Goal: Information Seeking & Learning: Get advice/opinions

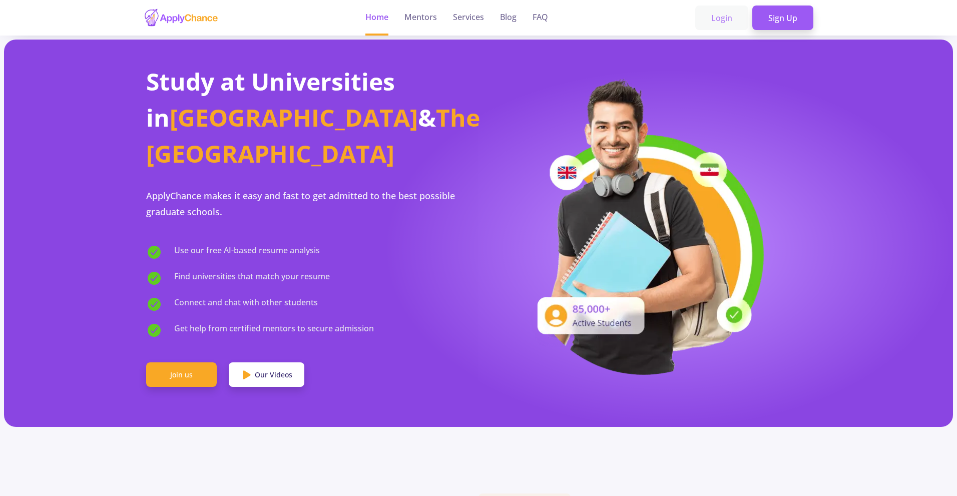
click at [722, 14] on link "Login" at bounding box center [721, 18] width 53 height 25
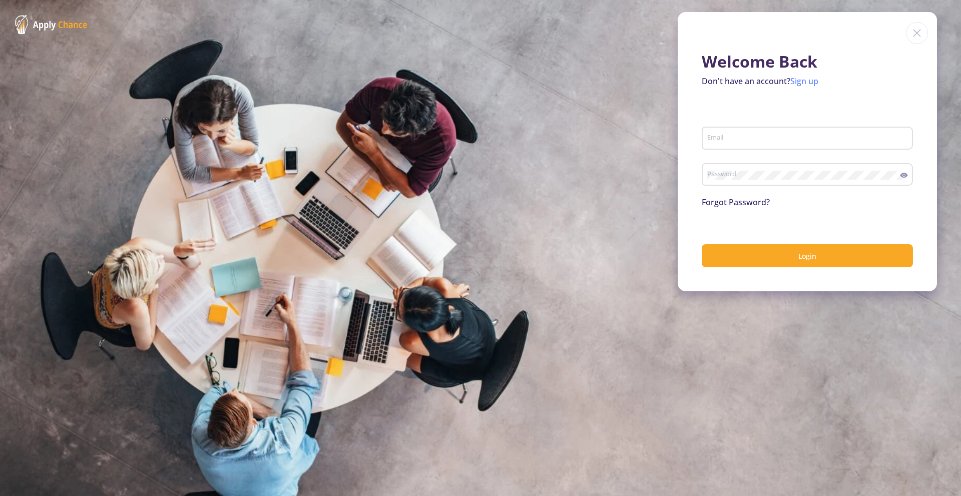
click at [805, 83] on link "Sign up" at bounding box center [804, 81] width 28 height 11
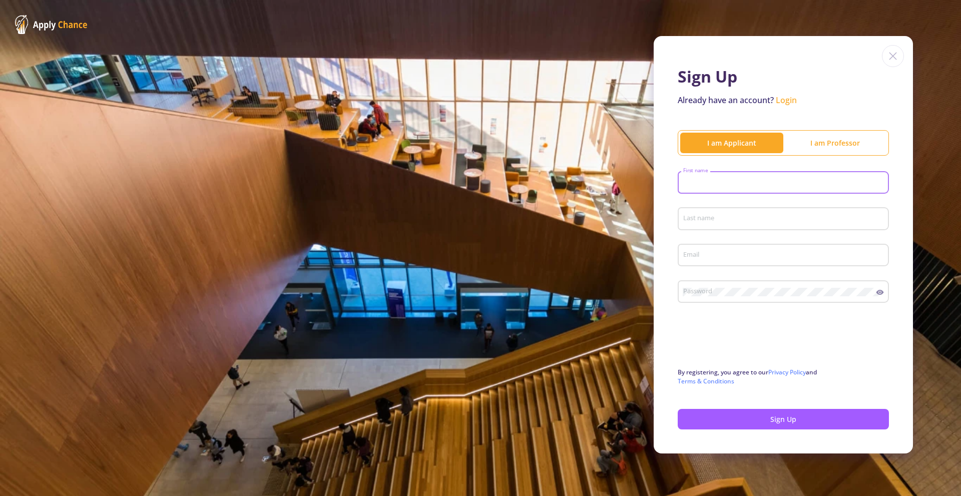
click at [728, 181] on input "First name" at bounding box center [784, 183] width 204 height 9
type input "Asif"
type input "[PERSON_NAME]"
click at [711, 260] on input "Email" at bounding box center [784, 255] width 204 height 9
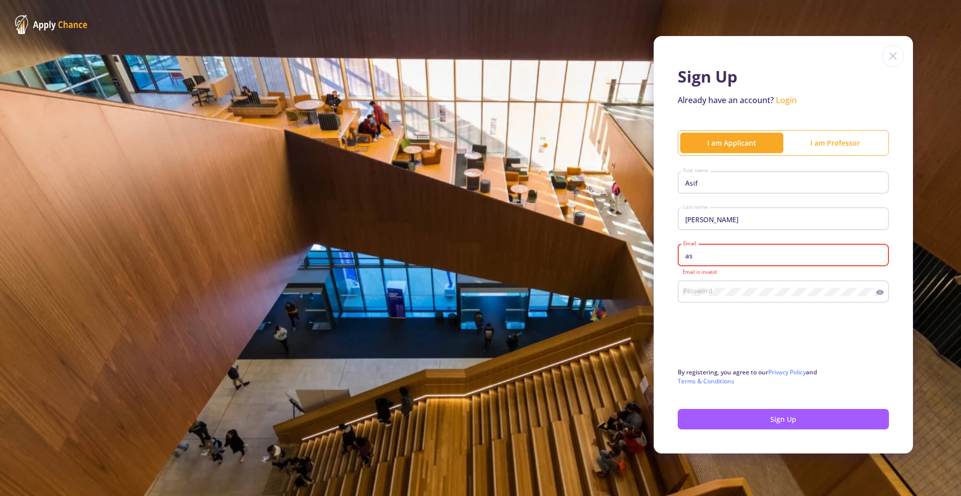
drag, startPoint x: 718, startPoint y: 261, endPoint x: 715, endPoint y: 248, distance: 13.4
click at [714, 253] on div "as Email" at bounding box center [783, 253] width 202 height 26
type input "[EMAIL_ADDRESS][DOMAIN_NAME]"
click at [882, 294] on icon at bounding box center [880, 292] width 8 height 5
click at [880, 292] on icon at bounding box center [880, 292] width 6 height 6
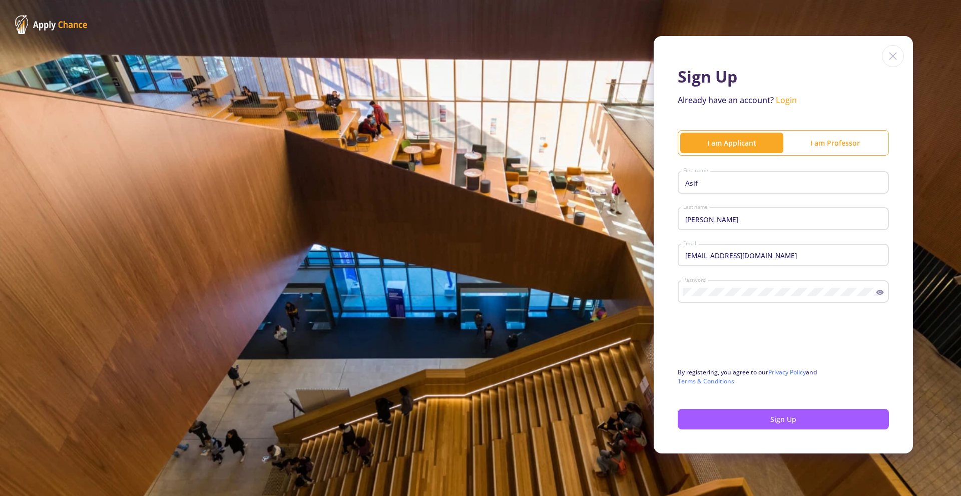
click at [880, 292] on circle at bounding box center [880, 292] width 2 height 2
click at [733, 419] on button "Sign Up" at bounding box center [782, 419] width 211 height 21
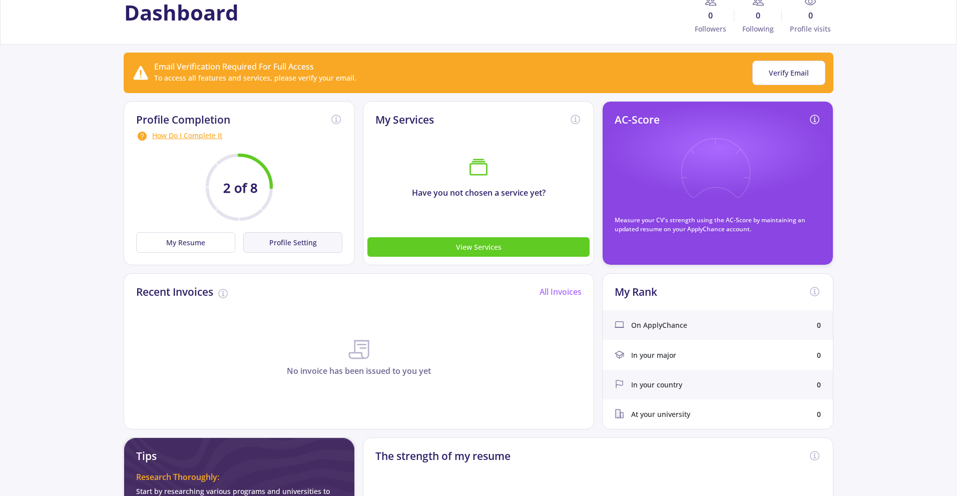
scroll to position [52, 0]
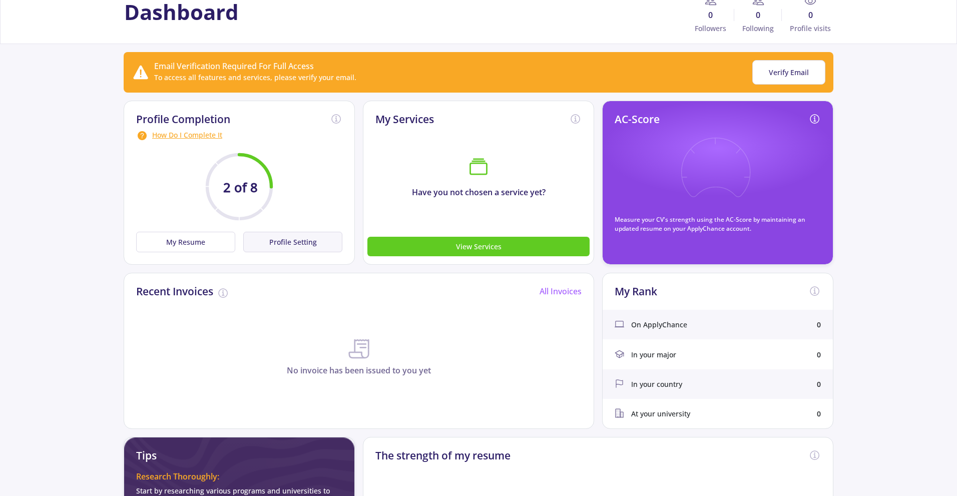
click at [285, 248] on button "Profile Setting" at bounding box center [292, 242] width 99 height 21
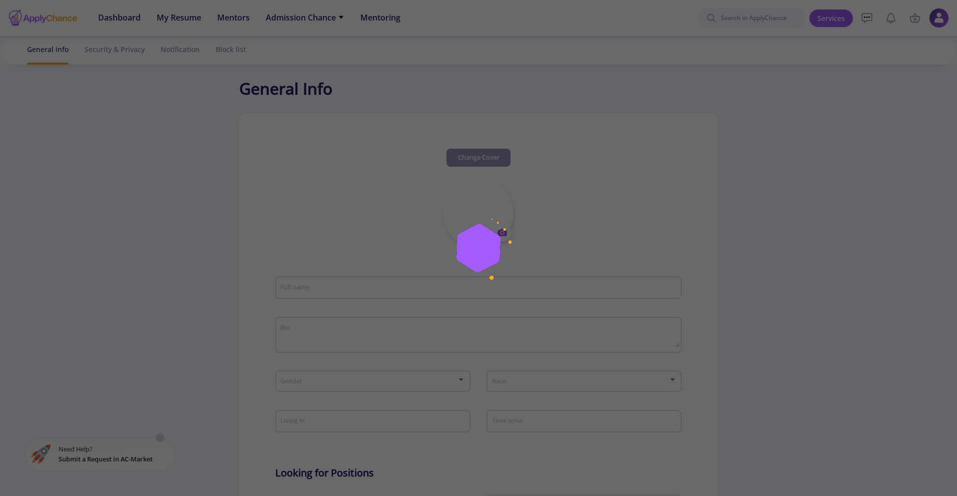
type input "[PERSON_NAME]"
type input "AsifAdnan"
type input "[EMAIL_ADDRESS][DOMAIN_NAME]"
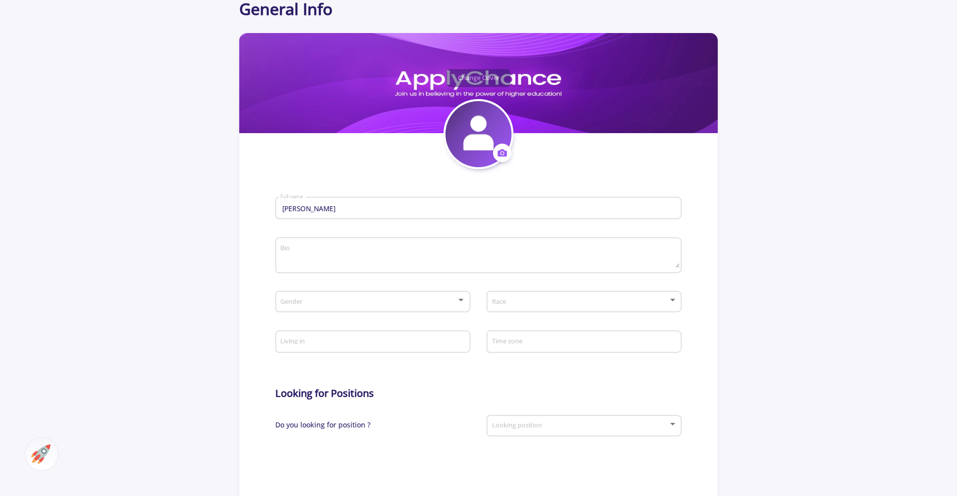
scroll to position [120, 0]
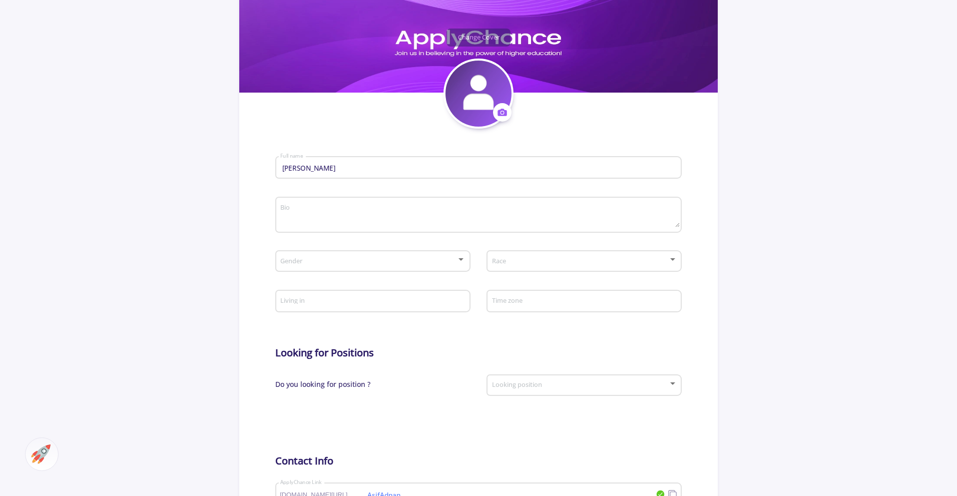
click at [426, 263] on span at bounding box center [369, 261] width 174 height 7
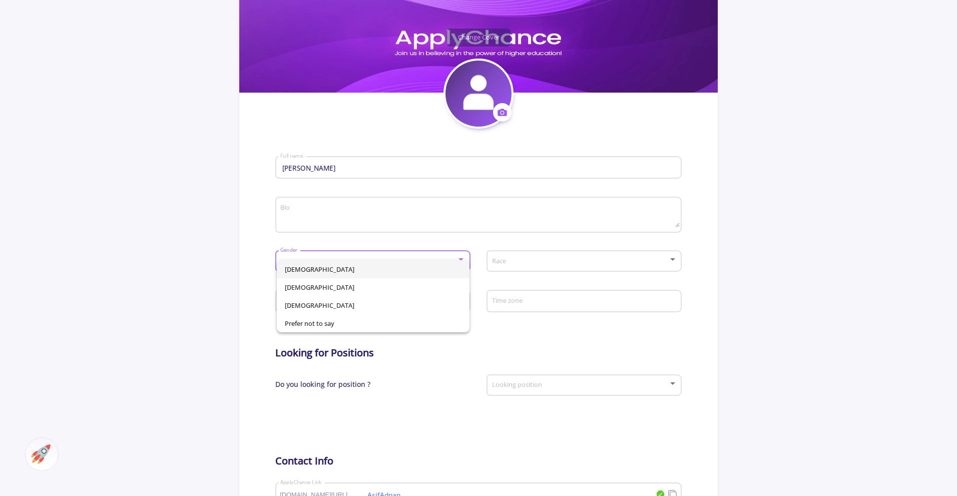
click at [314, 273] on span "[DEMOGRAPHIC_DATA]" at bounding box center [373, 269] width 177 height 18
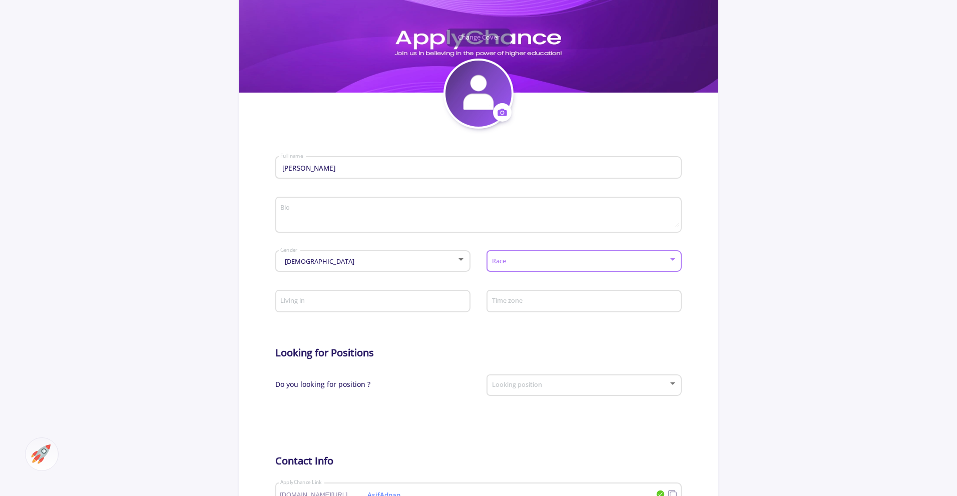
click at [521, 262] on span at bounding box center [581, 261] width 174 height 7
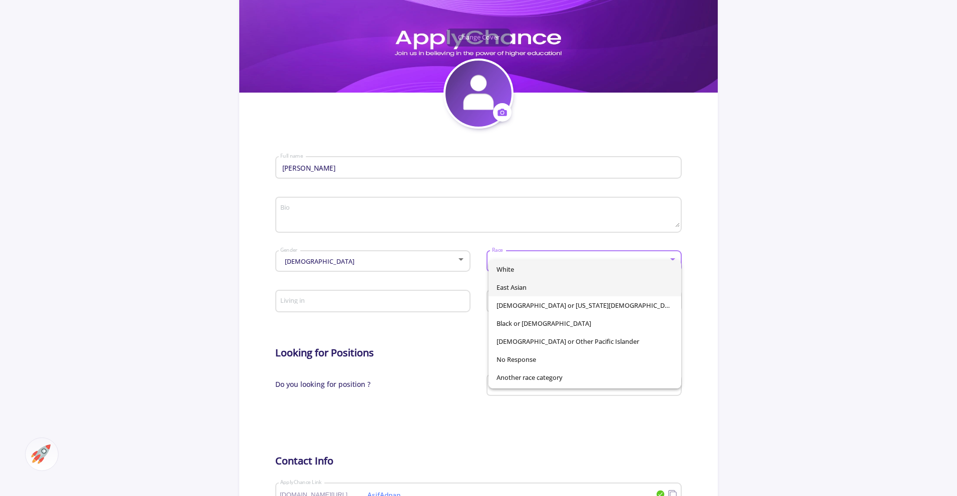
drag, startPoint x: 508, startPoint y: 289, endPoint x: 461, endPoint y: 317, distance: 54.3
click at [507, 289] on span "East Asian" at bounding box center [584, 287] width 177 height 18
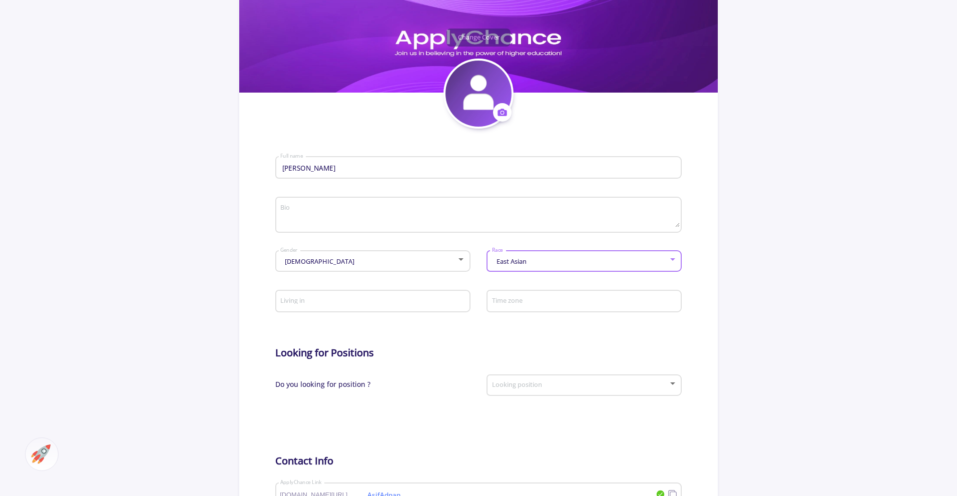
click at [342, 298] on input "Living in" at bounding box center [374, 301] width 188 height 9
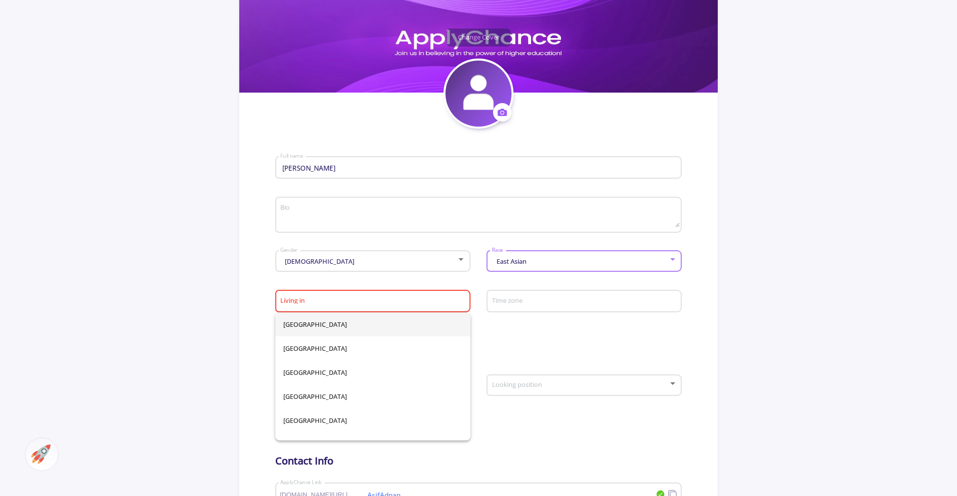
click at [548, 261] on div "East Asian" at bounding box center [579, 262] width 177 height 8
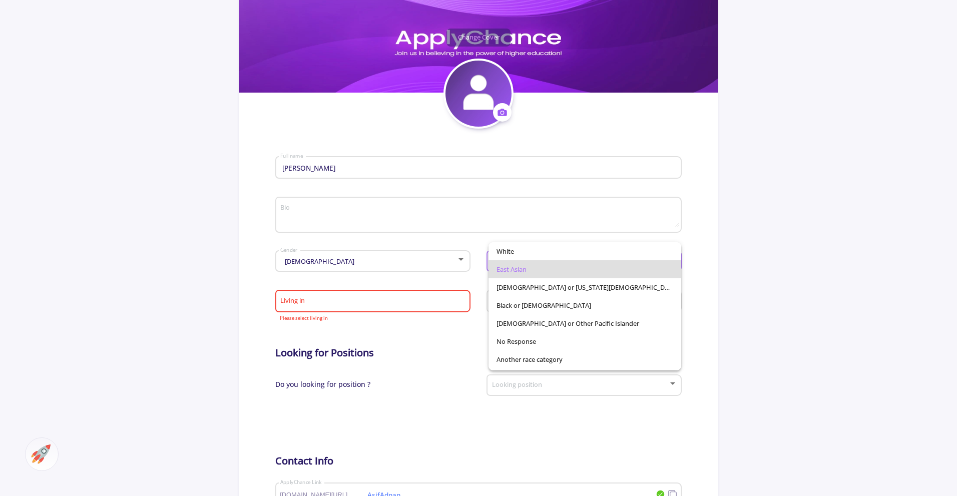
click at [548, 261] on span "East Asian" at bounding box center [584, 269] width 177 height 18
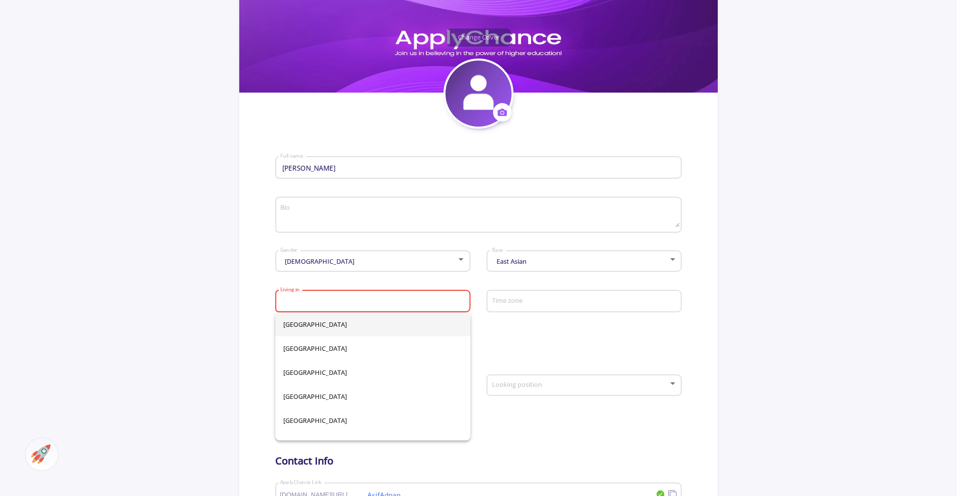
click at [308, 301] on input "Living in" at bounding box center [374, 301] width 188 height 9
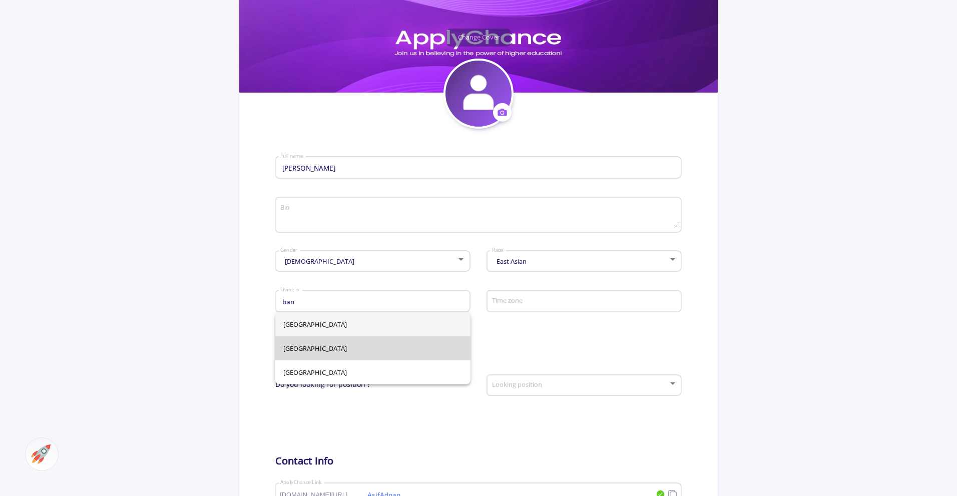
click at [303, 352] on span "[GEOGRAPHIC_DATA]" at bounding box center [372, 348] width 179 height 24
type input "[GEOGRAPHIC_DATA]"
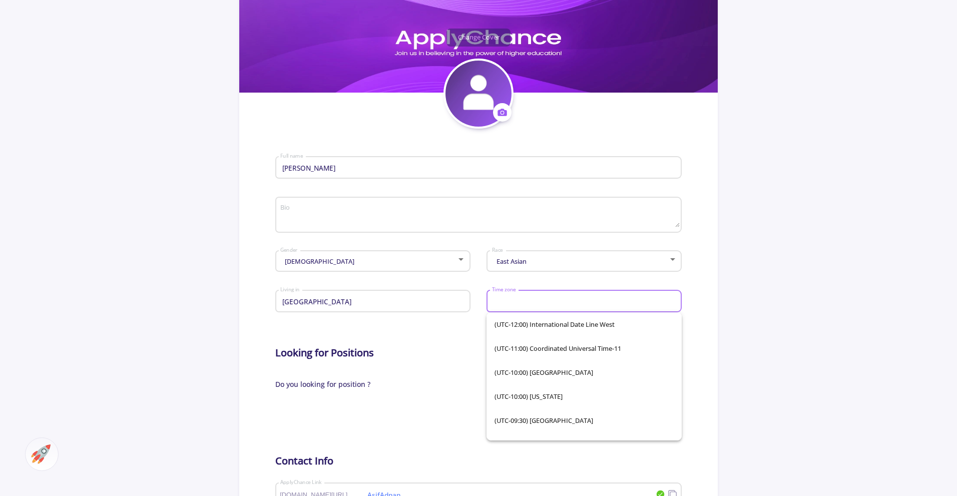
click at [536, 302] on input "Time zone" at bounding box center [585, 301] width 188 height 9
click at [421, 333] on form "[PERSON_NAME] Full name Bio [DEMOGRAPHIC_DATA] Gender East Asian Race Banglades…" at bounding box center [478, 386] width 407 height 515
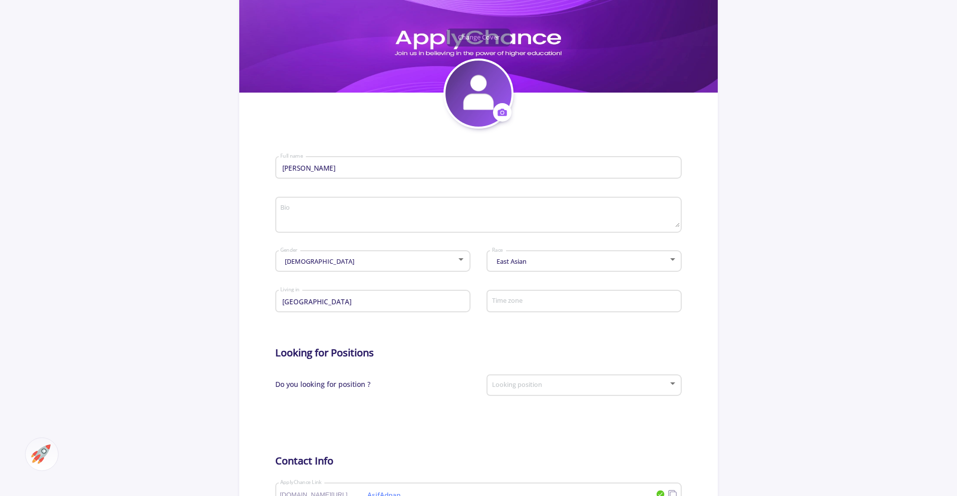
click at [527, 296] on div "Time zone" at bounding box center [584, 299] width 186 height 26
type input "="
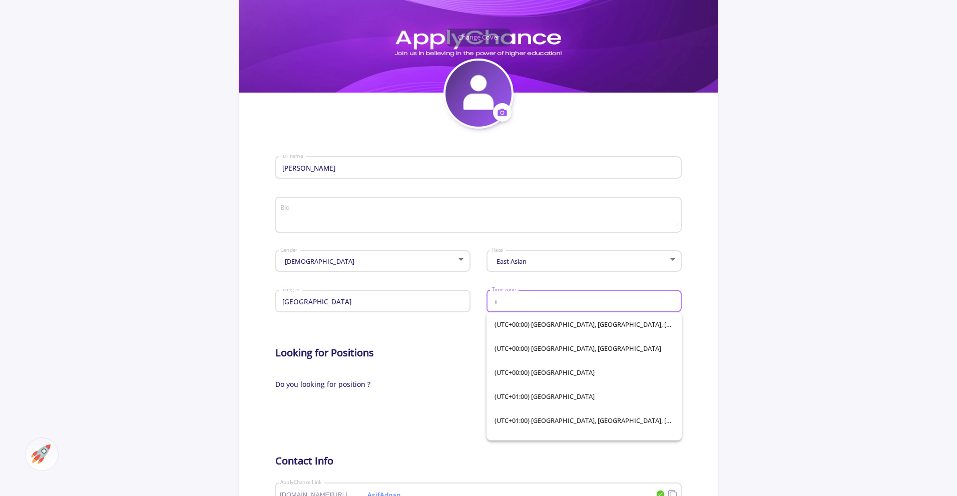
type input "+6"
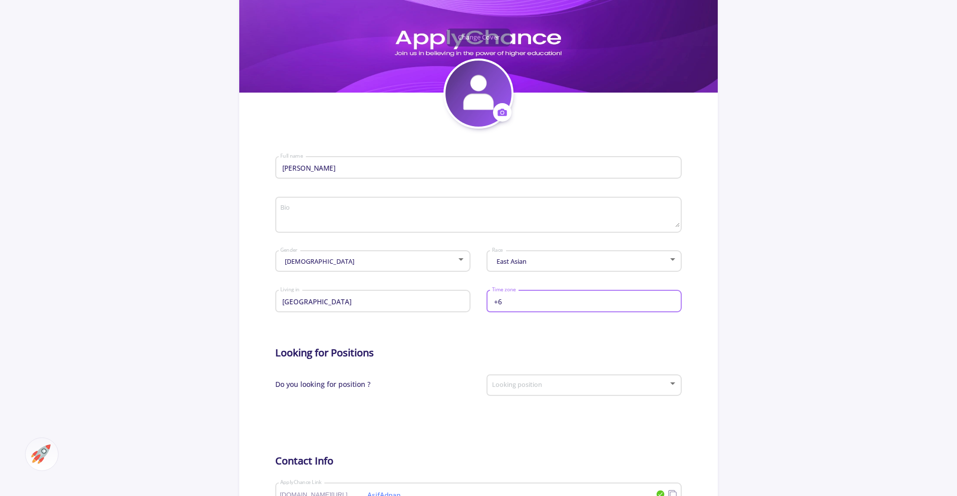
drag, startPoint x: 509, startPoint y: 300, endPoint x: 482, endPoint y: 301, distance: 26.6
click at [482, 301] on div "+6 Time zone" at bounding box center [579, 304] width 203 height 37
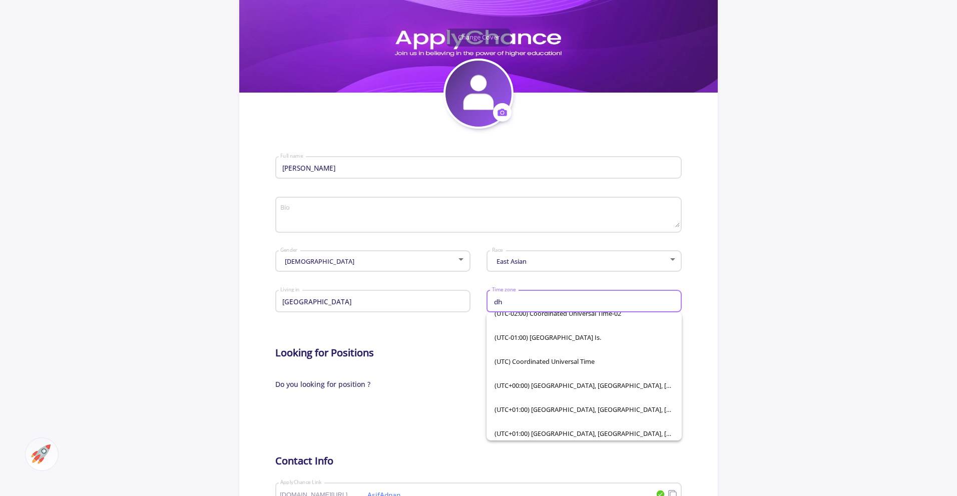
scroll to position [0, 0]
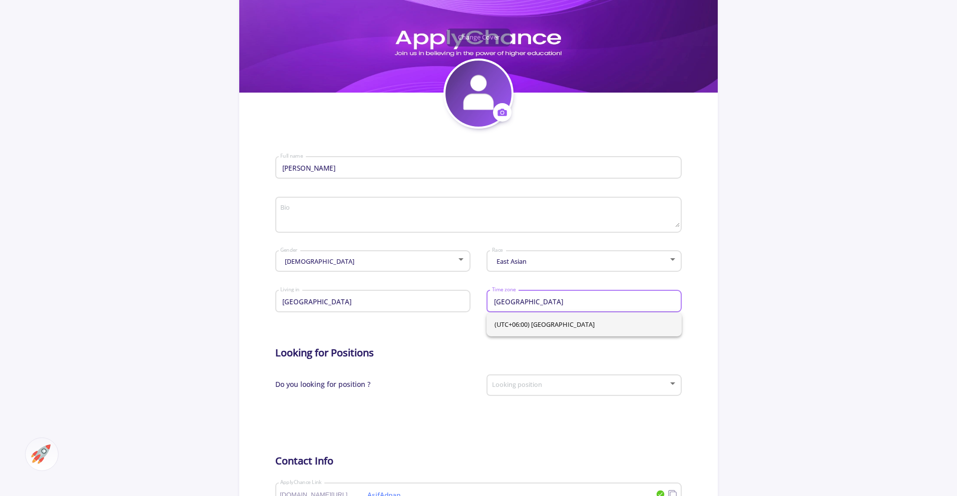
type input "[GEOGRAPHIC_DATA]"
click at [545, 326] on span "(UTC+06:00) [GEOGRAPHIC_DATA]" at bounding box center [583, 324] width 179 height 24
type input "(UTC+06:00) [GEOGRAPHIC_DATA]"
click at [521, 387] on span at bounding box center [581, 385] width 174 height 7
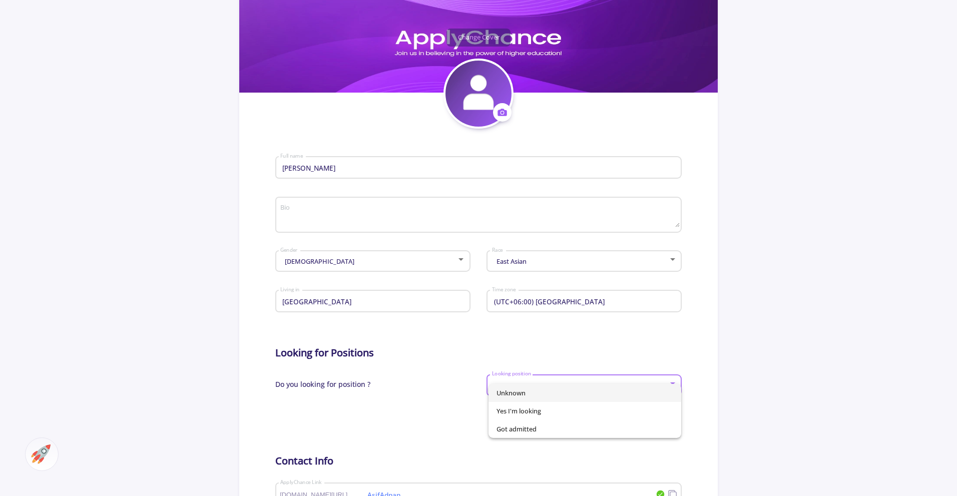
click at [346, 429] on div at bounding box center [478, 248] width 957 height 496
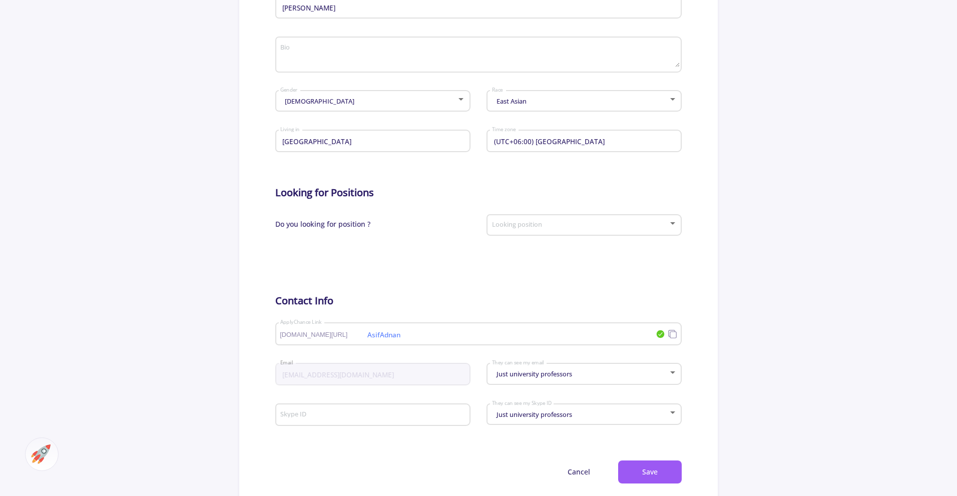
scroll to position [280, 0]
click at [555, 234] on div "Looking position" at bounding box center [584, 223] width 186 height 25
click at [338, 260] on div at bounding box center [478, 248] width 957 height 496
click at [523, 223] on span at bounding box center [581, 225] width 174 height 7
click at [523, 257] on span "Yes I'm looking" at bounding box center [584, 251] width 177 height 18
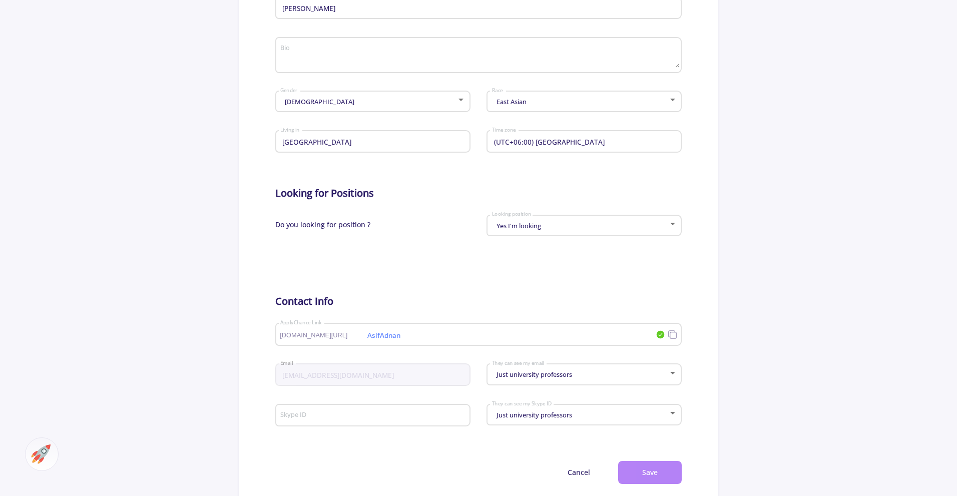
click at [649, 473] on button "Save" at bounding box center [650, 473] width 64 height 24
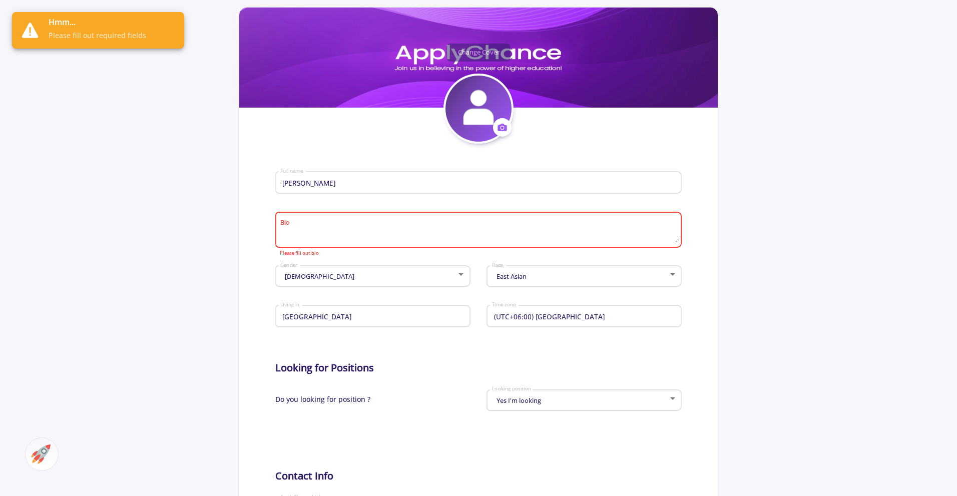
scroll to position [104, 0]
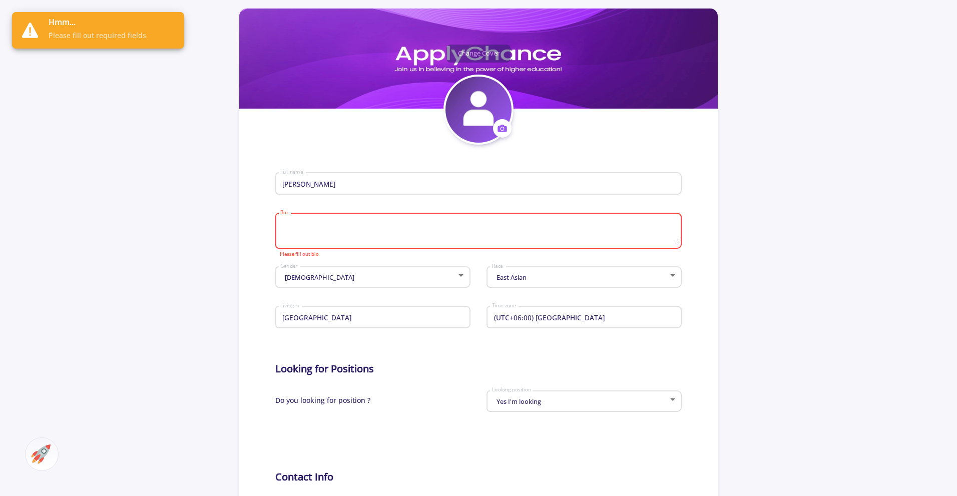
click at [429, 229] on textarea "Bio" at bounding box center [479, 232] width 399 height 24
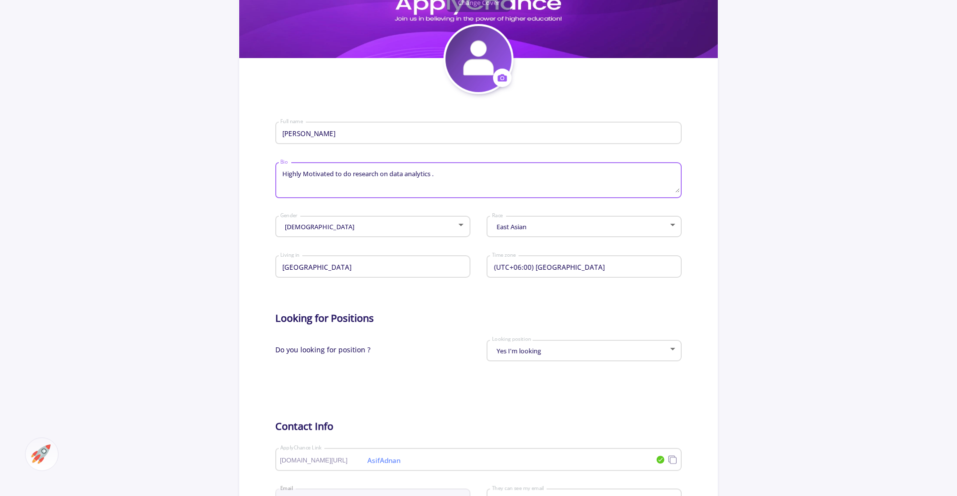
scroll to position [163, 0]
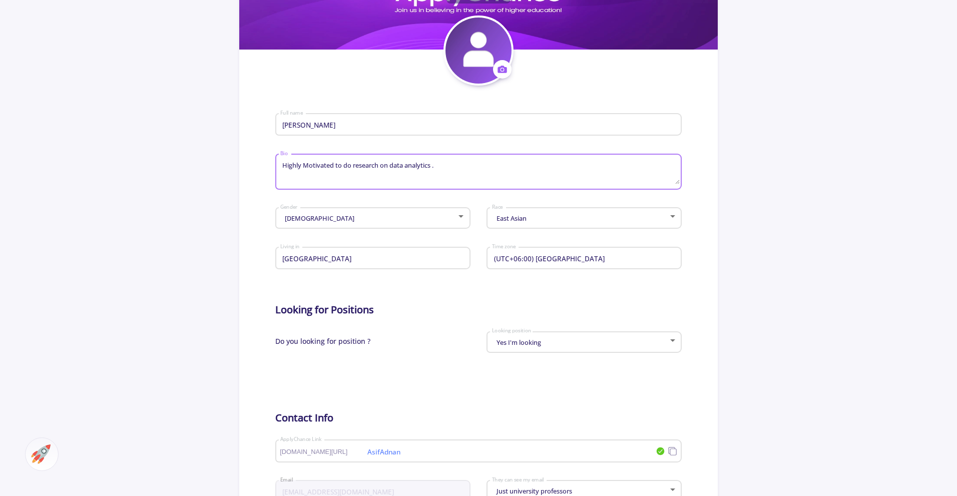
click at [307, 166] on textarea "Highly Motivated to do research on data analytics ." at bounding box center [479, 173] width 399 height 24
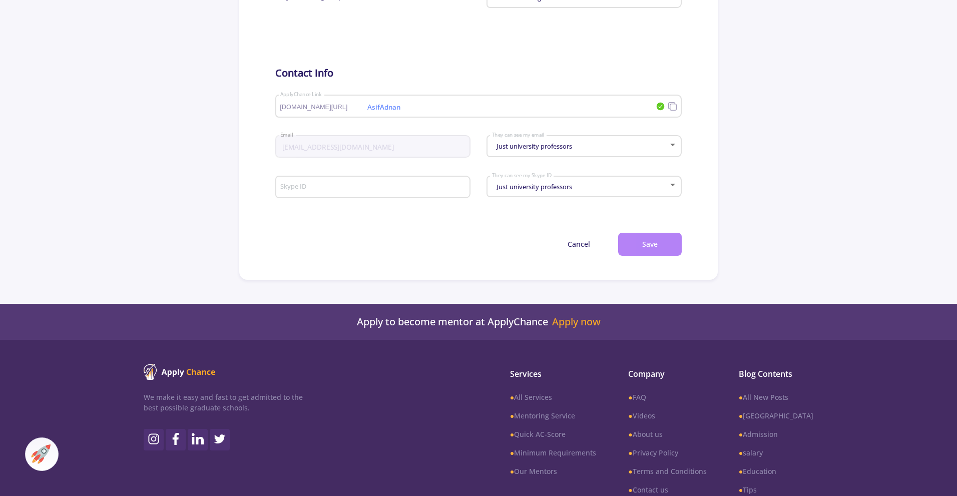
type textarea "Highly motivated to do research on data analytics ."
click at [652, 251] on button "Save" at bounding box center [650, 244] width 64 height 24
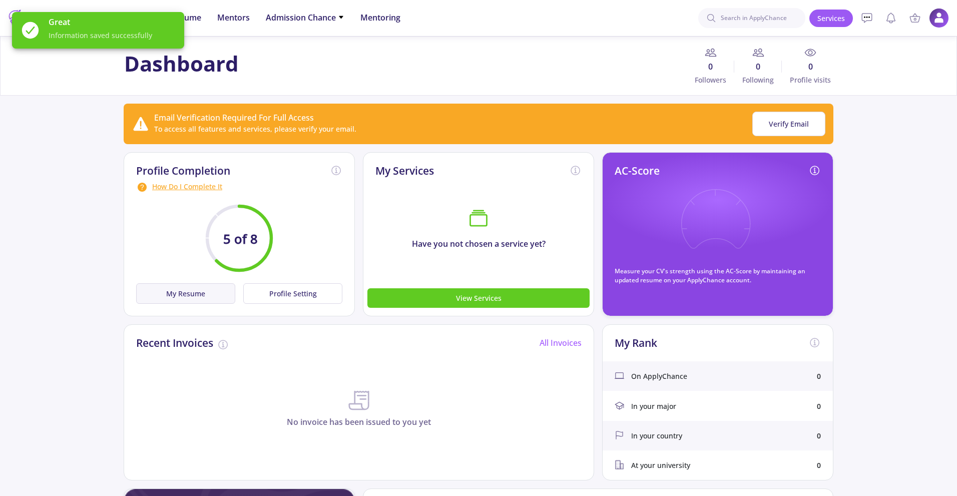
click at [187, 296] on button "My Resume" at bounding box center [185, 293] width 99 height 21
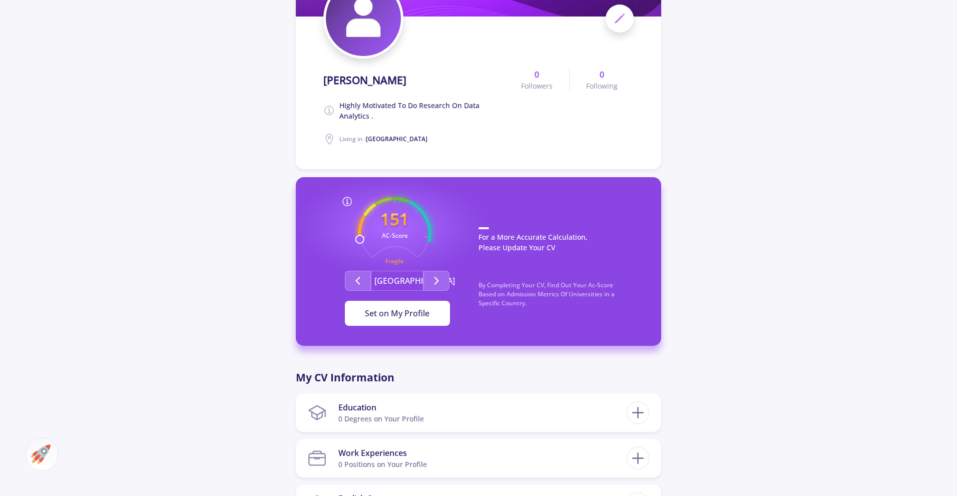
scroll to position [134, 0]
click at [438, 284] on icon "Second group" at bounding box center [436, 280] width 12 height 12
click at [360, 277] on icon "Second group" at bounding box center [358, 280] width 12 height 12
click at [438, 281] on polyline "Second group" at bounding box center [437, 280] width 4 height 7
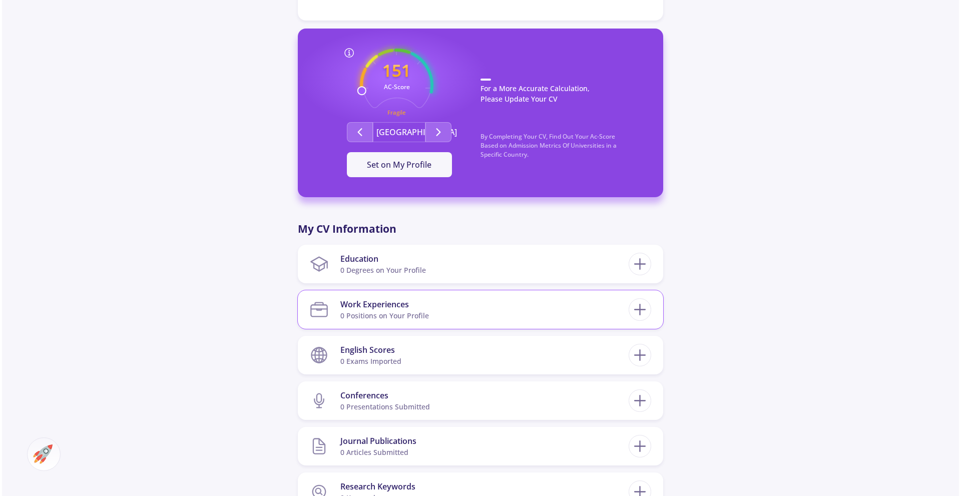
scroll to position [283, 0]
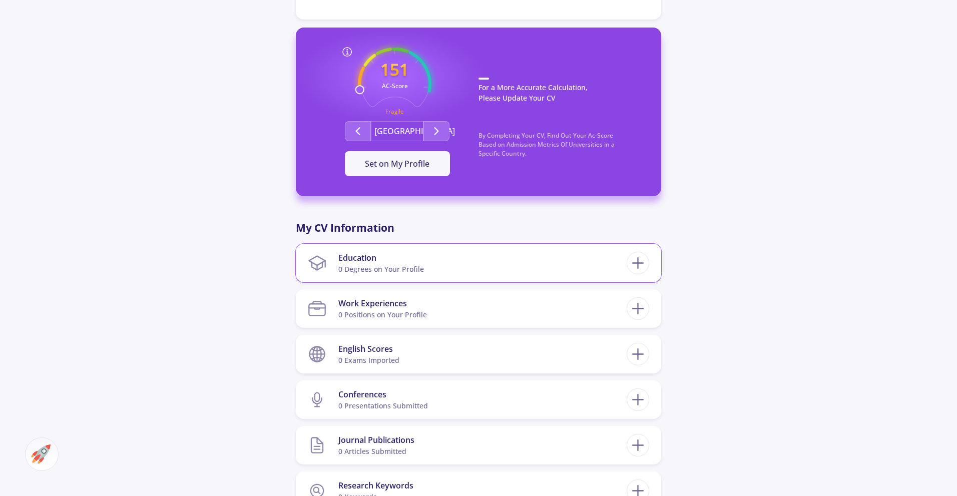
click at [441, 268] on section "Education 0 Degrees on Your Profile" at bounding box center [467, 263] width 319 height 31
click at [634, 265] on icon at bounding box center [637, 263] width 19 height 19
checkbox input "false"
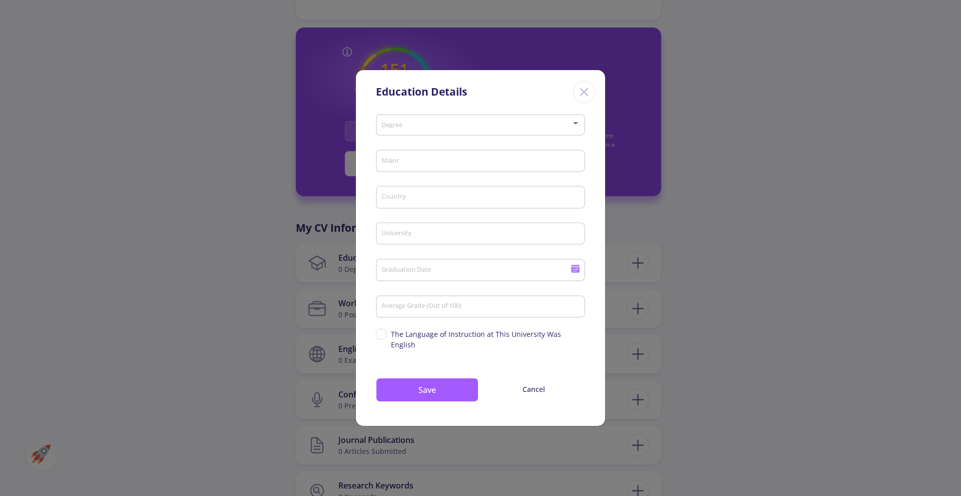
click at [417, 125] on div "Degree" at bounding box center [481, 123] width 200 height 25
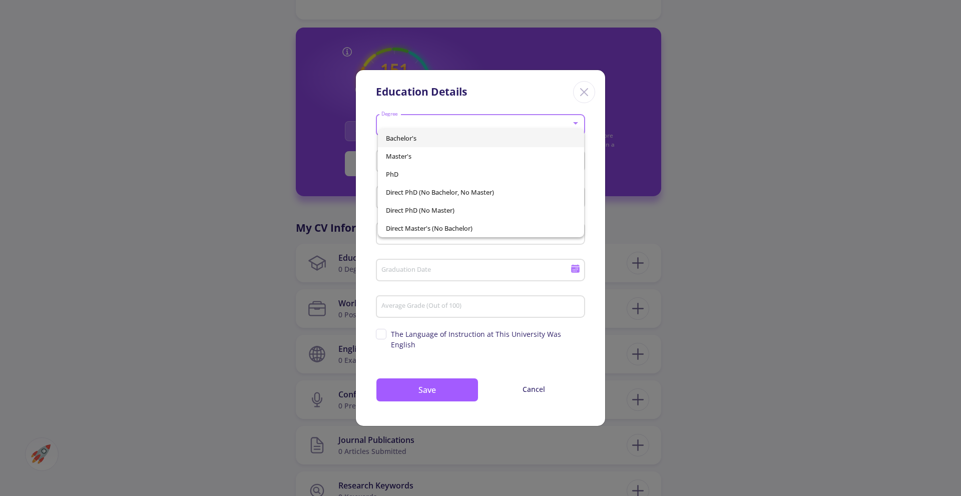
click at [410, 139] on span "Bachelor's" at bounding box center [481, 138] width 191 height 18
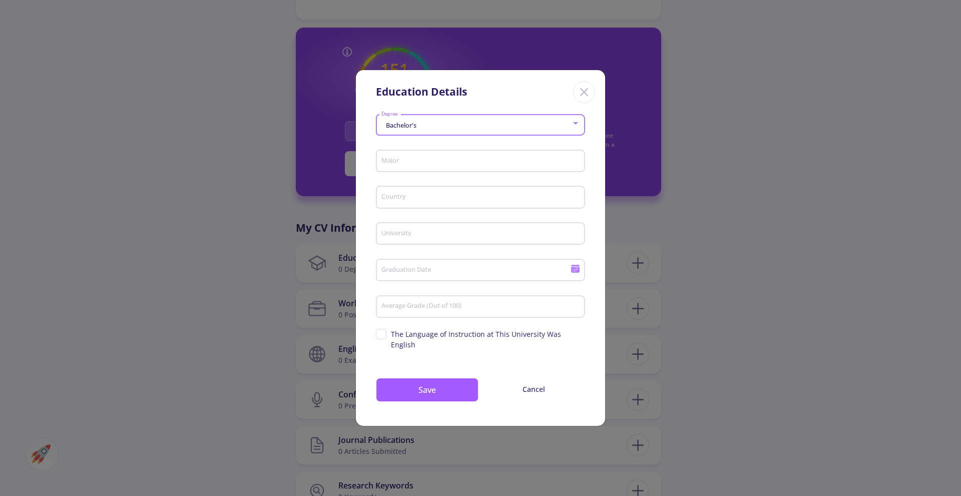
click at [408, 165] on input "Major" at bounding box center [482, 161] width 202 height 9
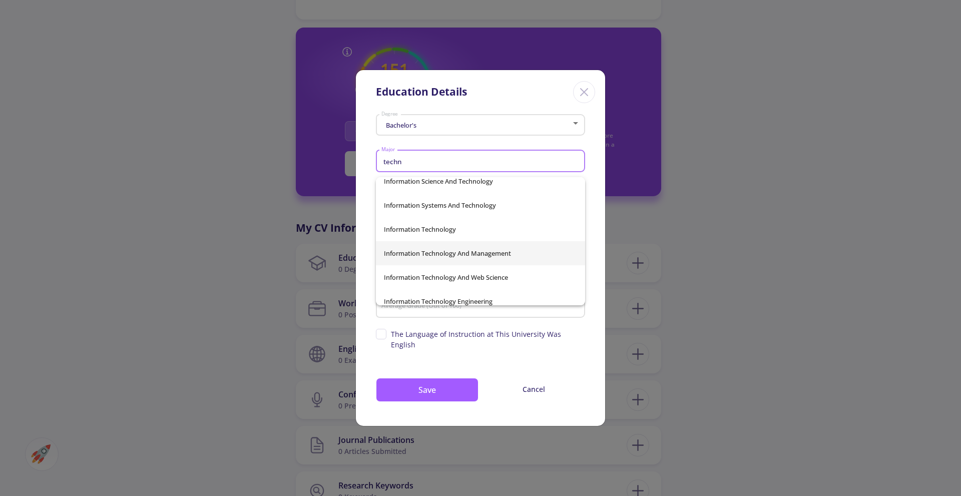
scroll to position [1307, 0]
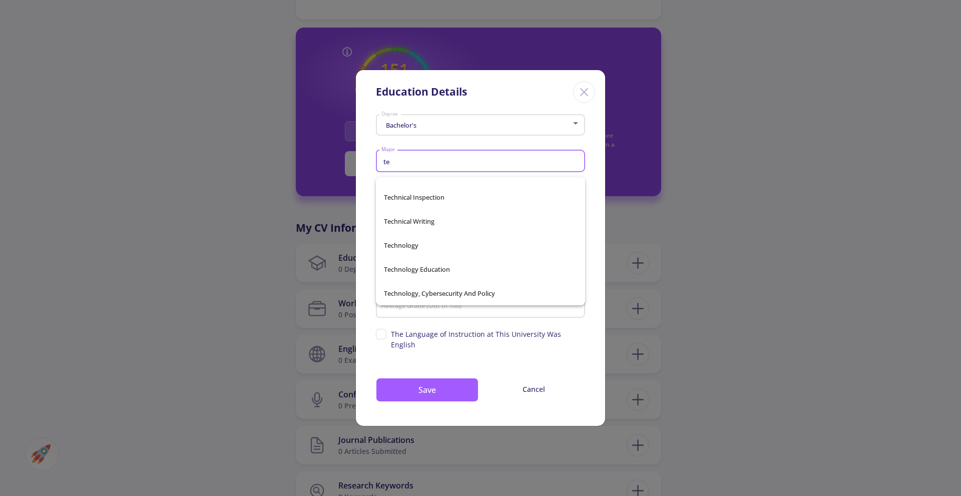
type input "t"
type input "b"
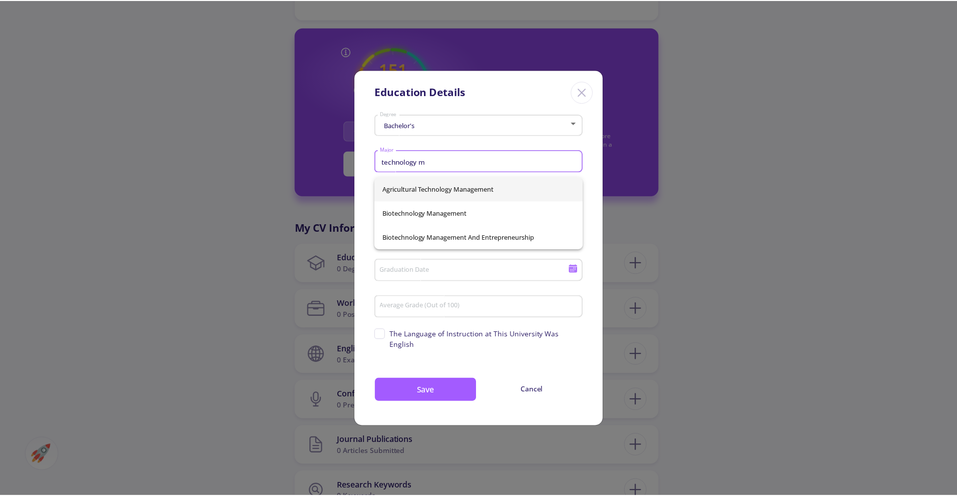
scroll to position [0, 0]
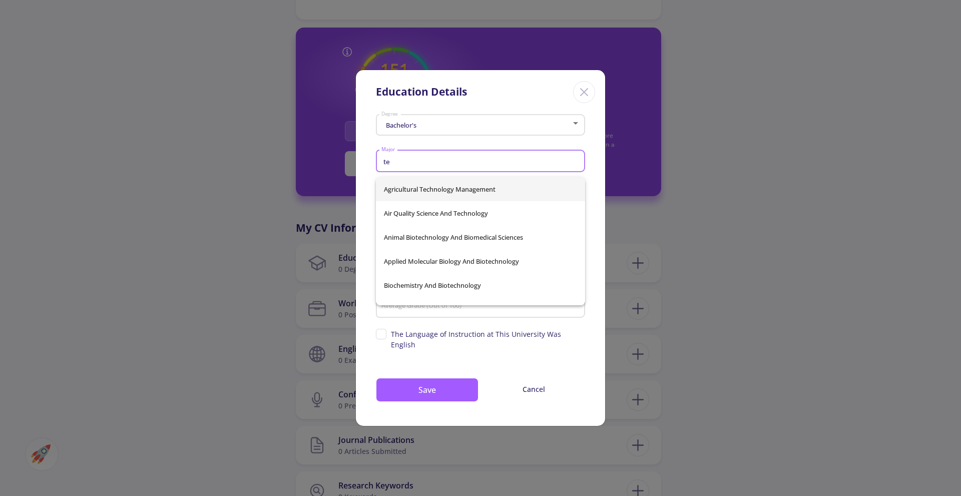
type input "t"
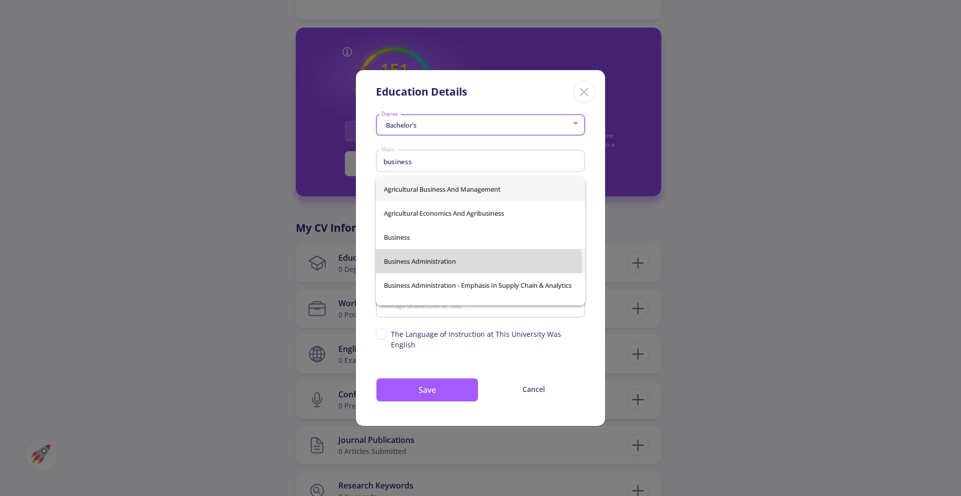
click at [457, 264] on span "Business Administration" at bounding box center [480, 261] width 193 height 24
type input "Business Administration"
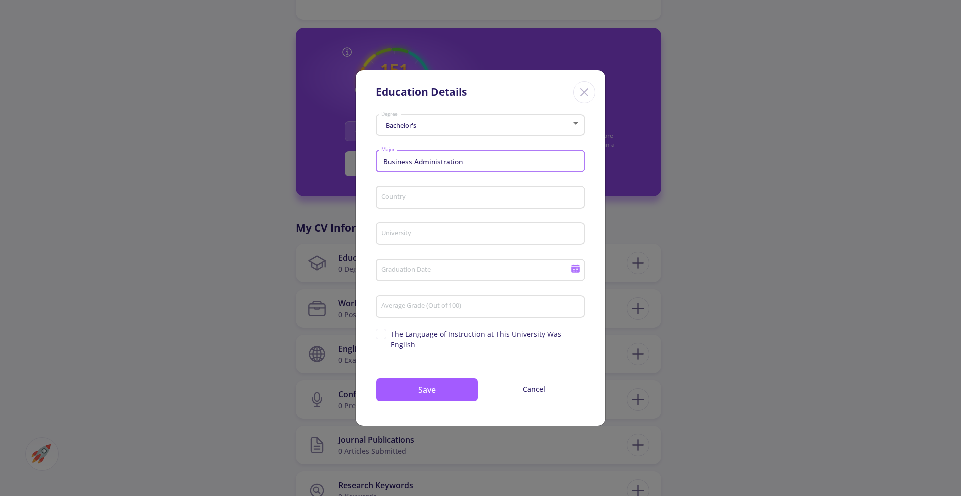
drag, startPoint x: 397, startPoint y: 199, endPoint x: 403, endPoint y: 201, distance: 5.9
click at [397, 199] on input "Country" at bounding box center [482, 197] width 202 height 9
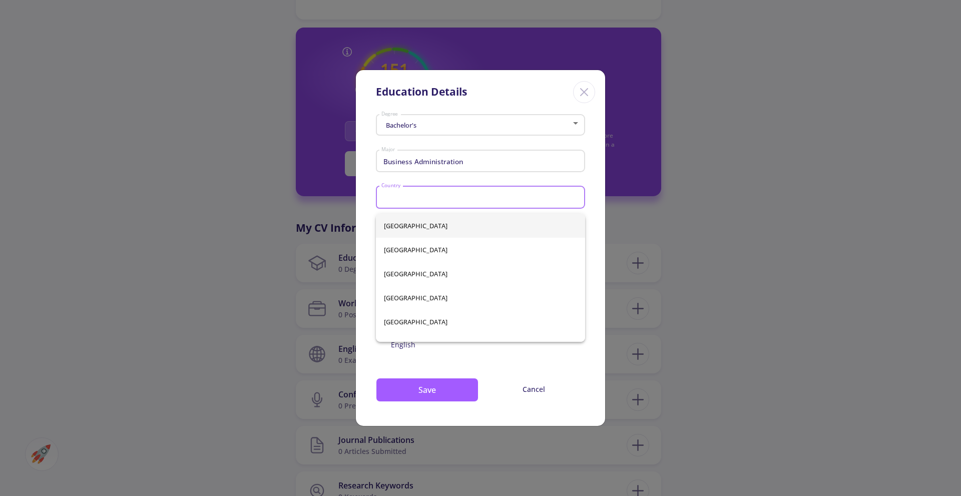
type input "[GEOGRAPHIC_DATA]"
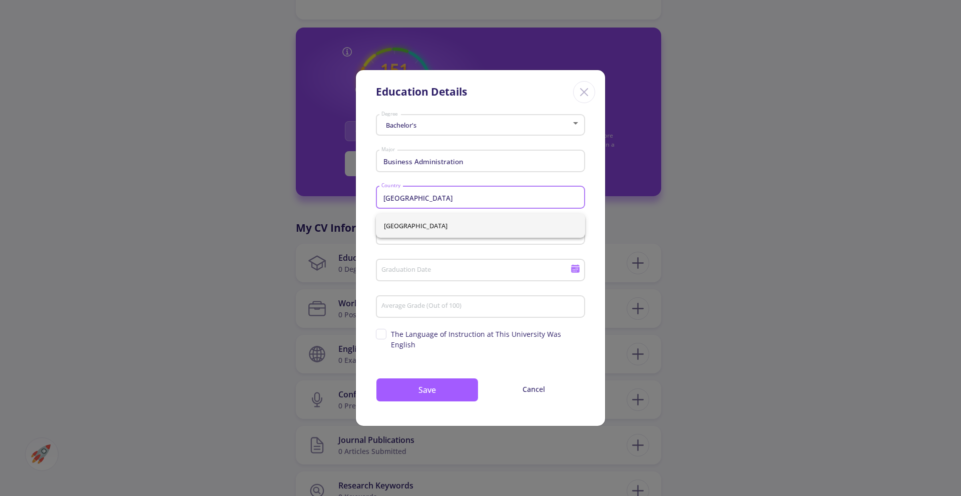
click at [403, 221] on span "[GEOGRAPHIC_DATA]" at bounding box center [480, 226] width 193 height 24
click at [403, 236] on input "University" at bounding box center [482, 234] width 202 height 9
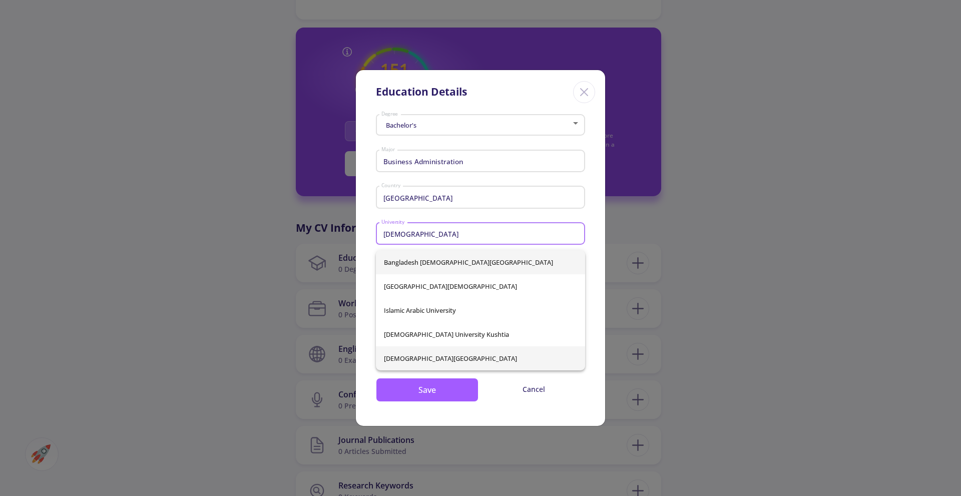
click at [431, 362] on span "[DEMOGRAPHIC_DATA][GEOGRAPHIC_DATA]" at bounding box center [480, 358] width 193 height 24
type input "[DEMOGRAPHIC_DATA][GEOGRAPHIC_DATA]"
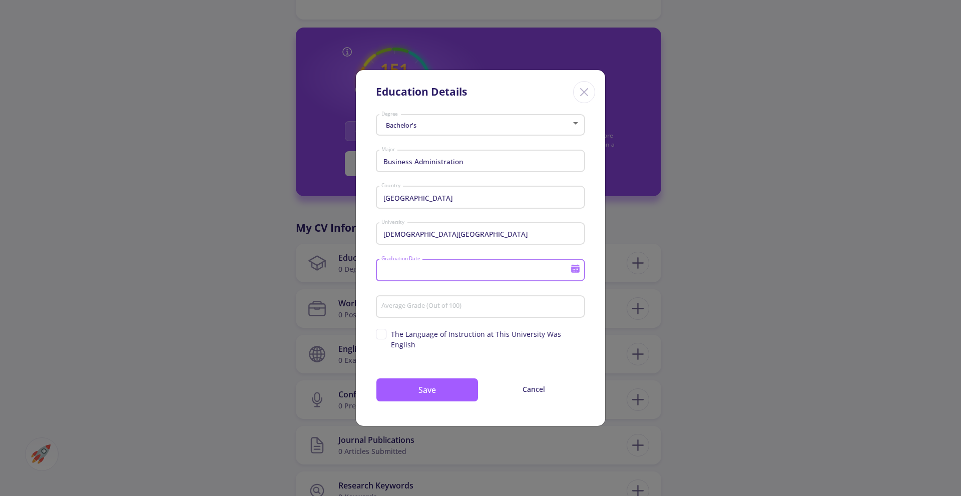
click at [426, 275] on input "Graduation Date" at bounding box center [477, 270] width 193 height 9
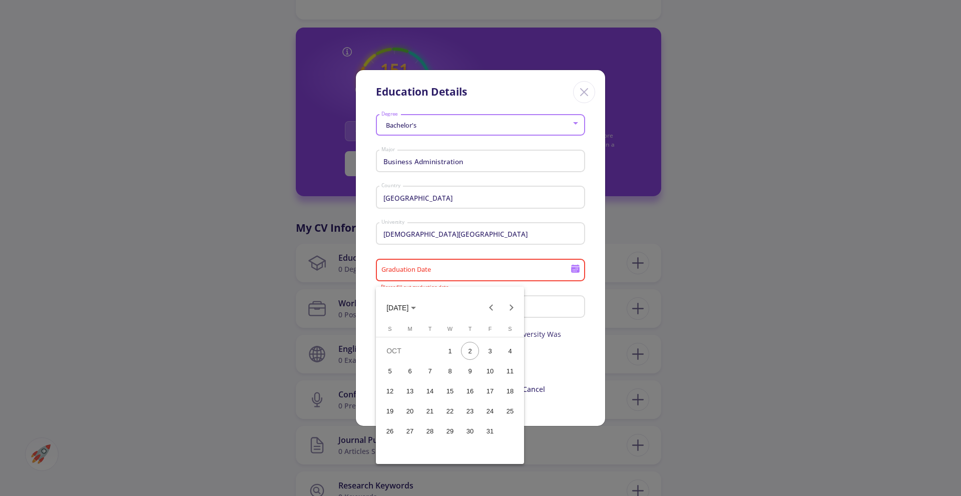
click at [416, 307] on polygon "Choose month and year" at bounding box center [413, 308] width 5 height 3
click at [498, 363] on div "2023" at bounding box center [503, 359] width 32 height 18
click at [472, 359] on div "MAR" at bounding box center [468, 359] width 32 height 18
click at [502, 389] on div "18" at bounding box center [510, 391] width 18 height 18
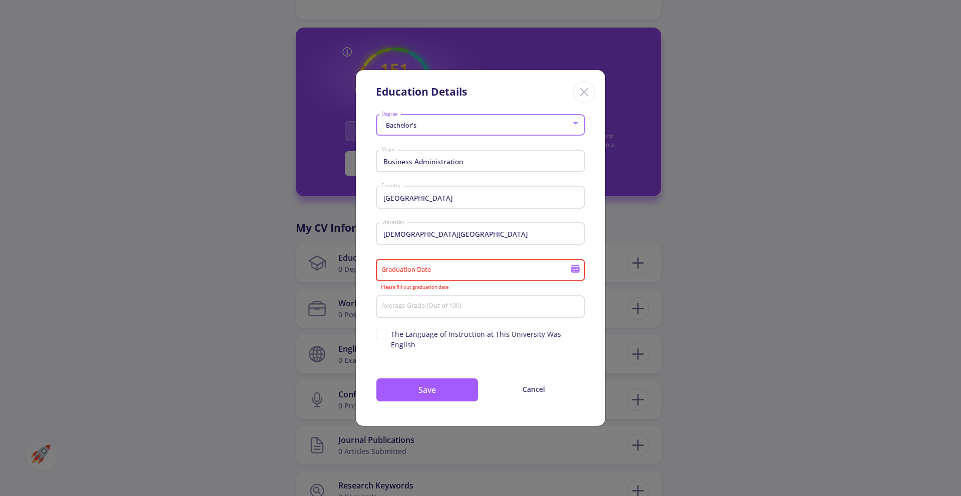
type input "[DATE]"
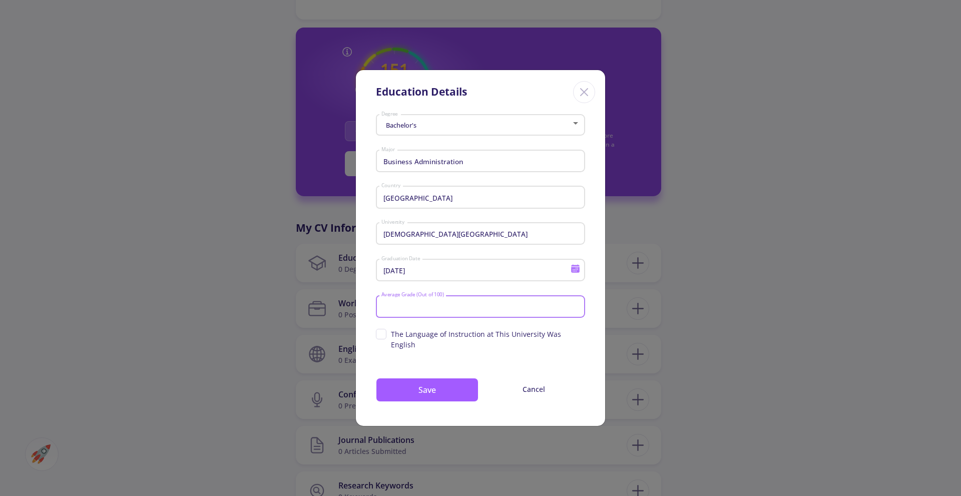
click at [408, 311] on input "Average Grade (Out of 100)" at bounding box center [482, 306] width 202 height 9
type input "2.5"
click at [382, 341] on span "The Language of Instruction at This University Was English" at bounding box center [480, 339] width 209 height 21
click at [382, 335] on input "The Language of Instruction at This University Was English" at bounding box center [379, 332] width 7 height 7
checkbox input "true"
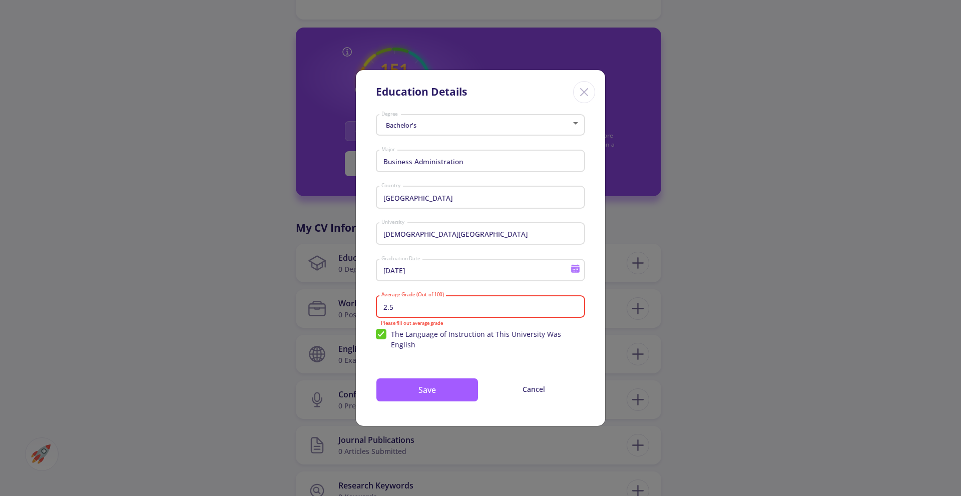
drag, startPoint x: 436, startPoint y: 315, endPoint x: 382, endPoint y: 312, distance: 53.6
click at [382, 311] on input "2.5" at bounding box center [482, 306] width 202 height 9
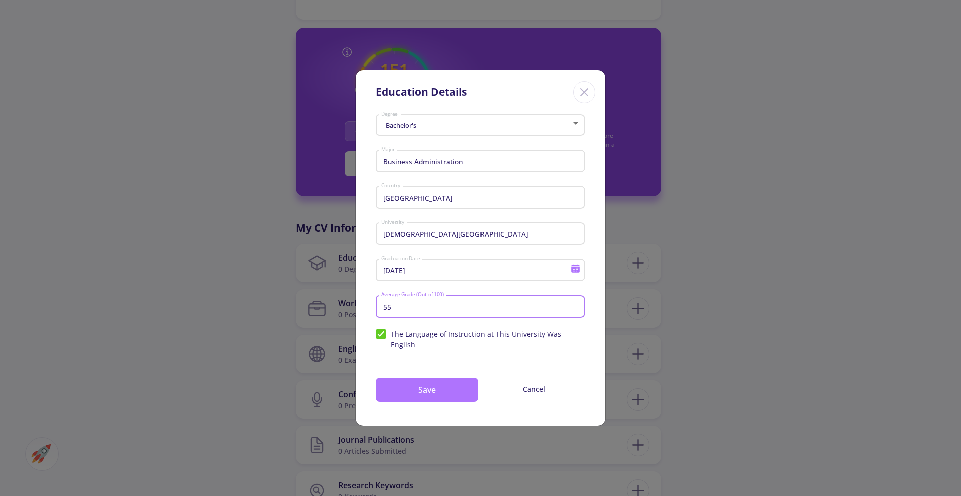
type input "55"
click at [436, 387] on button "Save" at bounding box center [427, 390] width 103 height 24
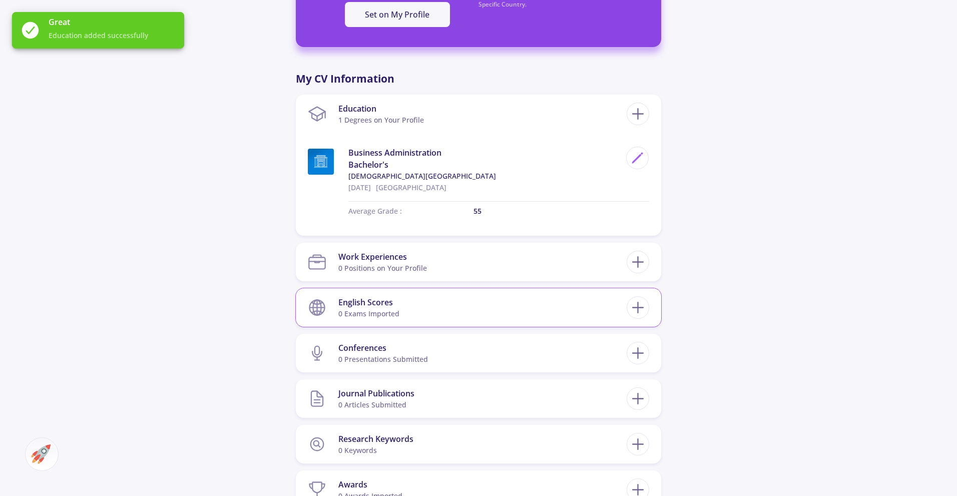
scroll to position [432, 0]
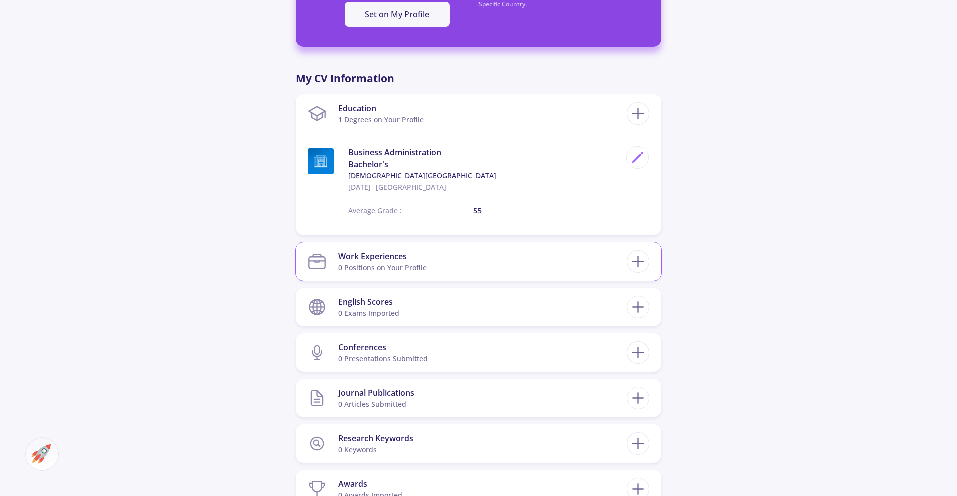
click at [616, 265] on section "Work Experiences 0 Positions on Your Profile" at bounding box center [467, 261] width 319 height 31
click at [647, 261] on div at bounding box center [637, 261] width 23 height 23
click at [632, 260] on icon at bounding box center [637, 261] width 19 height 19
checkbox input "false"
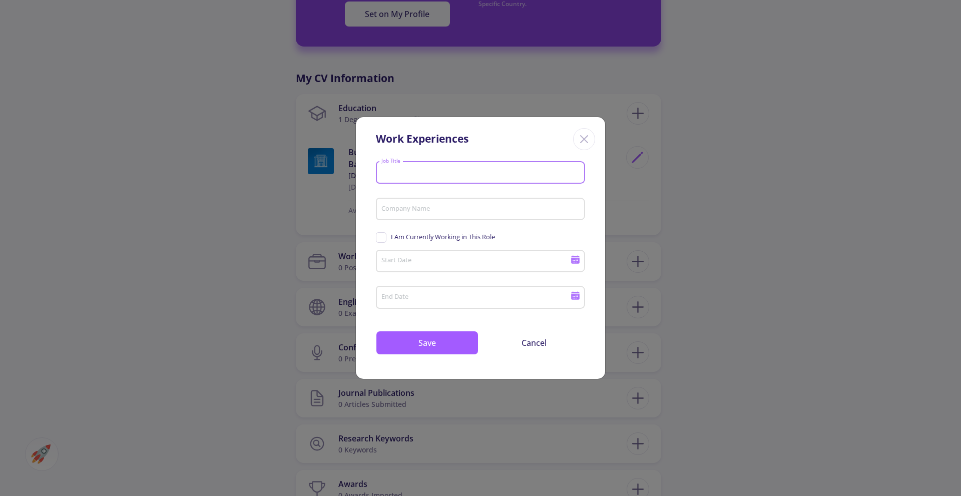
click at [430, 174] on input "Job Title" at bounding box center [482, 173] width 202 height 9
type input "Human Resource"
click at [434, 206] on input "Company Name" at bounding box center [482, 209] width 202 height 9
click at [454, 172] on input "Human Resource" at bounding box center [482, 173] width 202 height 9
click at [406, 208] on input "Company Name" at bounding box center [482, 209] width 202 height 9
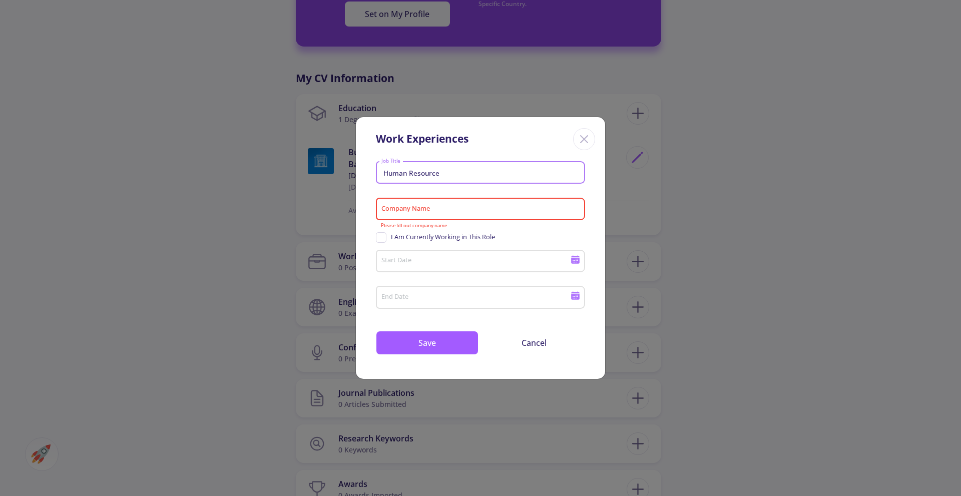
click at [449, 173] on input "Human Resource" at bounding box center [482, 173] width 202 height 9
click at [424, 209] on input "Company Name" at bounding box center [482, 209] width 202 height 9
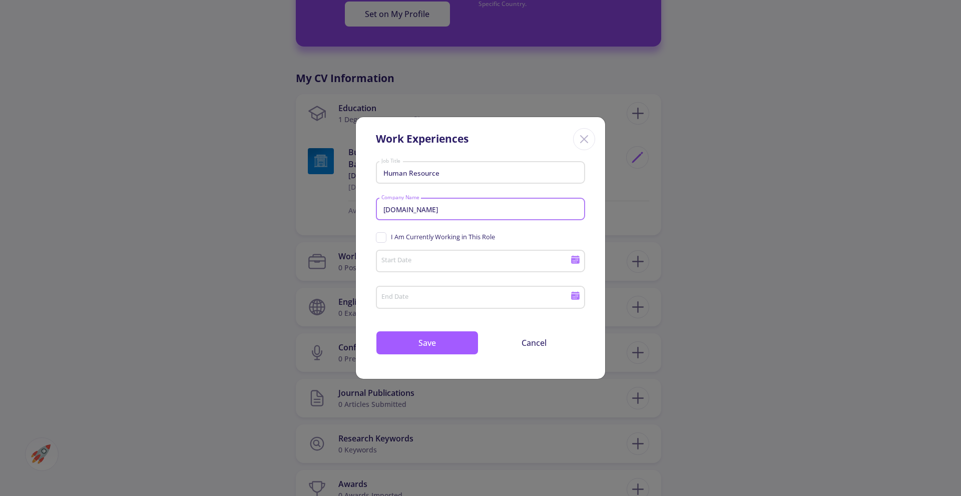
type input "[DOMAIN_NAME]"
click at [383, 237] on span "I Am Currently Working in This Role" at bounding box center [435, 237] width 119 height 10
click at [382, 237] on input "I Am Currently Working in This Role" at bounding box center [379, 235] width 7 height 7
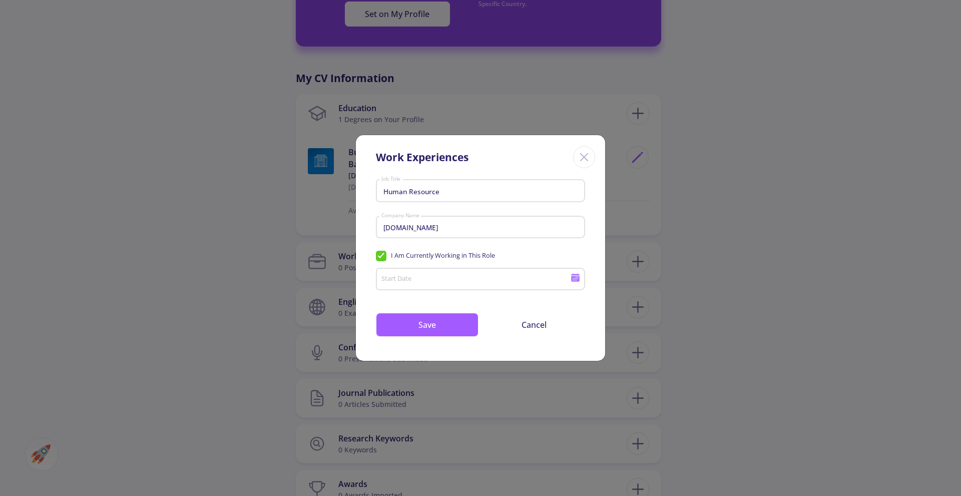
click at [382, 255] on span "I Am Currently Working in This Role" at bounding box center [435, 256] width 119 height 10
click at [382, 255] on input "I Am Currently Working in This Role" at bounding box center [379, 254] width 7 height 7
checkbox input "false"
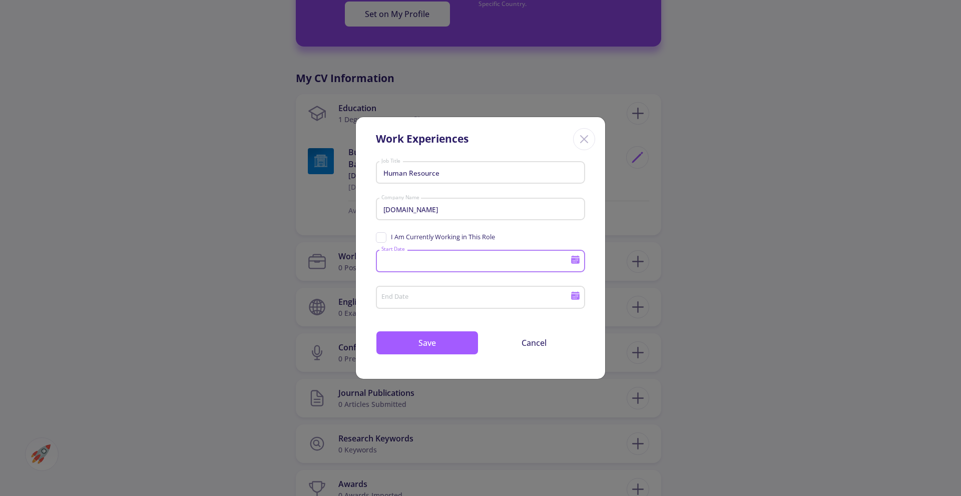
click at [441, 260] on input "Start Date" at bounding box center [477, 261] width 193 height 9
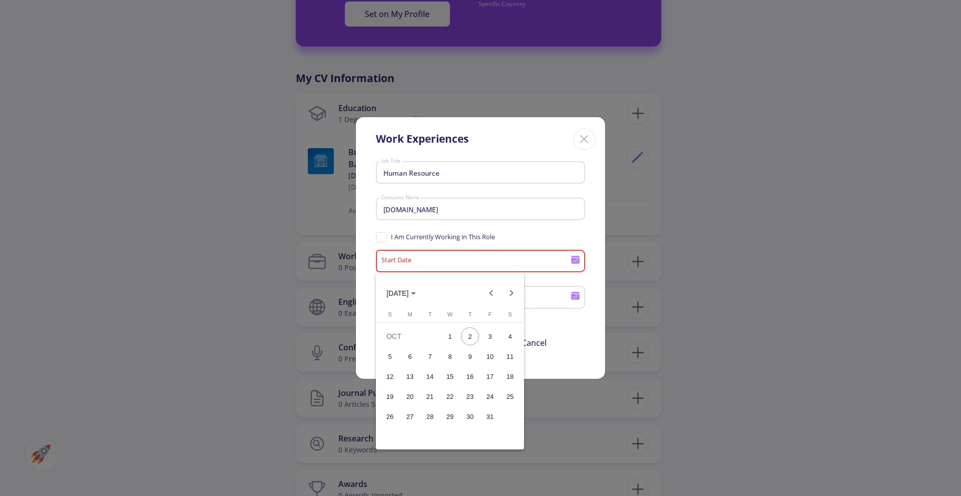
click at [416, 293] on icon "Choose month and year" at bounding box center [413, 293] width 5 height 3
click at [473, 345] on div "2022" at bounding box center [468, 344] width 32 height 18
click at [475, 386] on div "NOV" at bounding box center [468, 384] width 32 height 18
click at [431, 360] on div "1" at bounding box center [430, 356] width 18 height 18
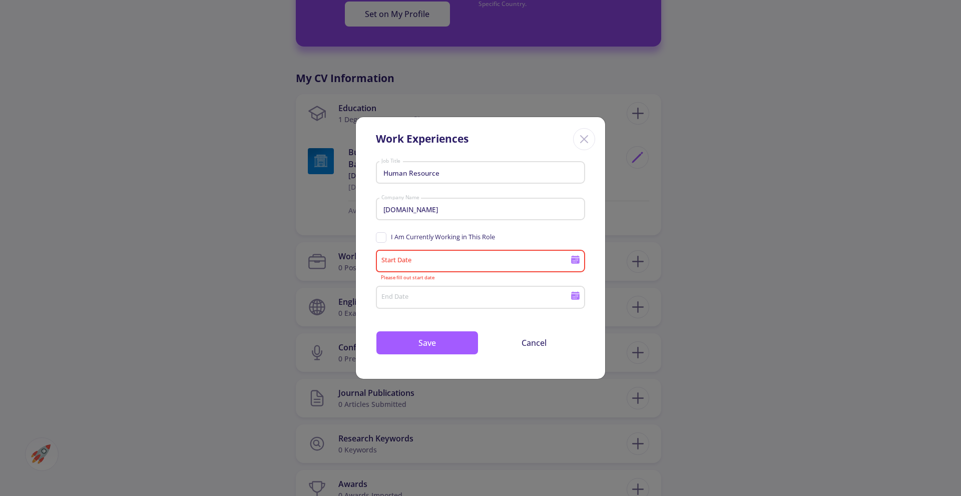
type input "[DATE]"
click at [573, 300] on icon at bounding box center [575, 296] width 10 height 10
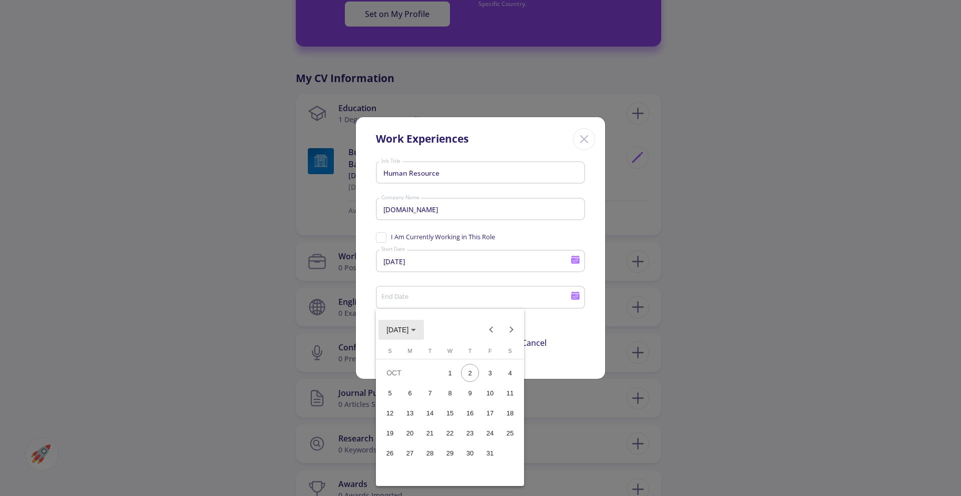
click at [405, 326] on span "[DATE]" at bounding box center [397, 330] width 22 height 8
click at [494, 384] on div "2023" at bounding box center [503, 381] width 32 height 18
click at [498, 380] on div "APR" at bounding box center [503, 381] width 32 height 18
click at [384, 471] on div "30" at bounding box center [390, 473] width 18 height 18
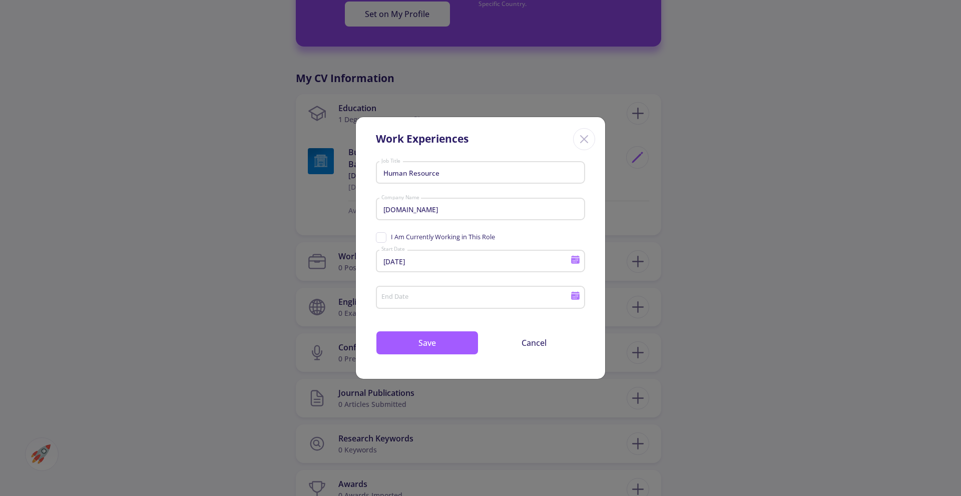
type input "[DATE]"
click at [441, 346] on button "Save" at bounding box center [427, 343] width 103 height 24
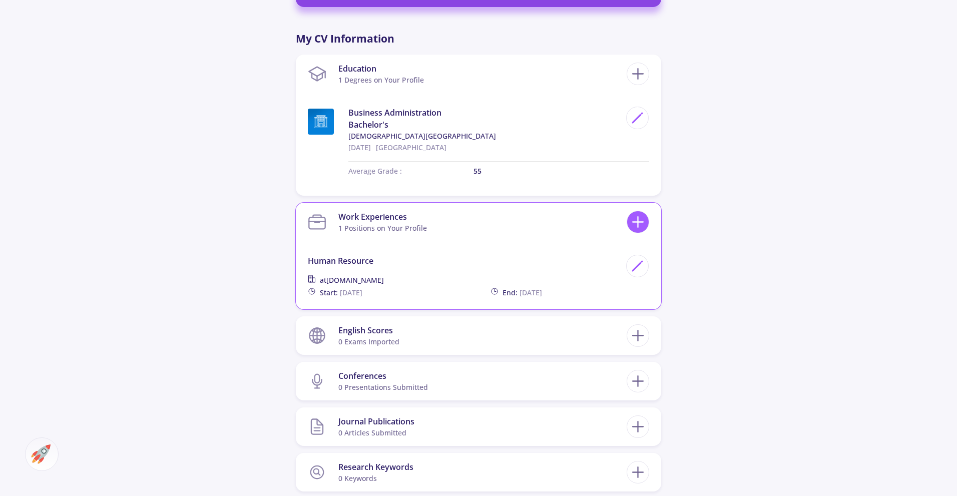
scroll to position [471, 0]
click at [637, 223] on line at bounding box center [637, 223] width 11 height 0
checkbox input "false"
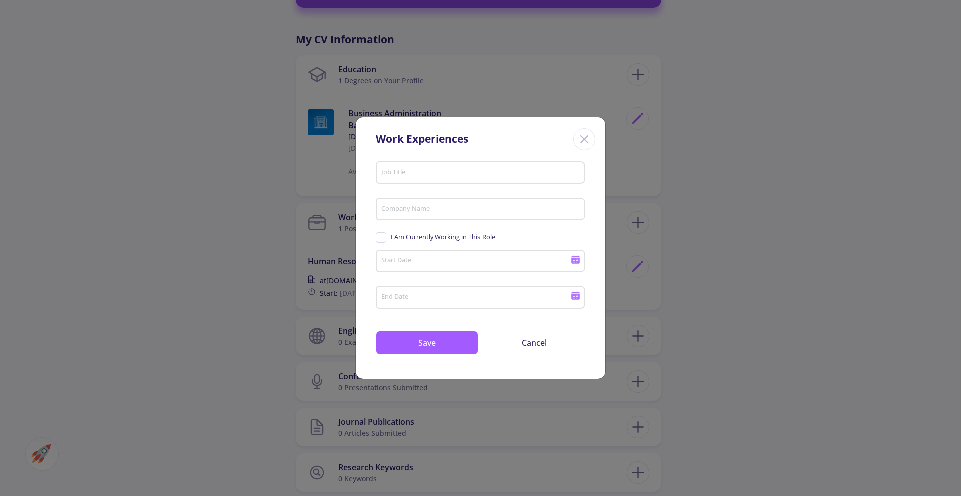
click at [424, 174] on input "Job Title" at bounding box center [482, 173] width 202 height 9
click at [397, 214] on input "Company Name" at bounding box center [482, 209] width 202 height 9
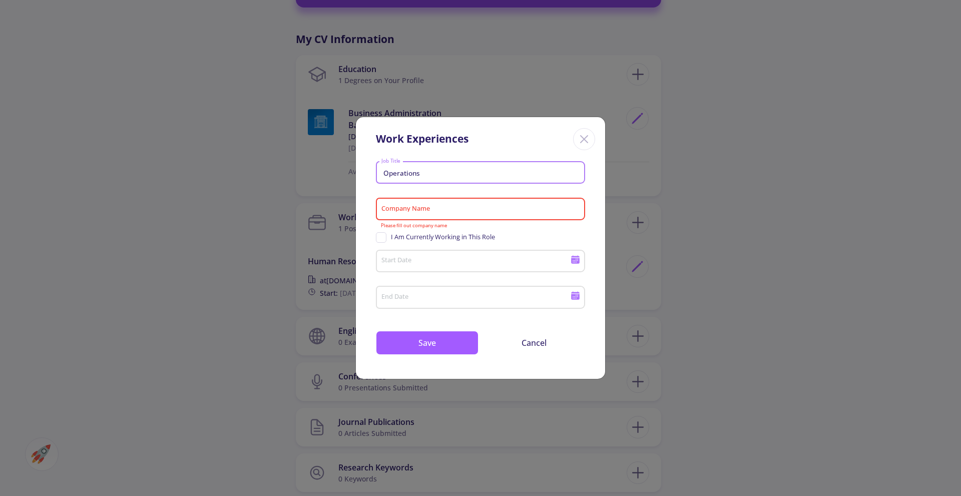
click at [445, 172] on input "Operations" at bounding box center [482, 173] width 202 height 9
type input "Operations Executive"
click at [439, 209] on input "Company Name" at bounding box center [482, 209] width 202 height 9
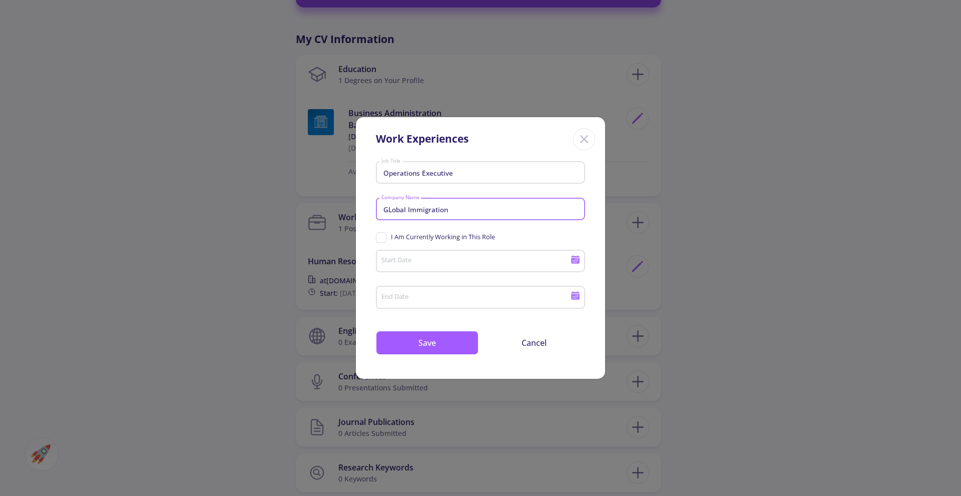
click at [390, 209] on input "GLobal Immigration" at bounding box center [482, 209] width 202 height 9
click at [480, 209] on input "Global Immigration" at bounding box center [482, 209] width 202 height 9
drag, startPoint x: 480, startPoint y: 209, endPoint x: 448, endPoint y: 208, distance: 32.6
click at [448, 208] on input "Global Immigration Consul" at bounding box center [482, 209] width 202 height 9
type input "G"
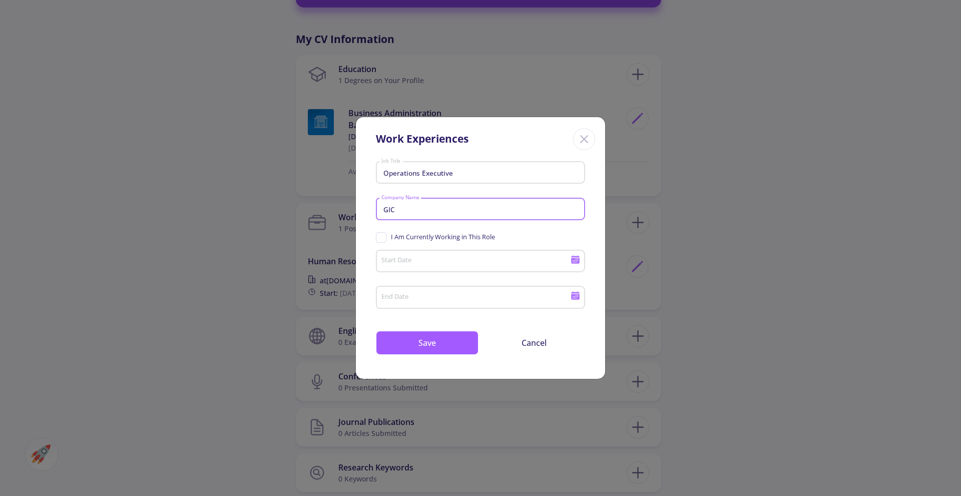
type input "GIC"
click at [382, 239] on span "I Am Currently Working in This Role" at bounding box center [435, 237] width 119 height 10
click at [382, 239] on input "I Am Currently Working in This Role" at bounding box center [379, 235] width 7 height 7
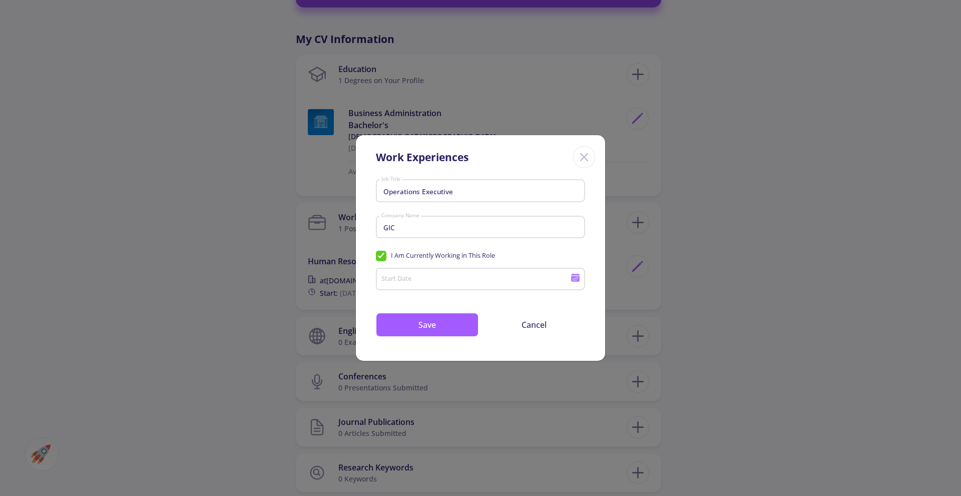
click at [400, 285] on div "Start Date" at bounding box center [476, 277] width 190 height 26
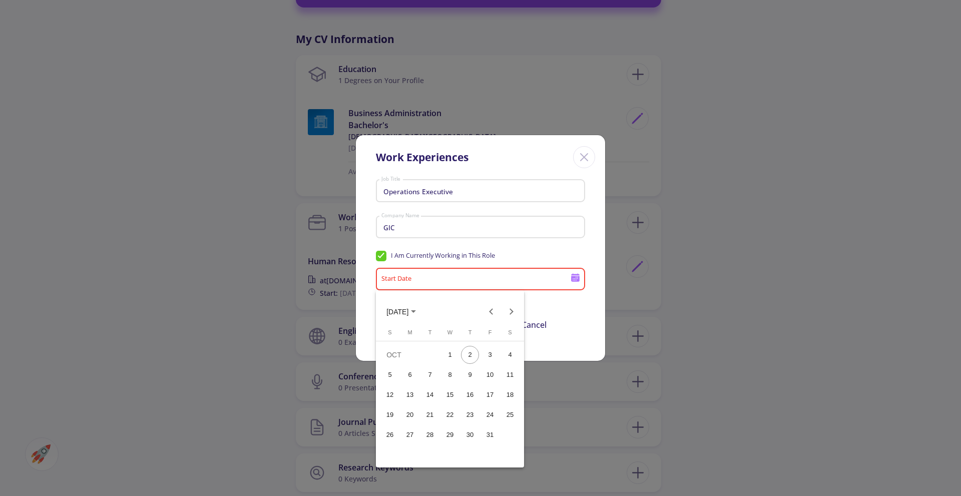
click at [384, 254] on div at bounding box center [480, 248] width 961 height 496
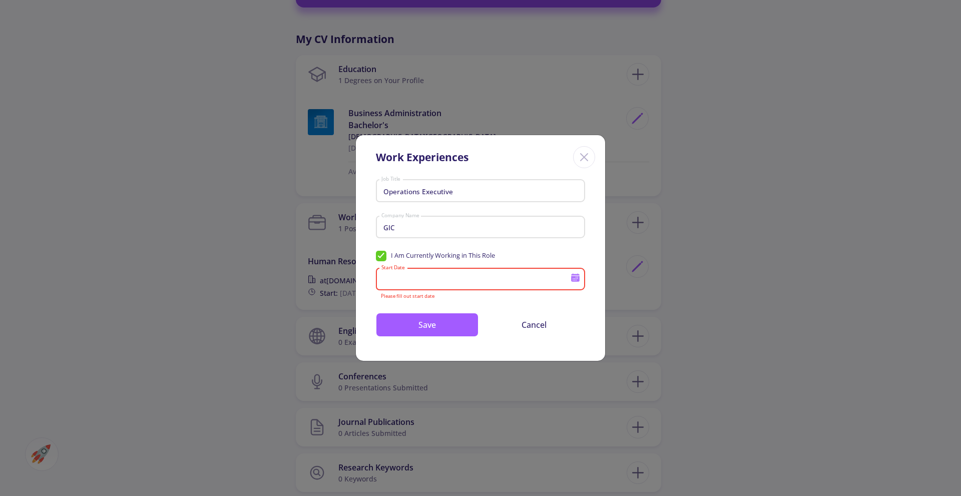
click at [381, 253] on span "I Am Currently Working in This Role" at bounding box center [435, 256] width 119 height 10
click at [381, 253] on input "I Am Currently Working in This Role" at bounding box center [379, 254] width 7 height 7
checkbox input "false"
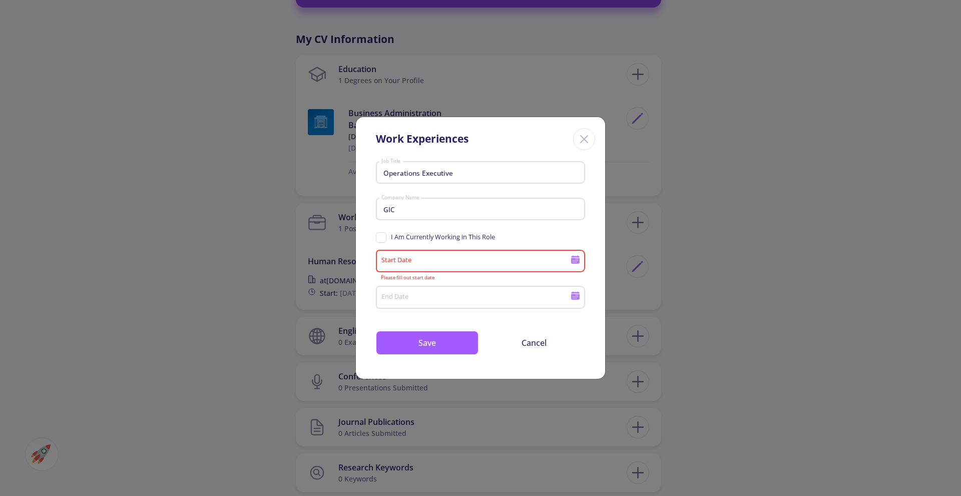
click at [574, 263] on icon at bounding box center [575, 261] width 9 height 6
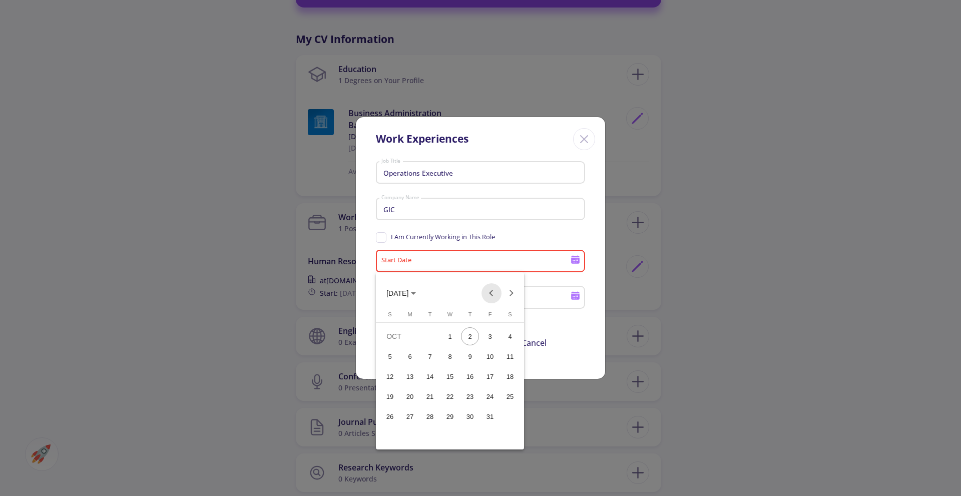
click at [491, 296] on button "Previous month" at bounding box center [491, 293] width 20 height 20
click at [510, 294] on button "Next month" at bounding box center [511, 293] width 20 height 20
click at [399, 295] on span "[DATE]" at bounding box center [397, 294] width 22 height 8
click at [503, 343] on div "2023" at bounding box center [503, 344] width 32 height 18
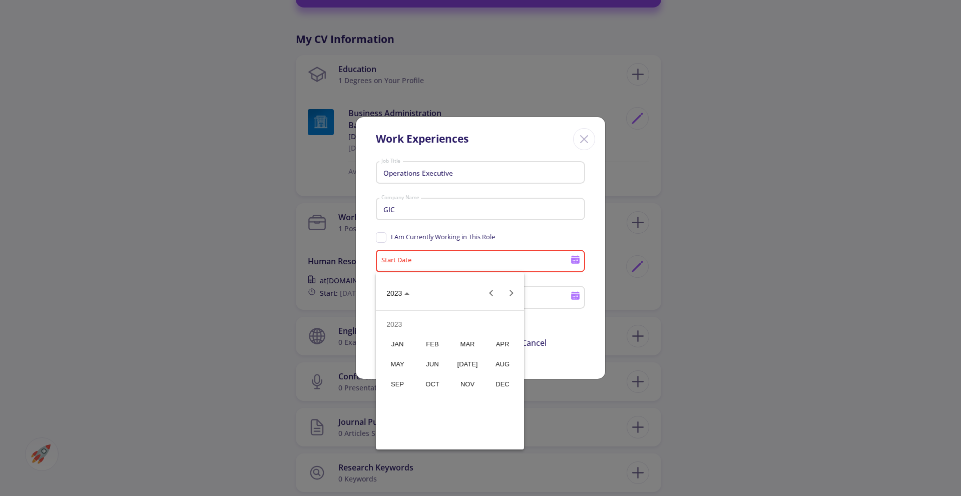
click at [502, 382] on div "DEC" at bounding box center [503, 384] width 32 height 18
click at [492, 338] on div "1" at bounding box center [490, 336] width 18 height 18
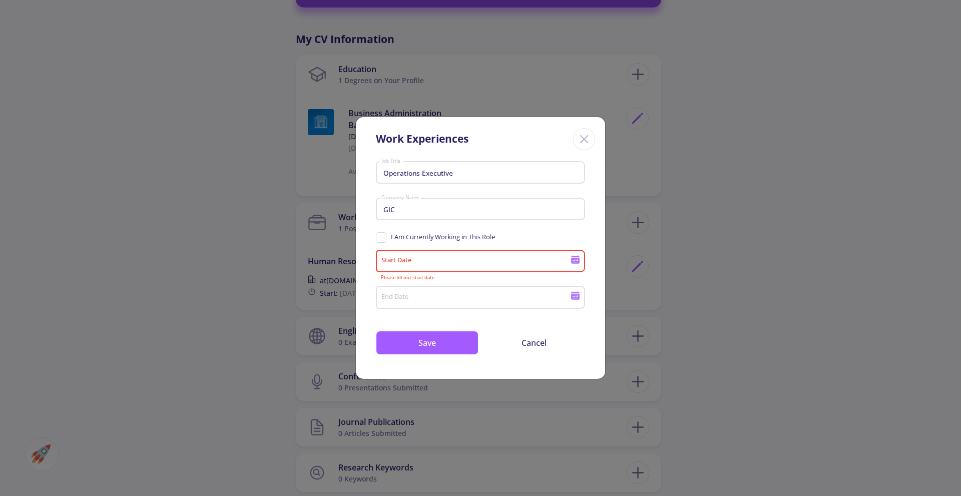
type input "[DATE]"
click at [573, 295] on icon at bounding box center [575, 297] width 9 height 6
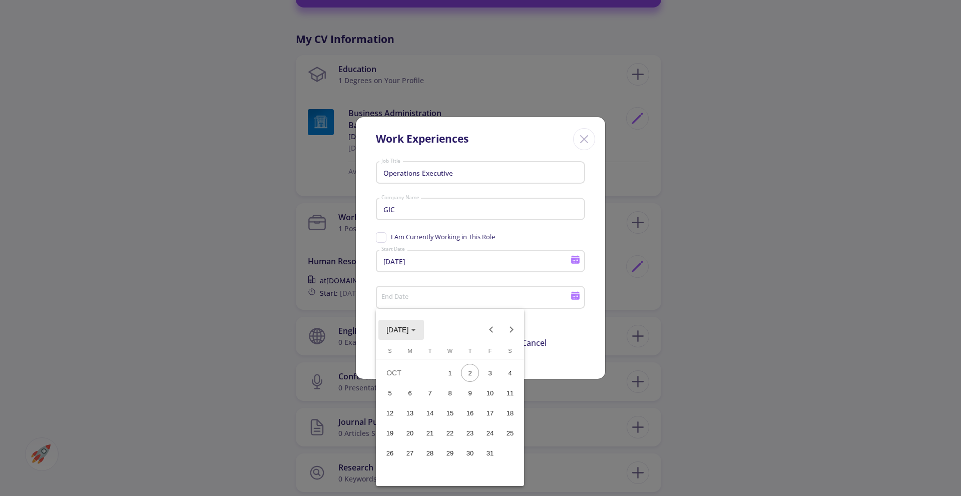
click at [408, 329] on span "[DATE]" at bounding box center [397, 330] width 22 height 8
click at [405, 402] on div "2024" at bounding box center [398, 401] width 32 height 18
click at [502, 402] on div "AUG" at bounding box center [503, 401] width 32 height 18
click at [508, 454] on div "31" at bounding box center [510, 453] width 18 height 18
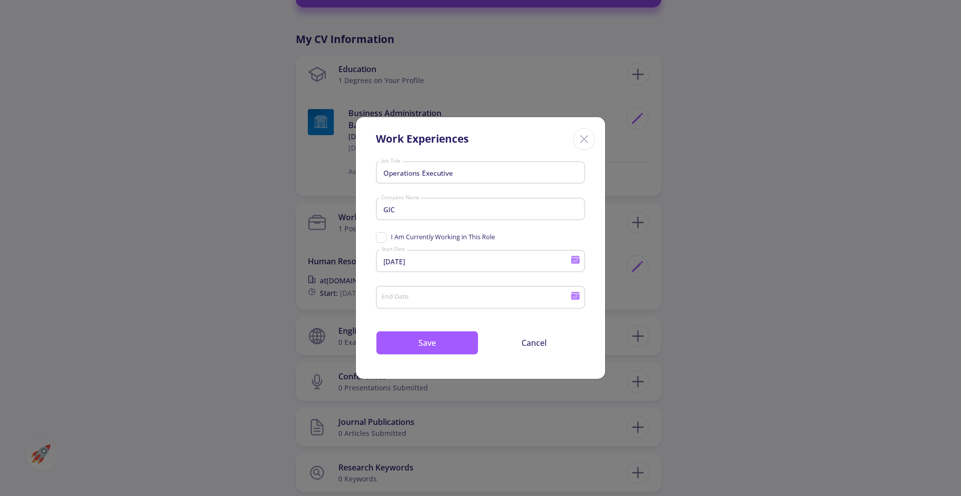
type input "[DATE]"
click at [453, 344] on button "Save" at bounding box center [427, 343] width 103 height 24
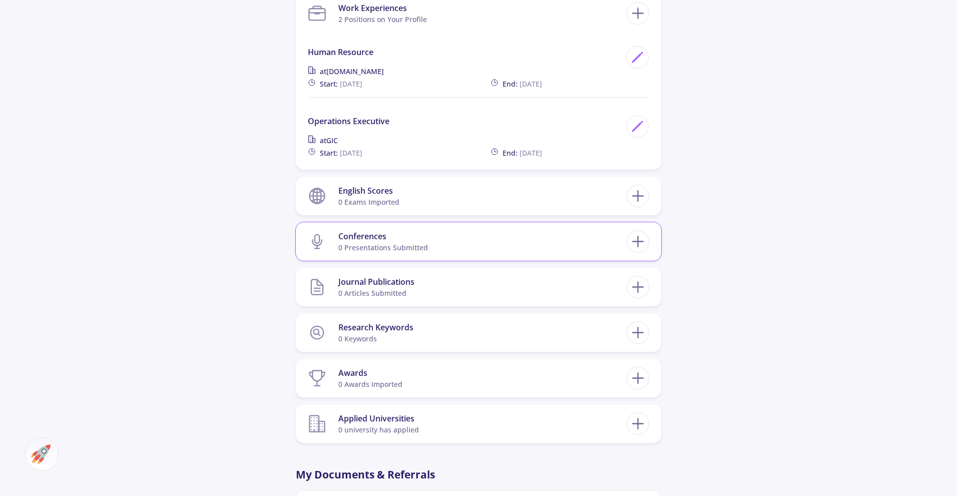
scroll to position [679, 0]
click at [562, 191] on section "English Scores 0 exams imported" at bounding box center [467, 197] width 319 height 31
click at [650, 197] on div "English Scores 0 exams imported" at bounding box center [478, 197] width 365 height 39
click at [641, 200] on icon at bounding box center [637, 197] width 19 height 19
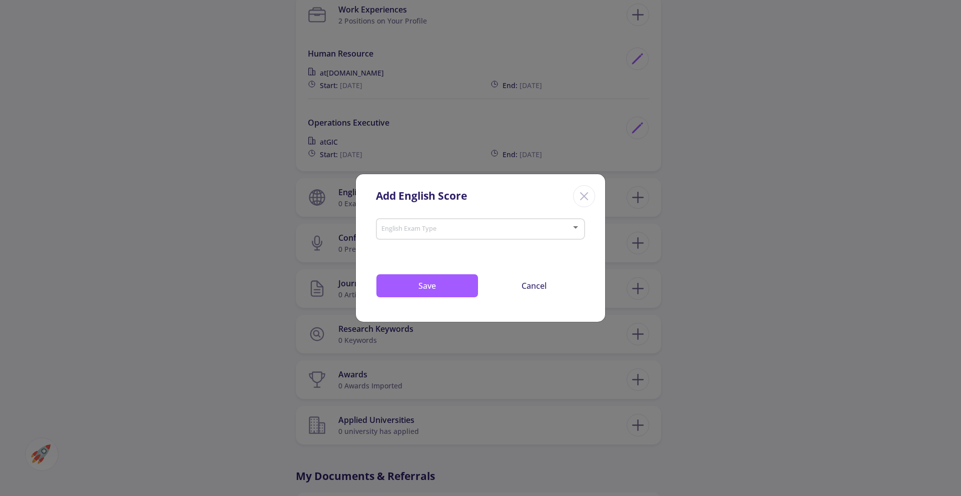
click at [563, 230] on span at bounding box center [477, 229] width 188 height 7
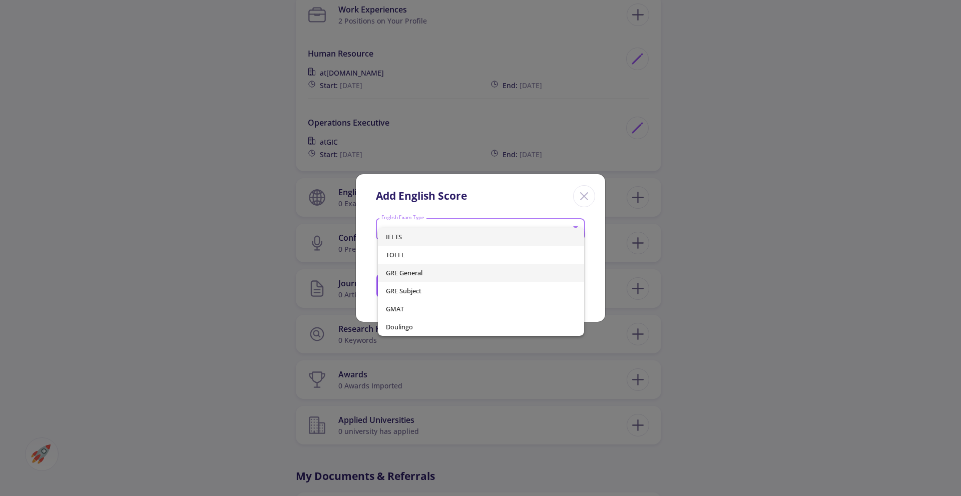
click at [433, 276] on span "GRE General" at bounding box center [481, 273] width 191 height 18
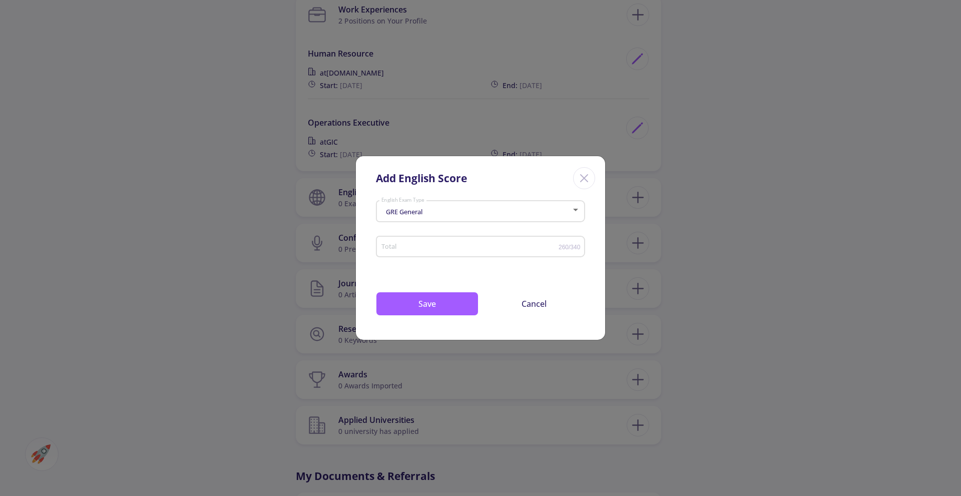
click at [491, 252] on div "Total" at bounding box center [470, 244] width 178 height 25
type input "309"
click at [446, 310] on button "Save" at bounding box center [427, 304] width 103 height 24
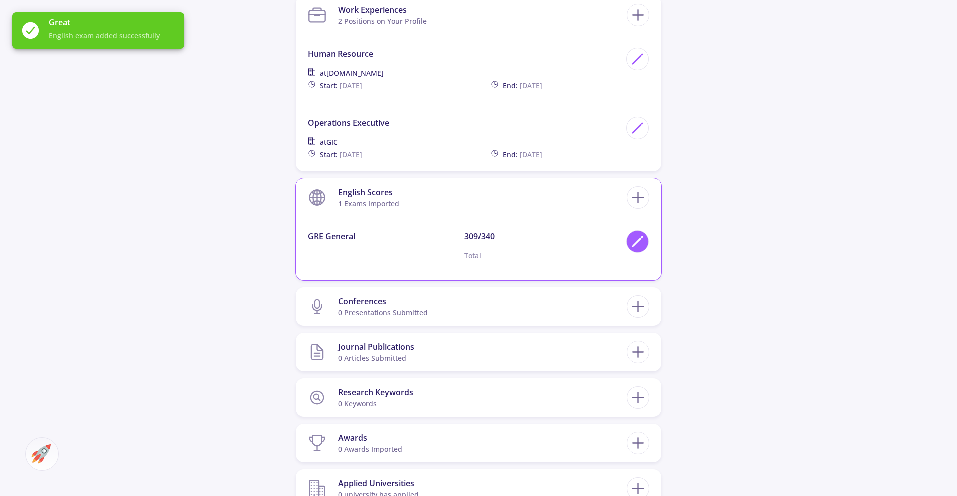
click at [636, 242] on polygon at bounding box center [636, 242] width 9 height 9
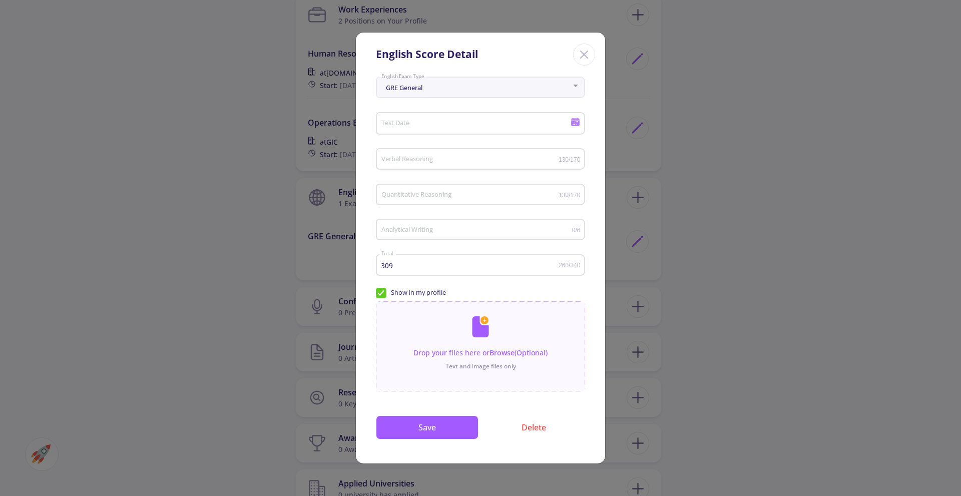
click at [577, 122] on icon at bounding box center [575, 123] width 9 height 6
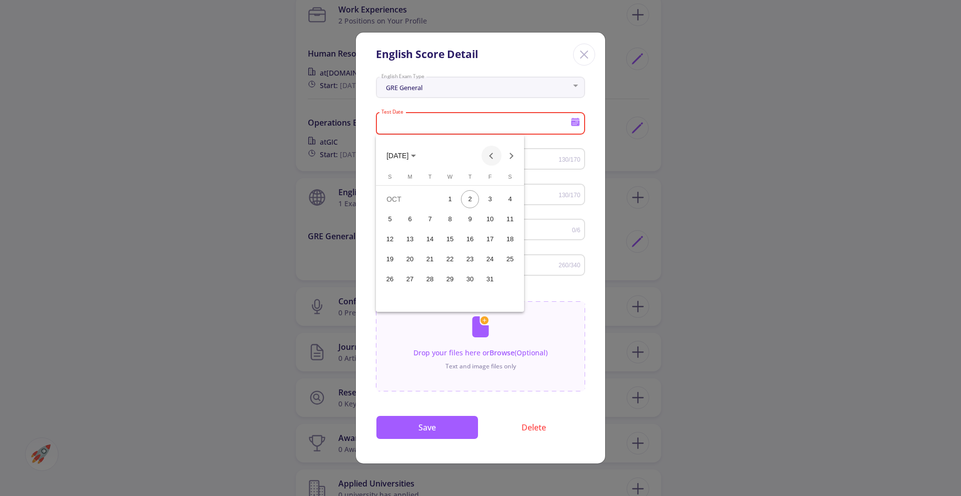
click at [491, 158] on button "Previous month" at bounding box center [491, 156] width 20 height 20
click at [472, 258] on div "18" at bounding box center [470, 259] width 18 height 18
type input "[DATE]"
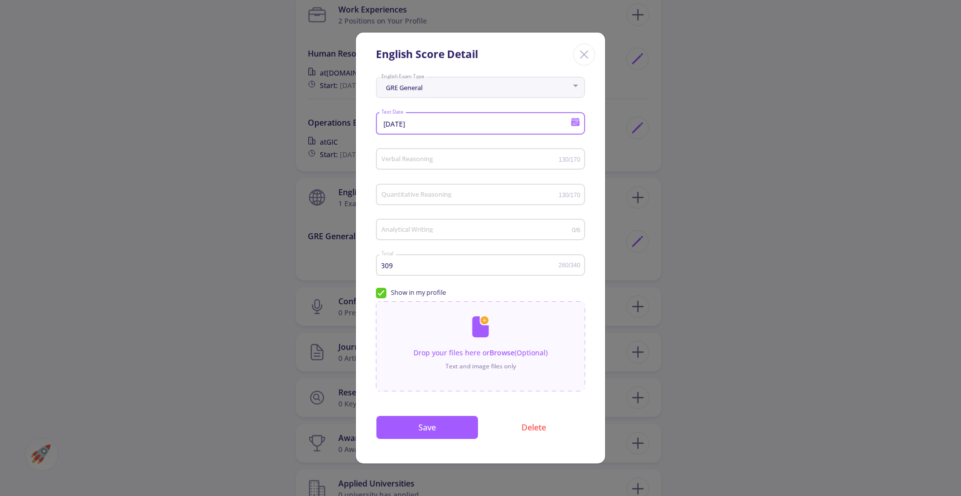
click at [448, 158] on input "Verbal Reasoning" at bounding box center [470, 160] width 178 height 8
type input "149"
click at [435, 194] on input "Quantitative Reasoning" at bounding box center [470, 195] width 178 height 8
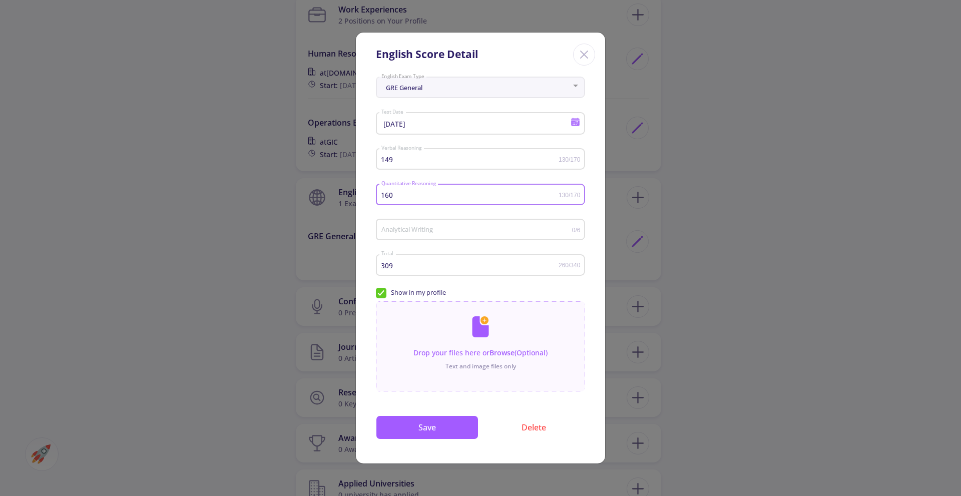
type input "160"
click at [521, 236] on div "Analytical Writing" at bounding box center [476, 227] width 191 height 25
type input "3.5"
click at [459, 434] on button "Save" at bounding box center [427, 427] width 103 height 24
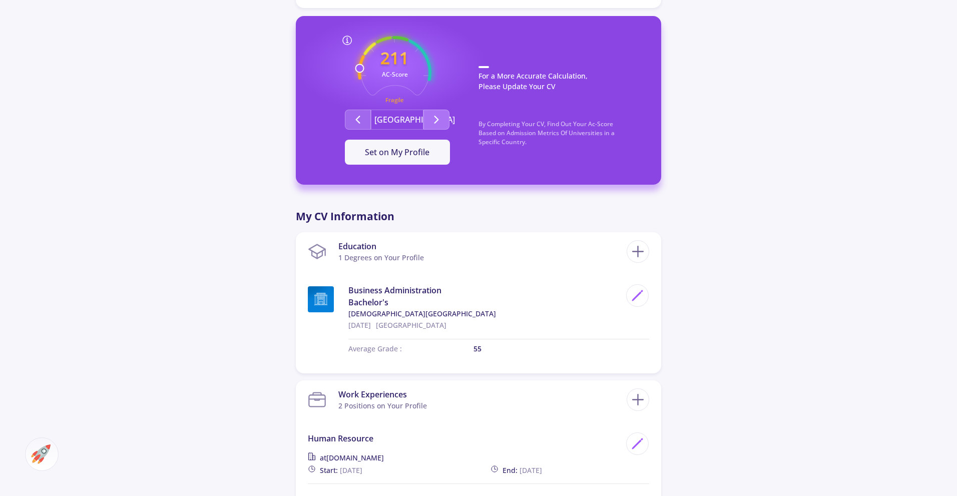
scroll to position [294, 0]
click at [430, 116] on button "Second group" at bounding box center [436, 120] width 26 height 20
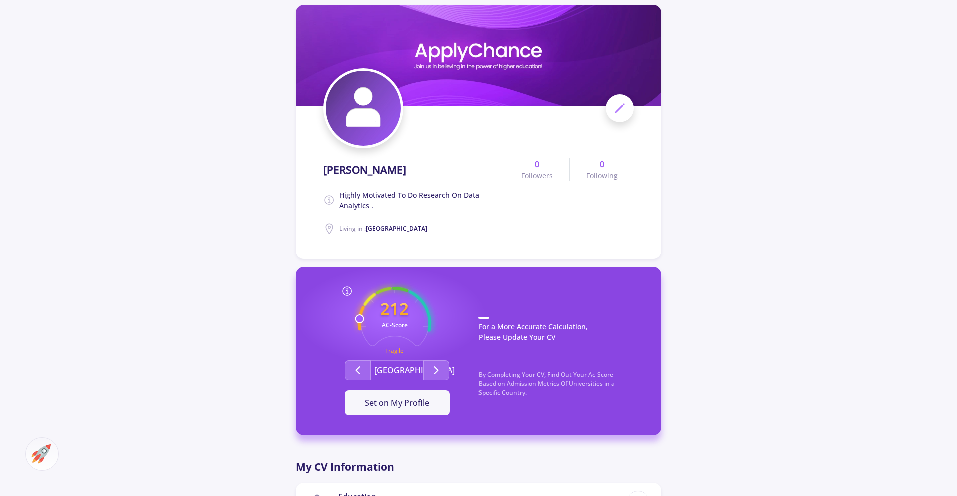
scroll to position [0, 0]
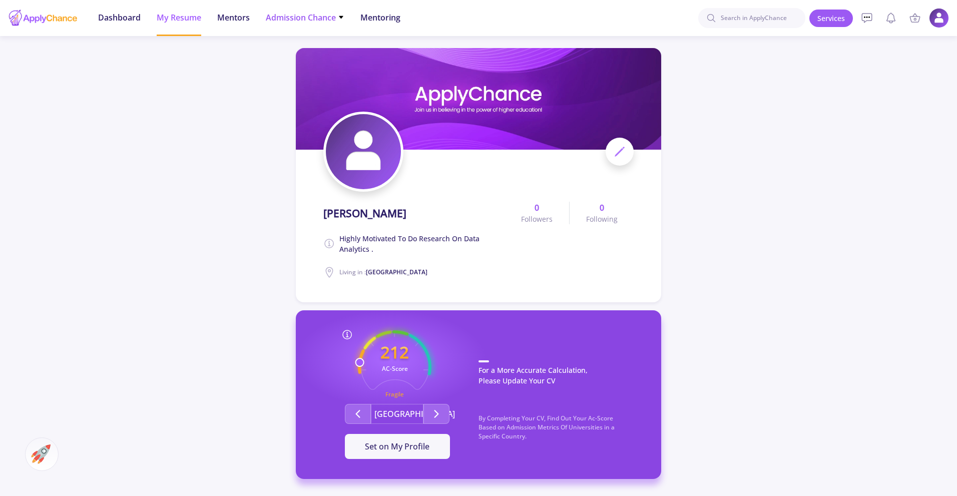
click at [314, 14] on span "Admission Chance" at bounding box center [305, 18] width 79 height 12
click at [322, 55] on link "With Minimum Requirements" at bounding box center [325, 52] width 118 height 19
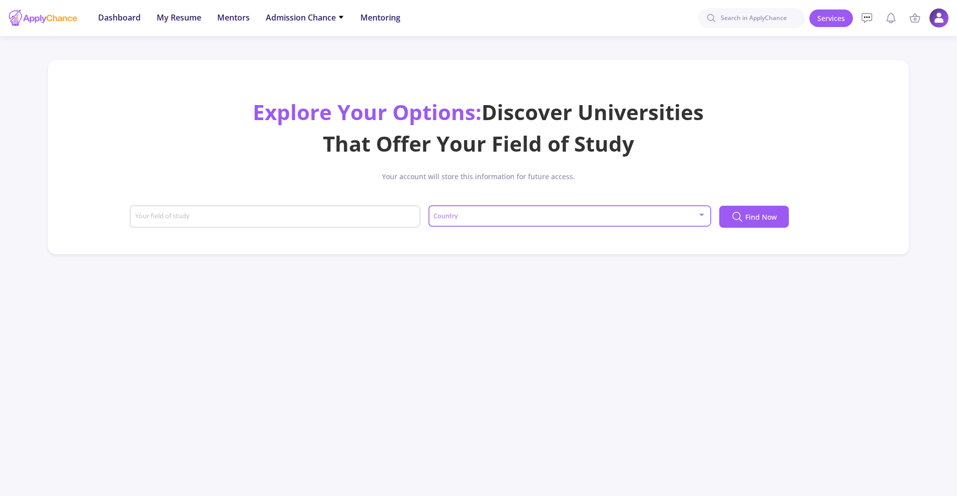
click at [564, 213] on span at bounding box center [566, 216] width 262 height 7
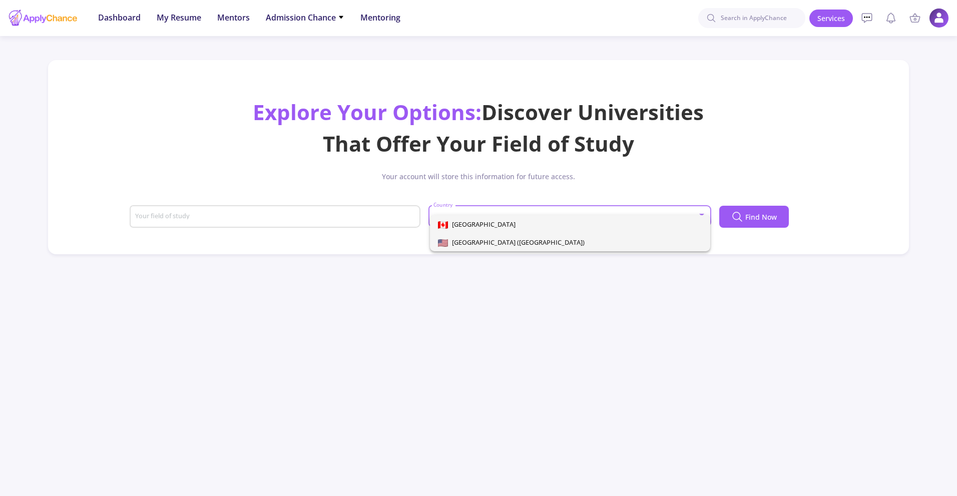
drag, startPoint x: 500, startPoint y: 245, endPoint x: 493, endPoint y: 244, distance: 6.6
click at [500, 244] on span "[GEOGRAPHIC_DATA] ([GEOGRAPHIC_DATA])" at bounding box center [516, 242] width 137 height 9
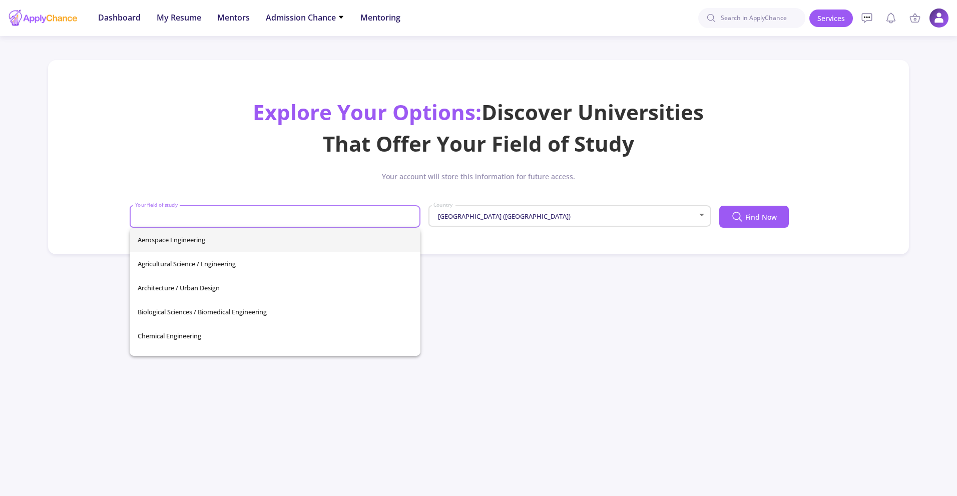
click at [407, 220] on input "Your field of study" at bounding box center [277, 217] width 284 height 9
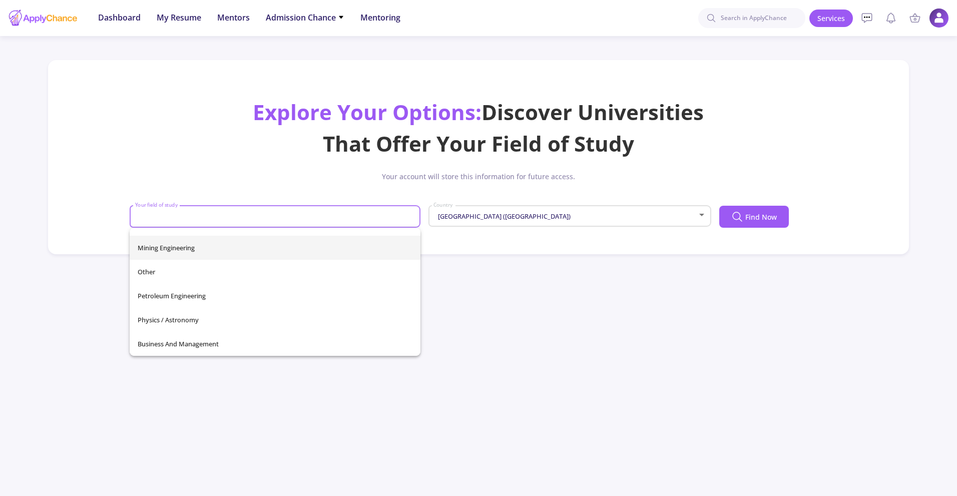
scroll to position [352, 0]
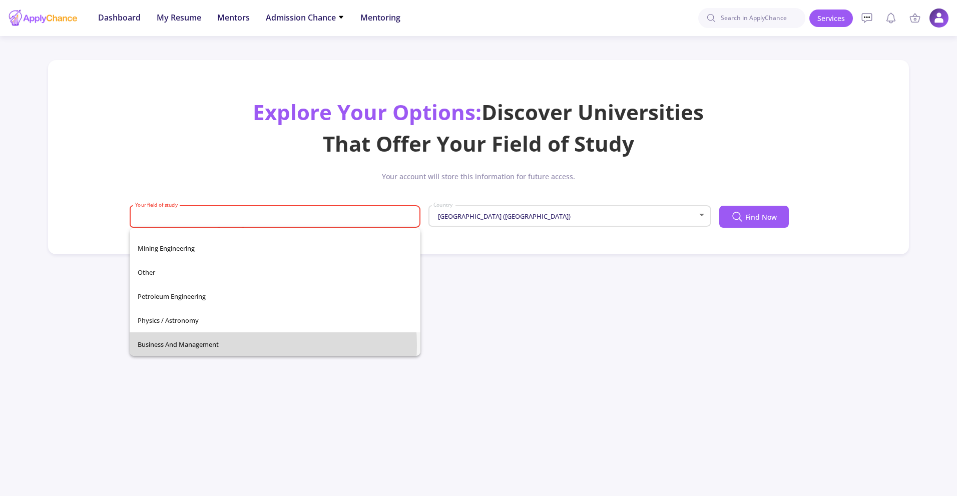
click at [231, 345] on span "Business and Management" at bounding box center [275, 344] width 275 height 24
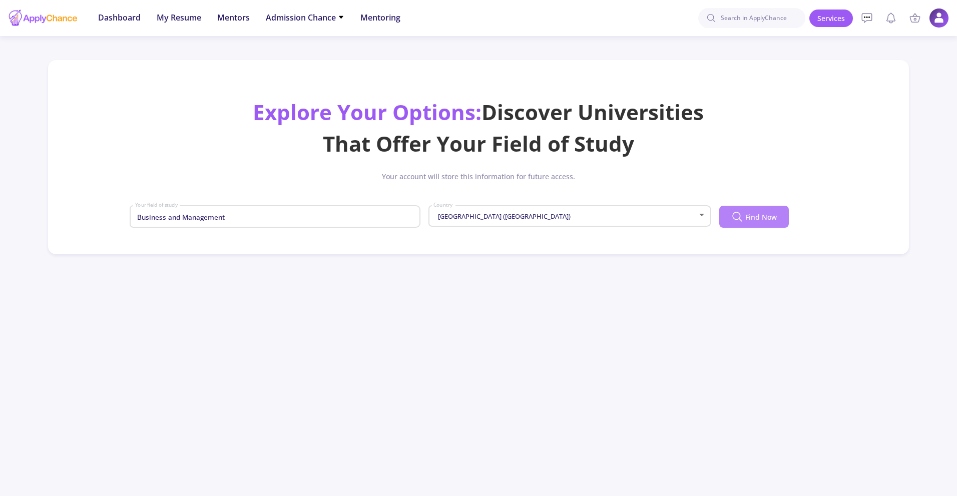
click at [765, 222] on button "Find Now" at bounding box center [754, 217] width 70 height 22
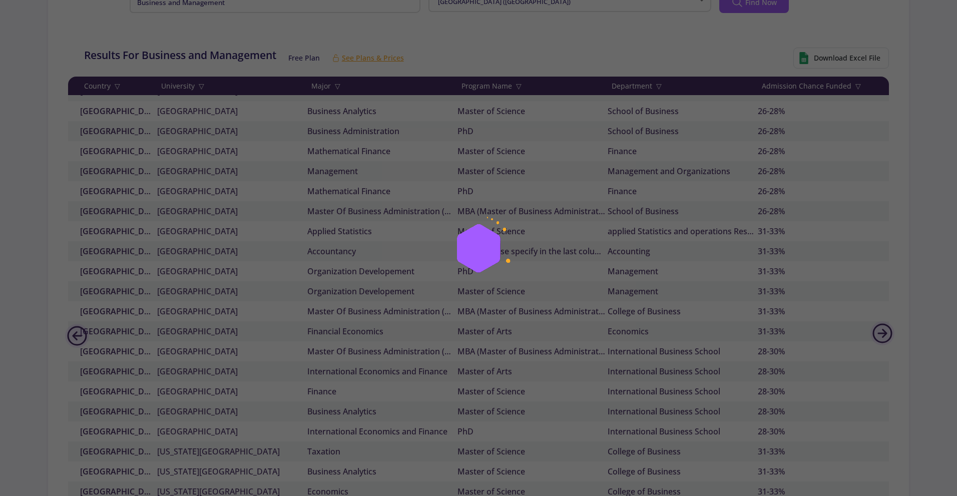
scroll to position [0, 0]
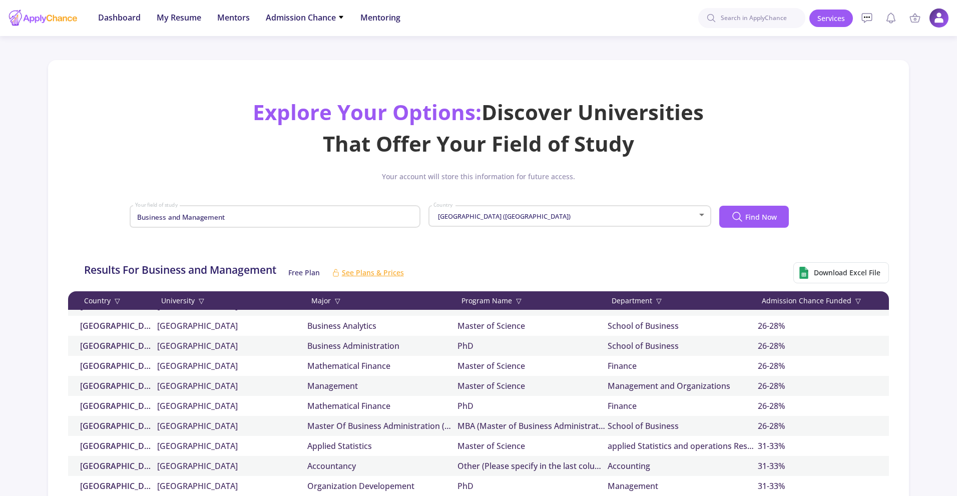
click at [814, 297] on div "Admission Chance Funded ▽" at bounding box center [833, 300] width 150 height 11
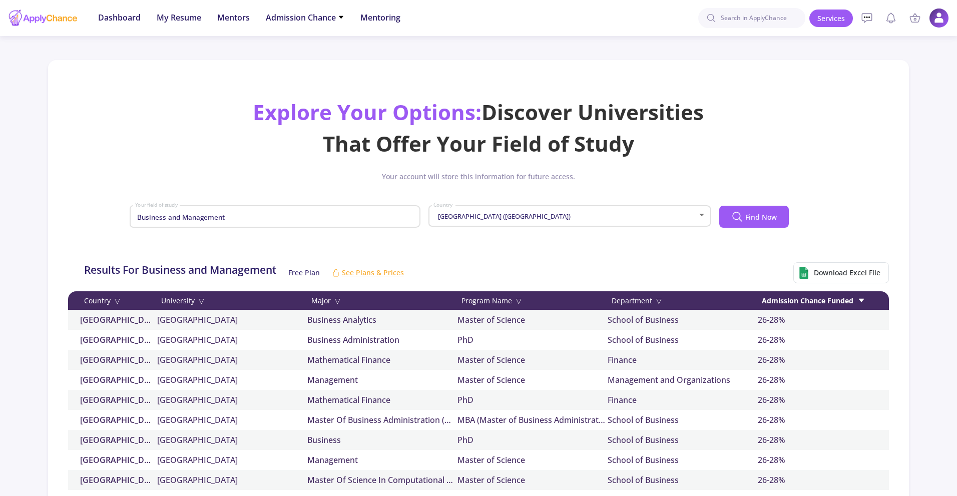
click at [332, 211] on div "Business and Management Your field of study" at bounding box center [275, 215] width 281 height 26
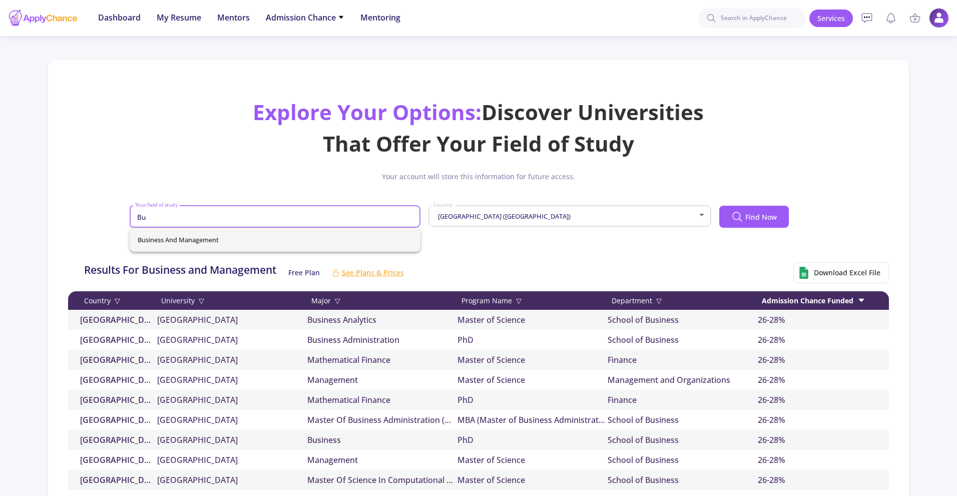
type input "B"
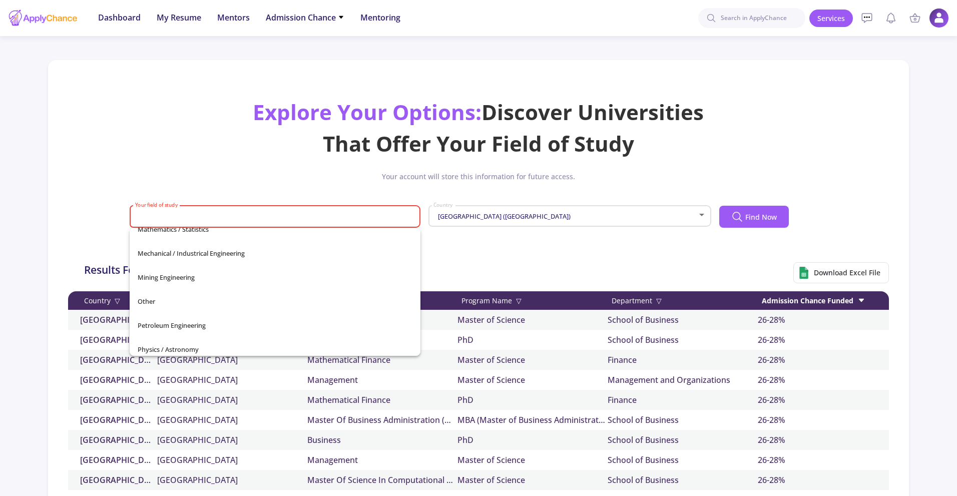
scroll to position [352, 0]
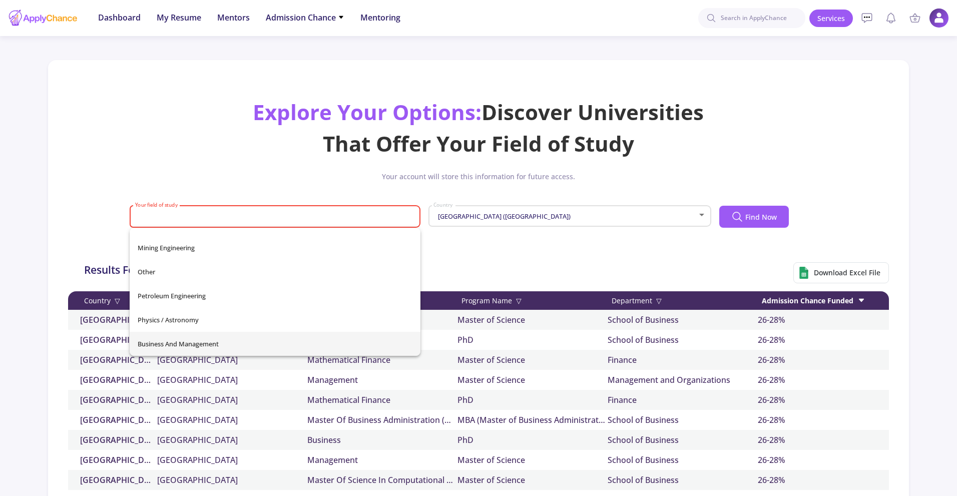
click at [215, 339] on span "Business and Management" at bounding box center [275, 344] width 275 height 24
type input "Business and Management"
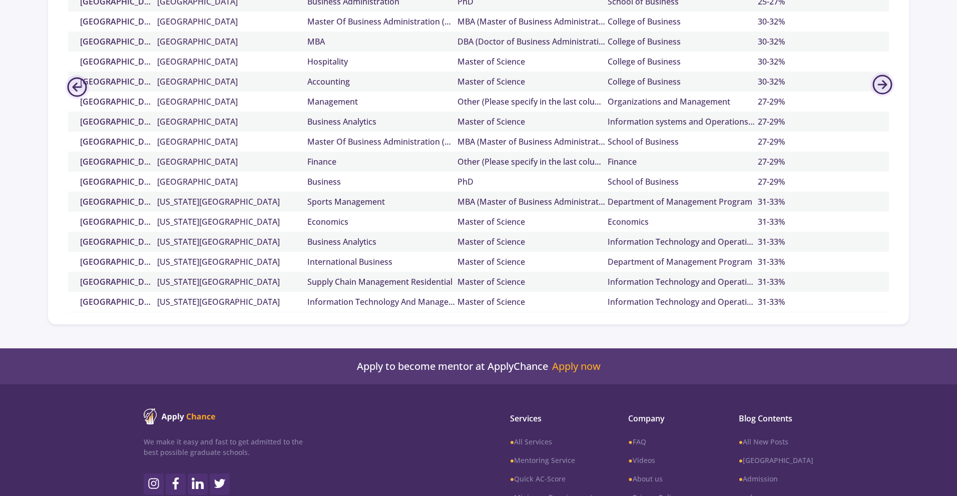
scroll to position [3898, 0]
click at [113, 282] on div "[GEOGRAPHIC_DATA] ([GEOGRAPHIC_DATA])" at bounding box center [114, 281] width 85 height 12
click at [230, 281] on link "[US_STATE][GEOGRAPHIC_DATA]" at bounding box center [232, 281] width 150 height 12
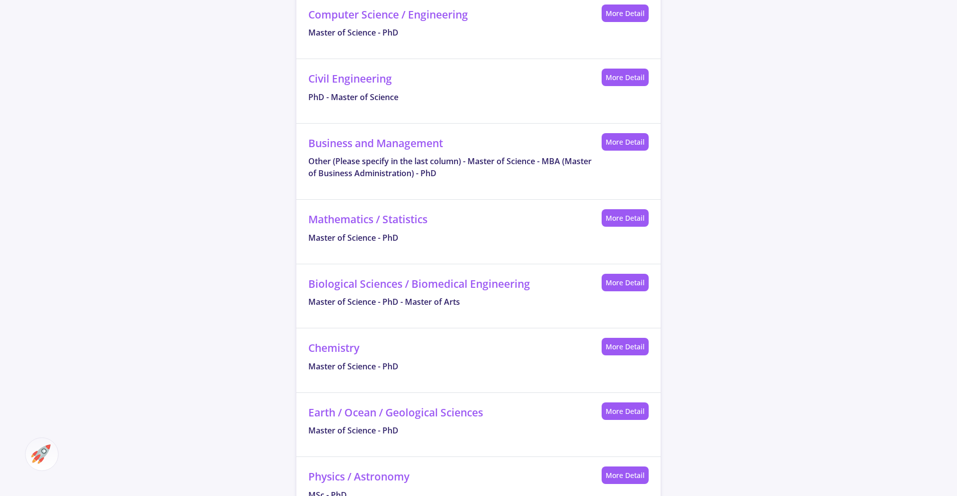
scroll to position [525, 0]
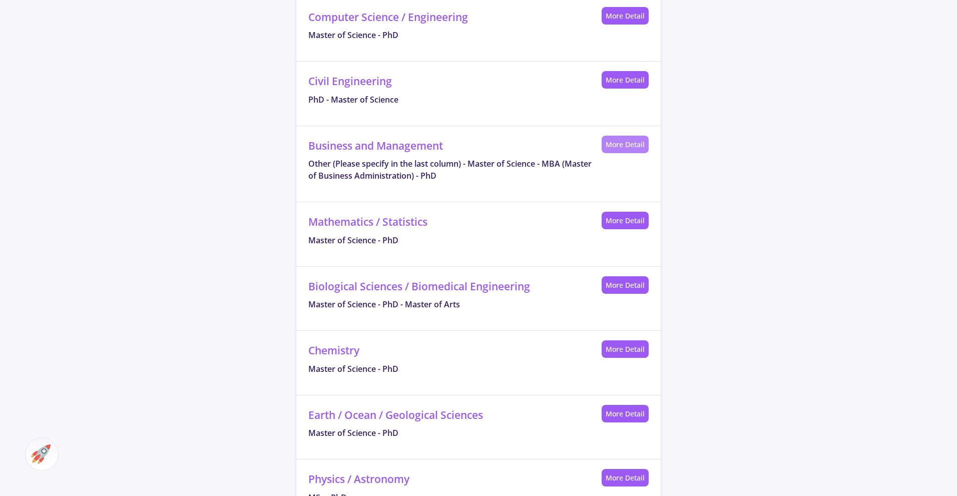
click at [624, 145] on link "More Detail" at bounding box center [624, 145] width 47 height 18
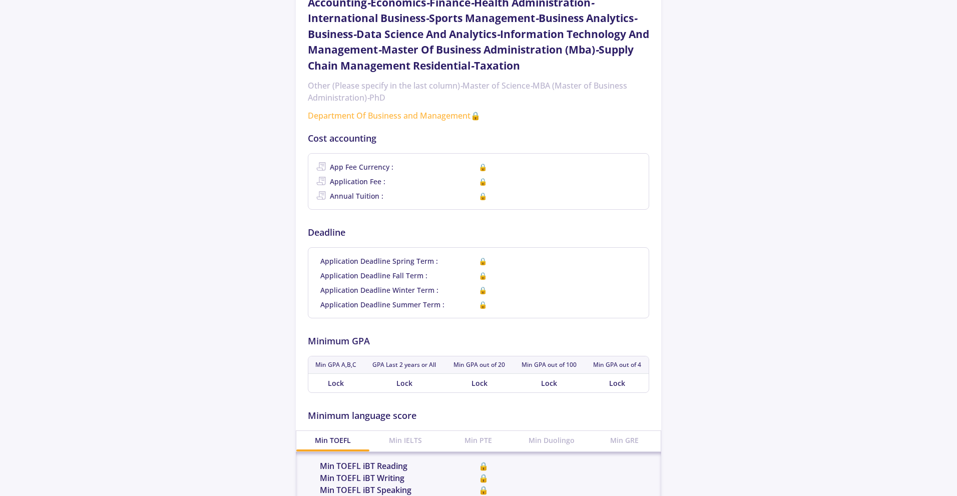
scroll to position [525, 0]
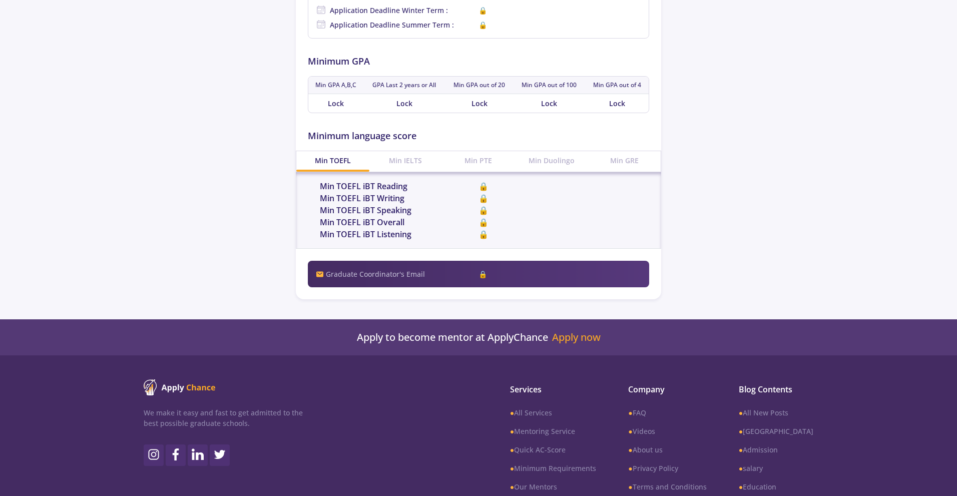
click at [410, 166] on div "Min IELTS" at bounding box center [405, 160] width 73 height 19
click at [484, 166] on div "Min PTE" at bounding box center [478, 160] width 73 height 19
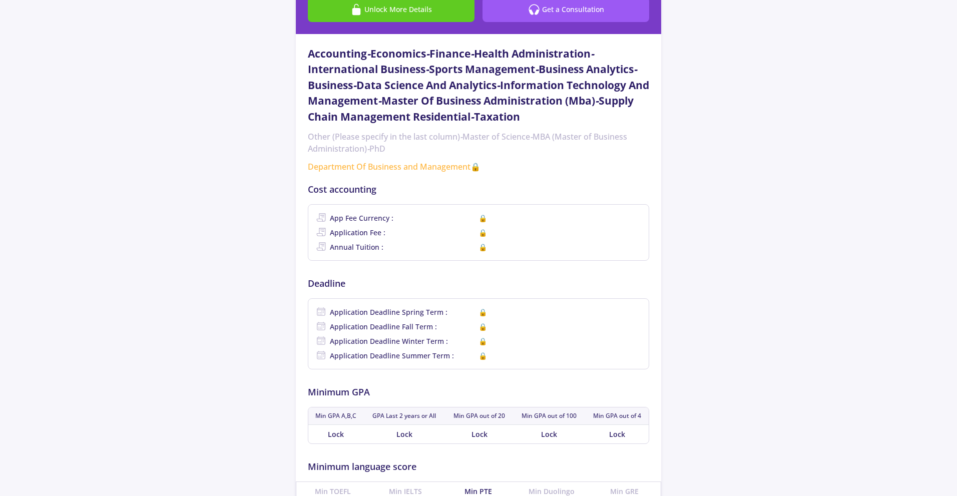
scroll to position [193, 0]
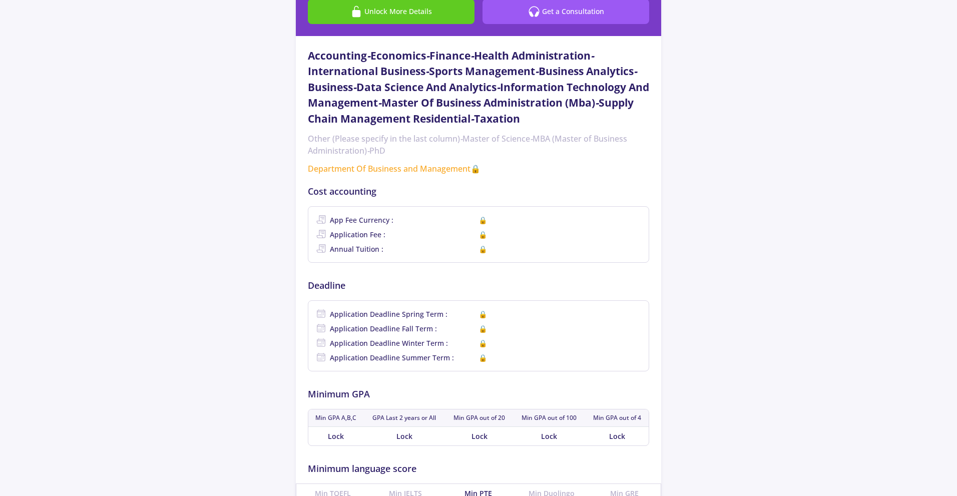
click at [439, 171] on link "Department Of Business and Management 🔒" at bounding box center [478, 169] width 365 height 12
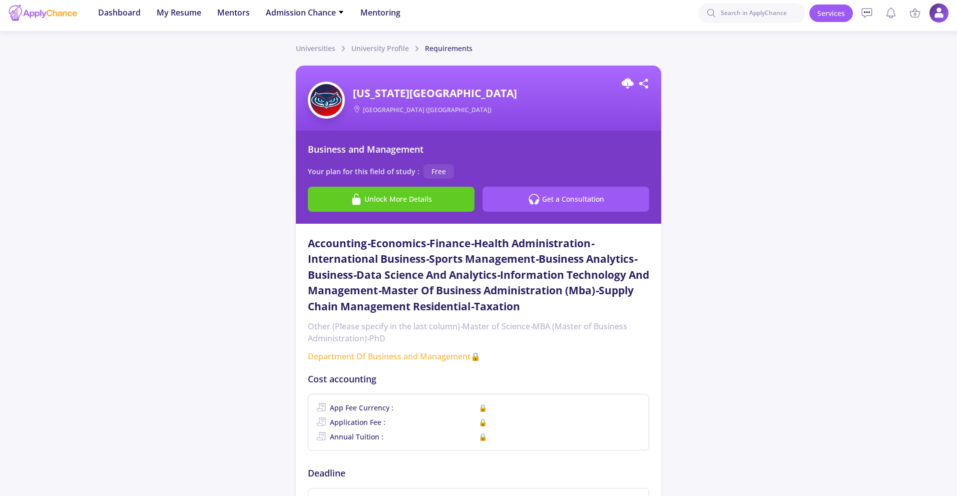
scroll to position [0, 0]
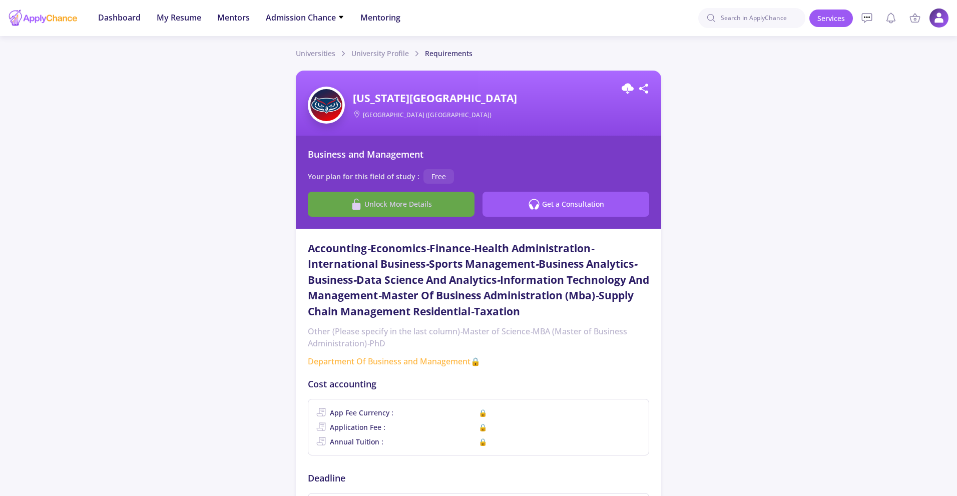
click at [416, 200] on span "Unlock More Details" at bounding box center [398, 204] width 68 height 11
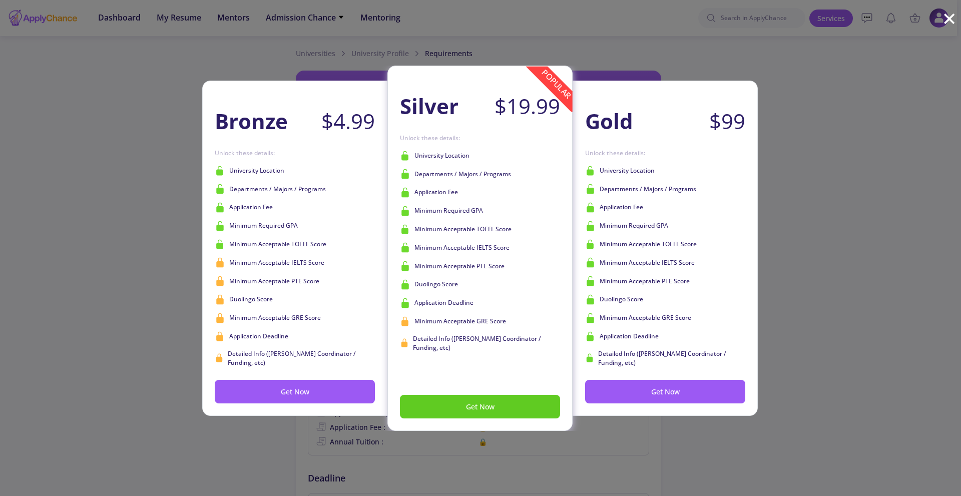
drag, startPoint x: 928, startPoint y: 209, endPoint x: 912, endPoint y: 213, distance: 16.5
click at [927, 209] on div "Bronze $4.99 Get Now Unlock these details: University Location Departments / Ma…" at bounding box center [480, 248] width 961 height 496
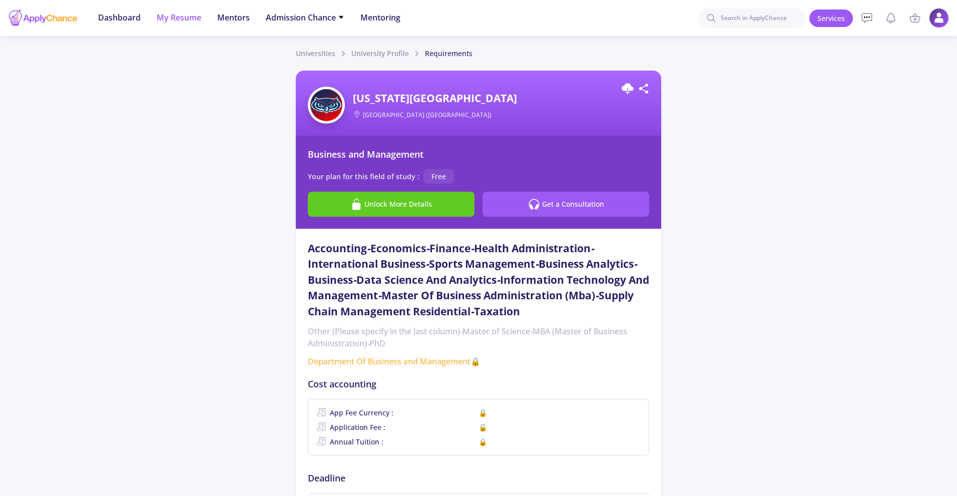
click at [185, 18] on span "My Resume" at bounding box center [179, 18] width 45 height 12
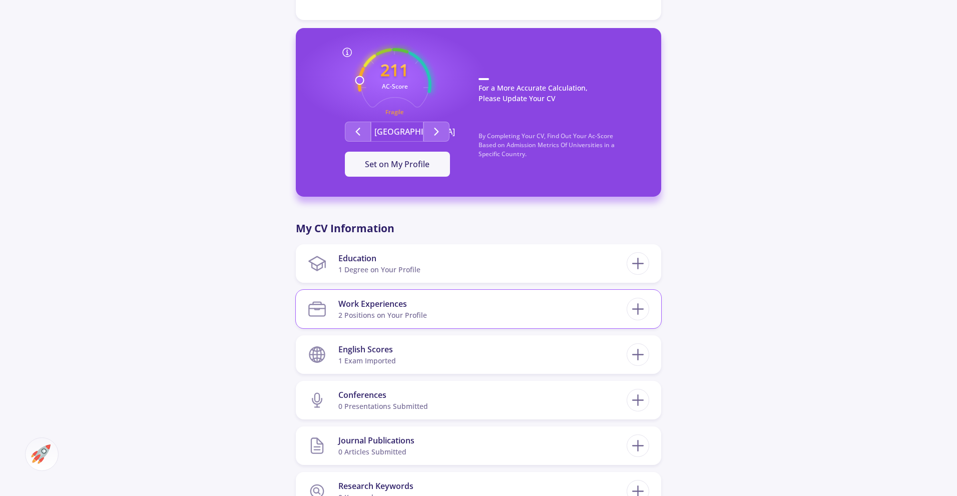
scroll to position [289, 0]
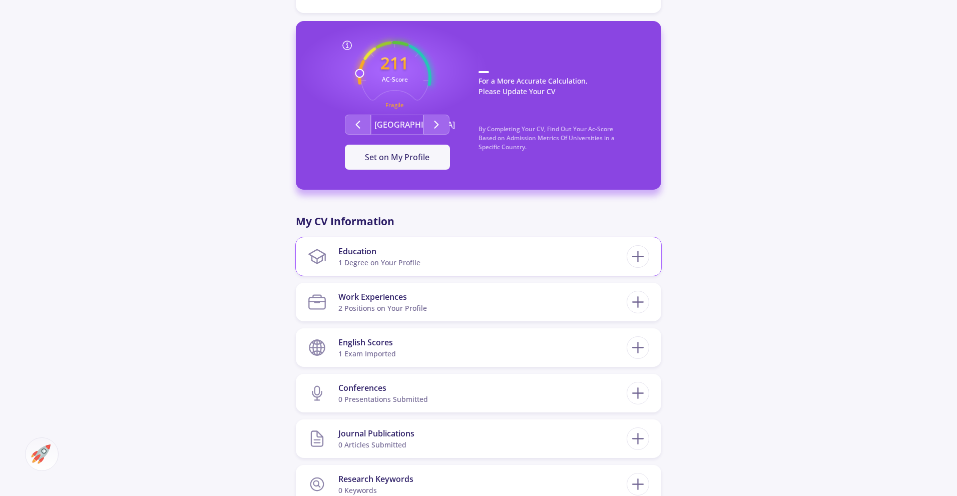
click at [539, 264] on section "Education 1 Degree on Your Profile" at bounding box center [467, 256] width 319 height 31
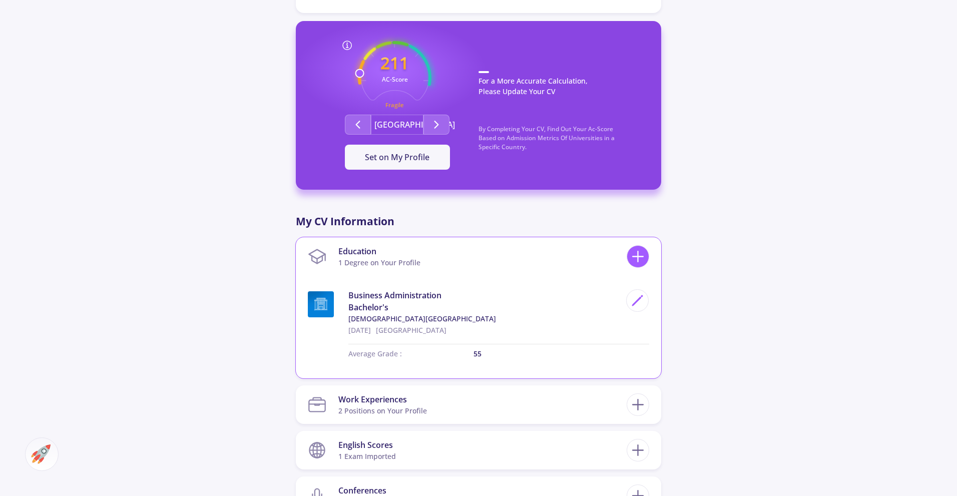
click at [641, 259] on icon at bounding box center [637, 256] width 19 height 19
checkbox input "false"
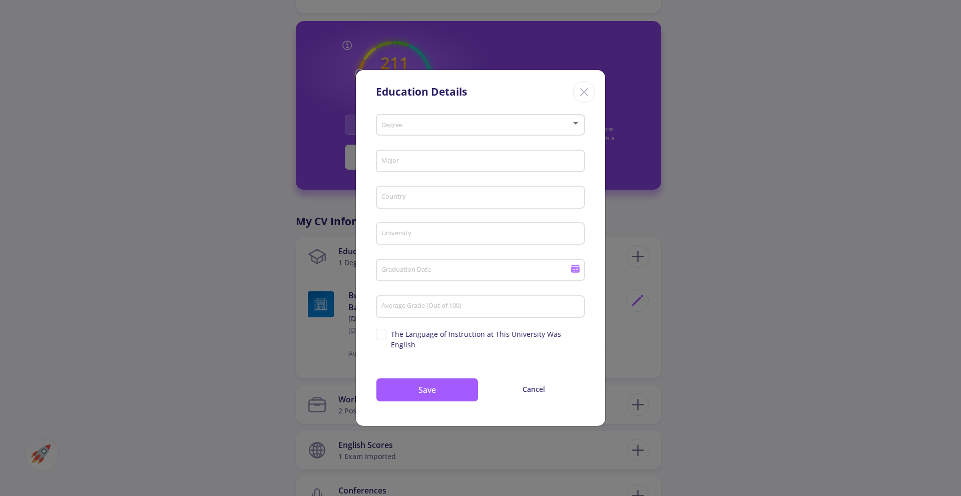
click at [454, 129] on span at bounding box center [477, 125] width 188 height 7
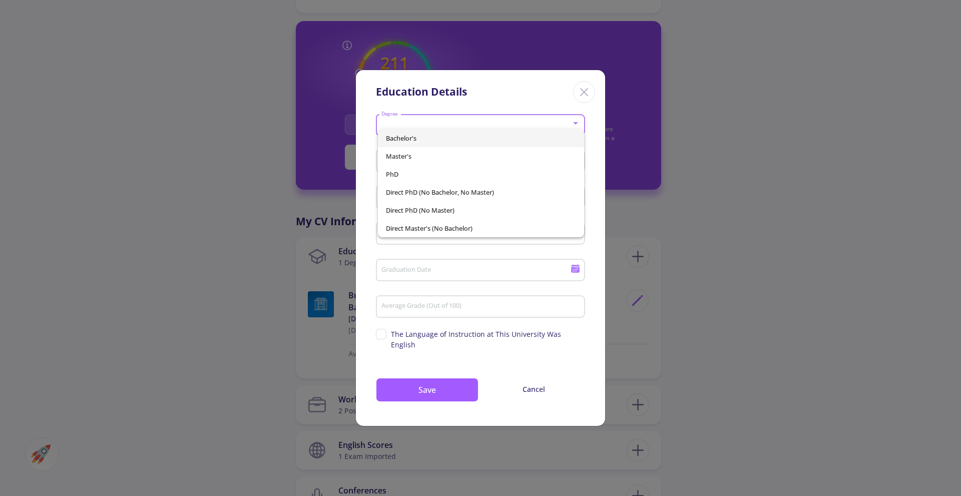
click at [835, 209] on div at bounding box center [480, 248] width 961 height 496
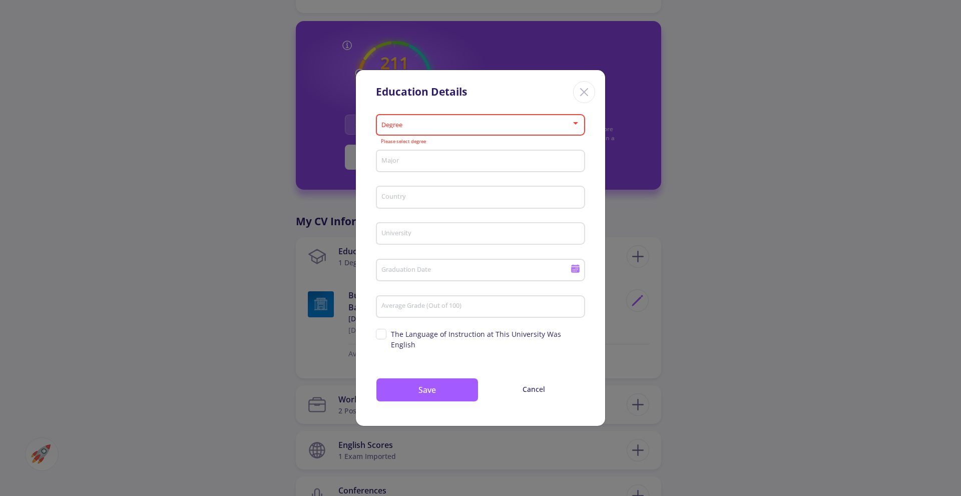
click at [801, 202] on div "Education Details Degree Please select degree Major Country University Graduati…" at bounding box center [480, 248] width 961 height 496
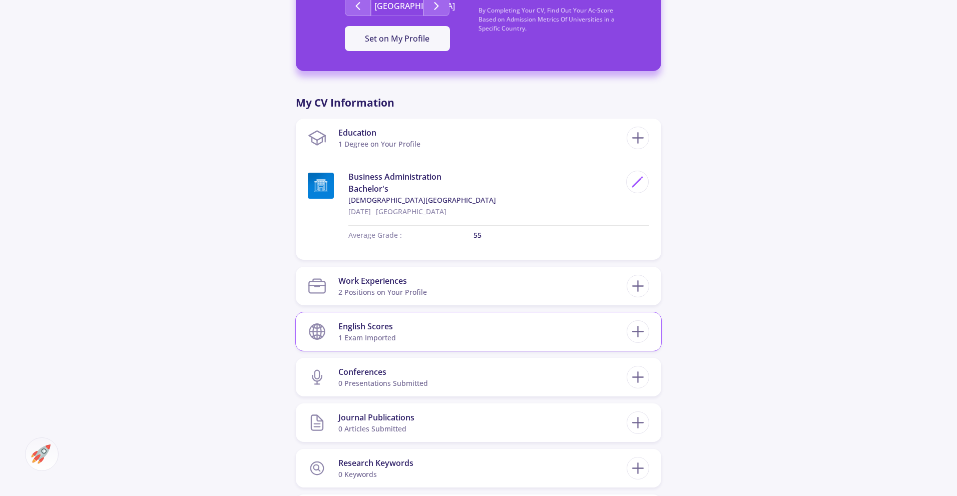
scroll to position [409, 0]
click at [499, 290] on section "Work Experiences 2 Positions on Your Profile" at bounding box center [467, 284] width 319 height 31
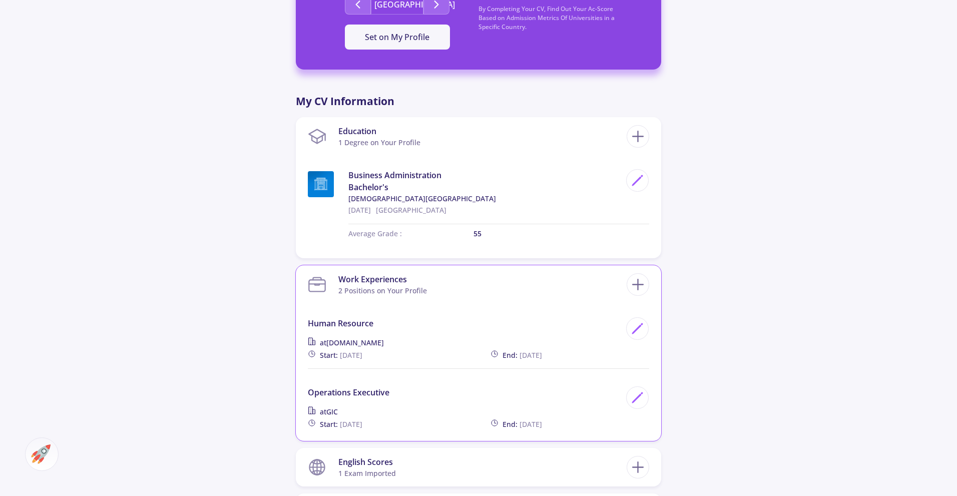
click at [500, 289] on section "Work Experiences 2 Positions on Your Profile" at bounding box center [467, 284] width 319 height 31
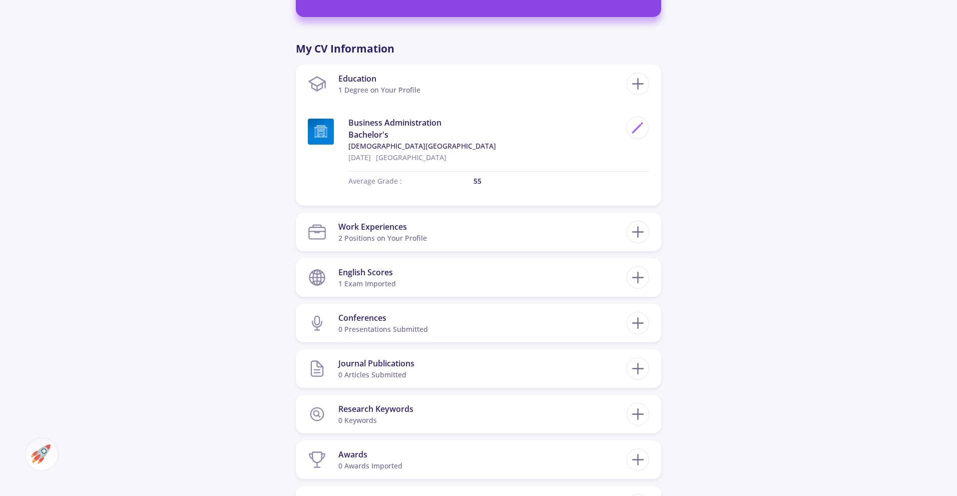
scroll to position [466, 0]
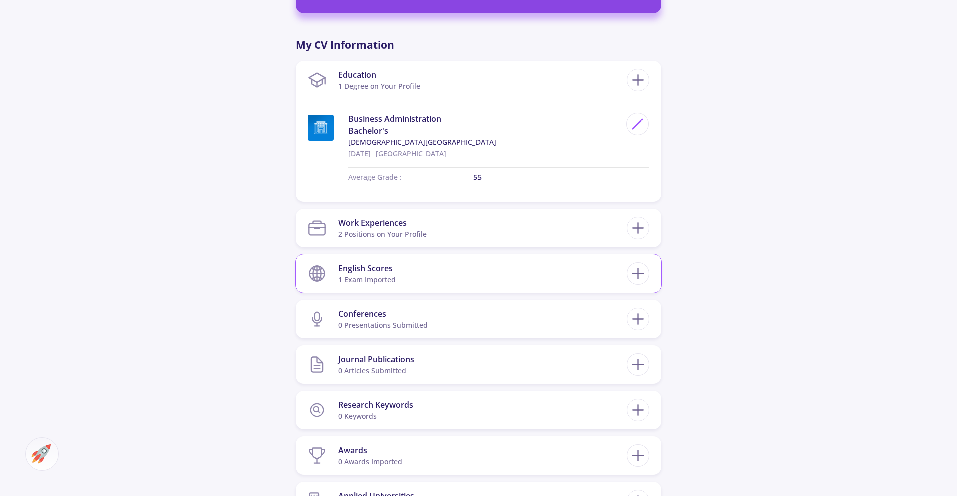
click at [554, 274] on section "English Scores 1 exam imported" at bounding box center [467, 273] width 319 height 31
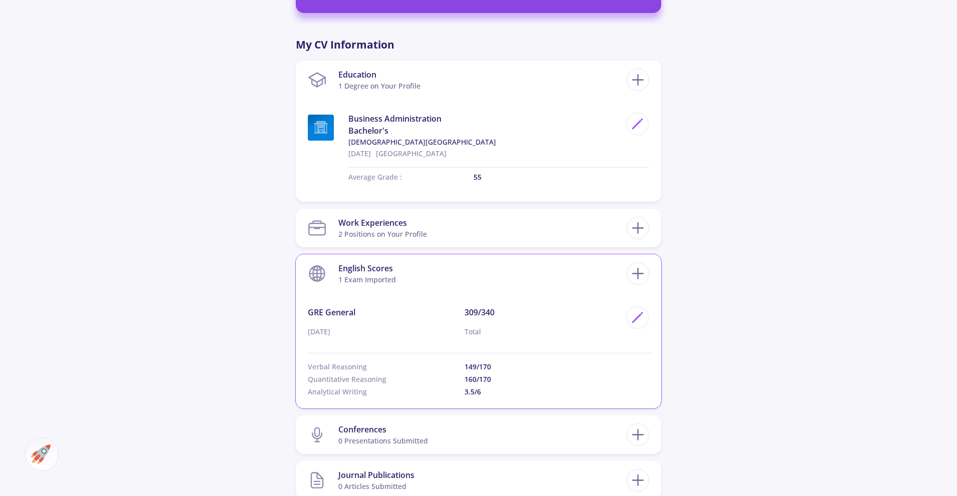
click at [556, 274] on section "English Scores 1 exam imported" at bounding box center [467, 273] width 319 height 31
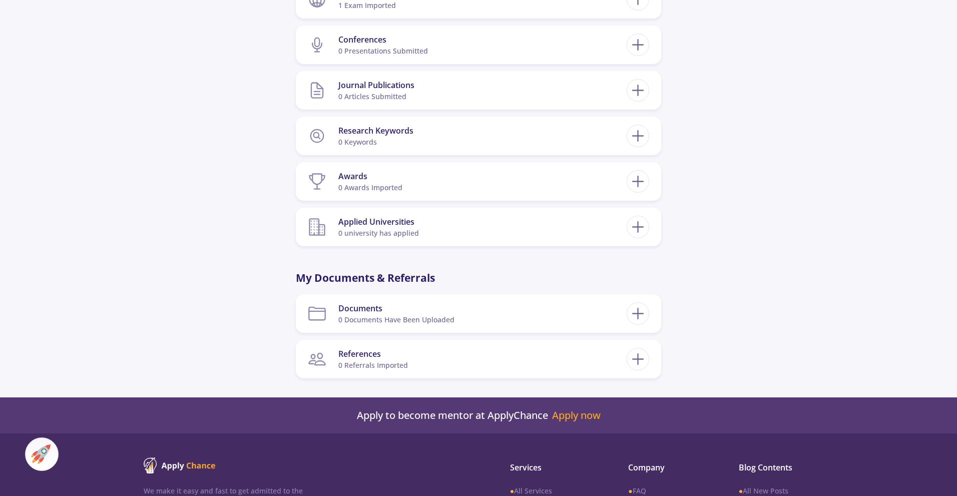
scroll to position [0, 0]
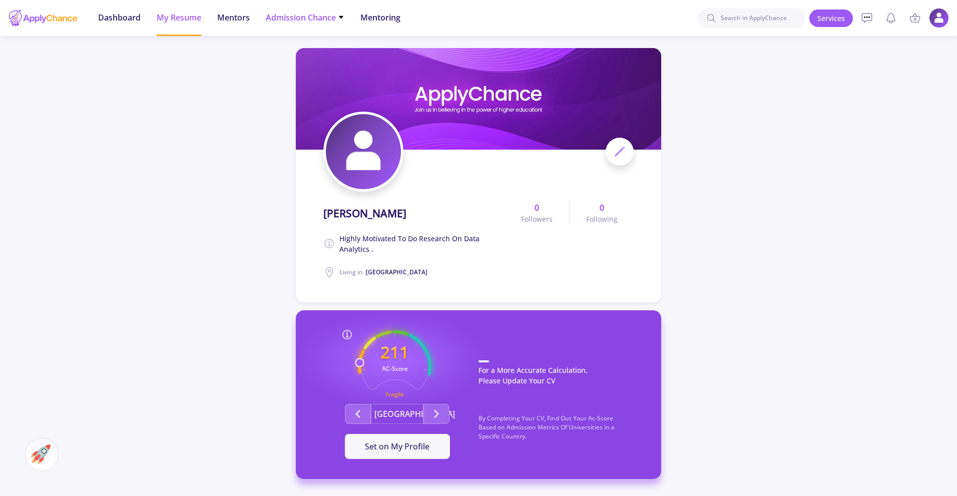
click at [311, 17] on span "Admission Chance" at bounding box center [305, 18] width 79 height 12
click at [329, 73] on link "Only My Chance of Admission" at bounding box center [325, 70] width 118 height 19
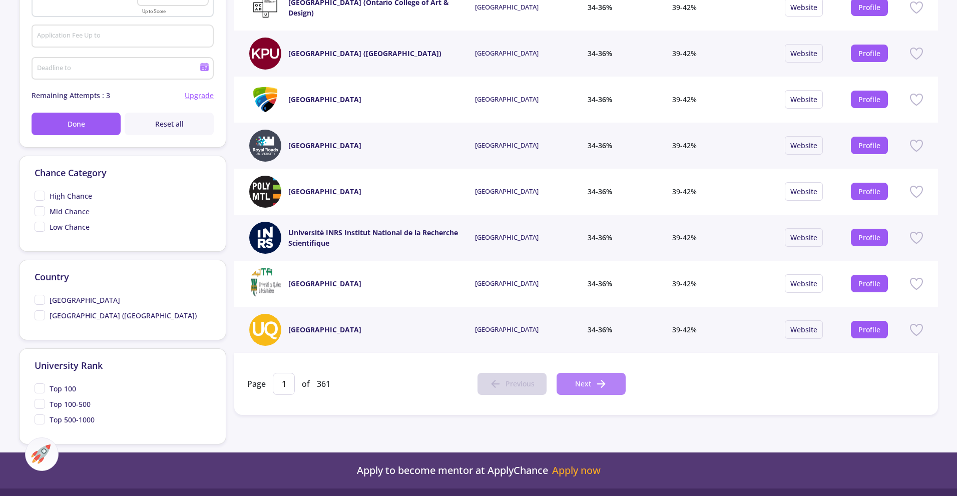
scroll to position [285, 0]
click at [605, 375] on button "Next" at bounding box center [590, 383] width 69 height 22
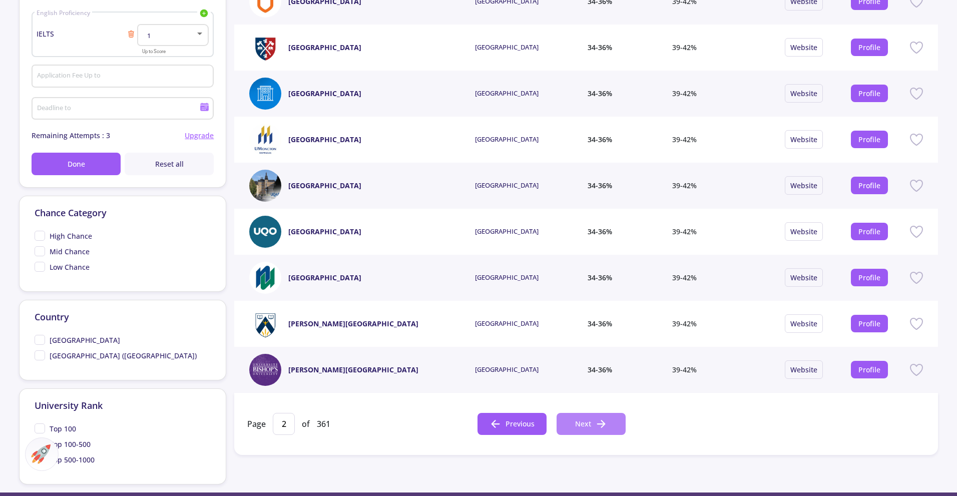
scroll to position [253, 0]
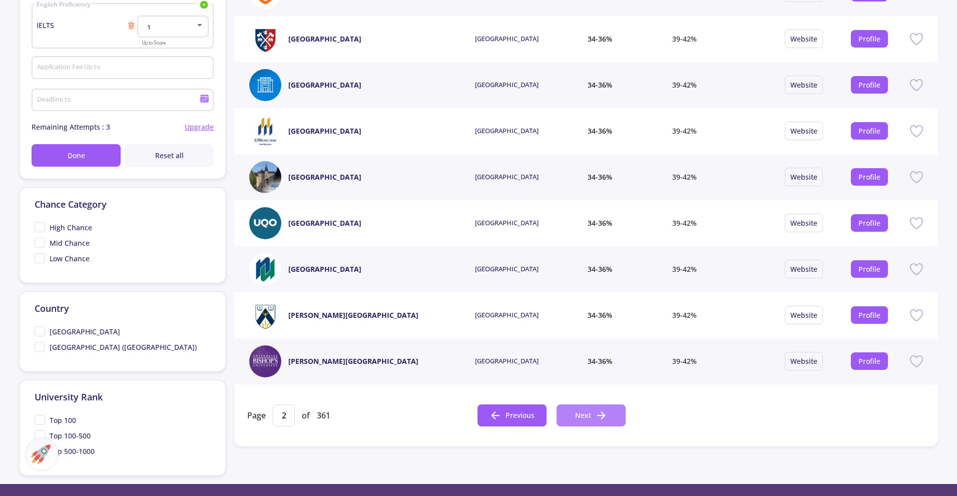
click at [595, 420] on icon at bounding box center [601, 415] width 12 height 12
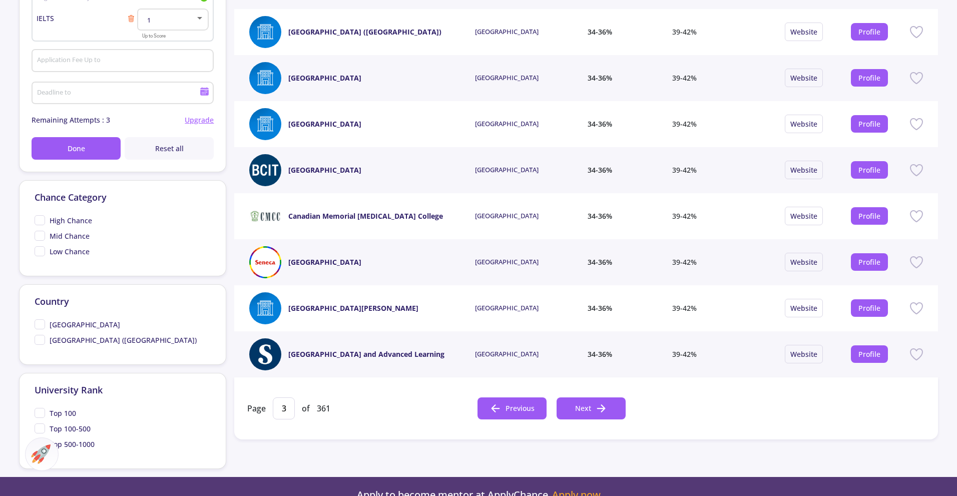
scroll to position [261, 0]
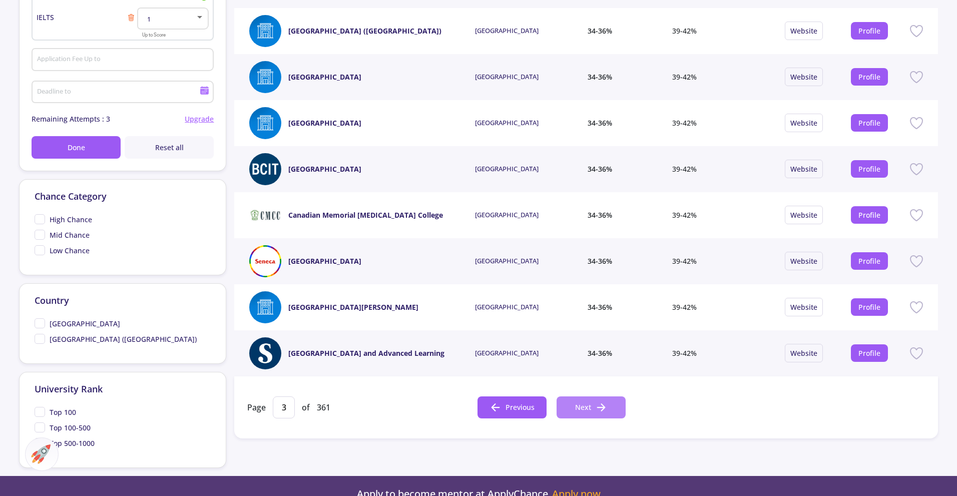
click at [592, 409] on button "Next" at bounding box center [590, 407] width 69 height 22
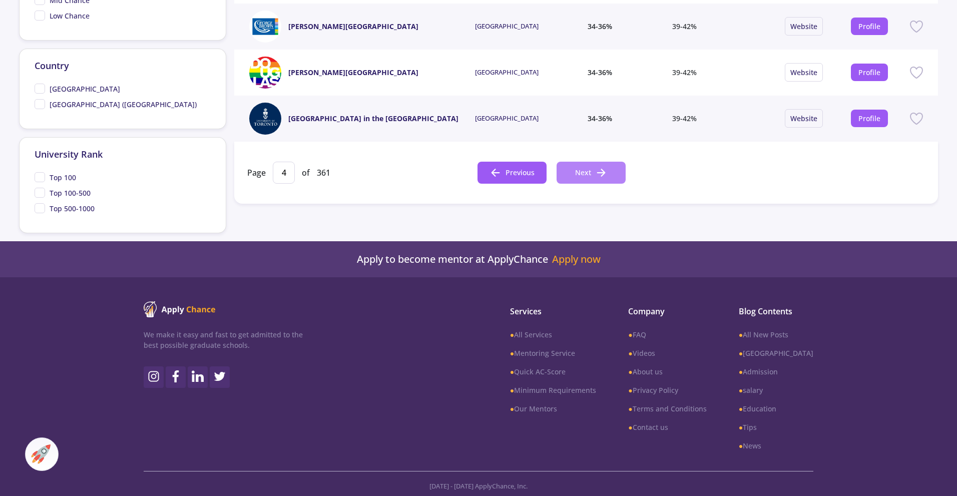
scroll to position [496, 0]
click at [590, 163] on button "Next" at bounding box center [590, 172] width 69 height 22
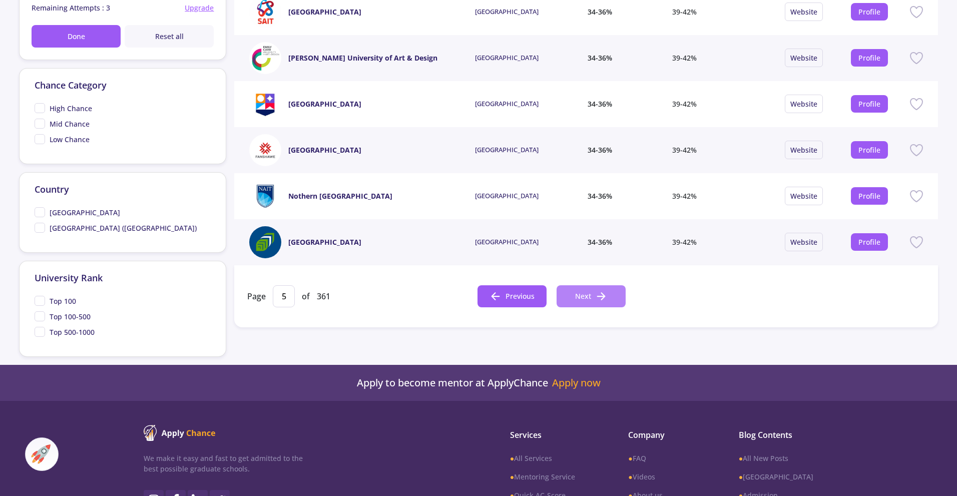
scroll to position [373, 0]
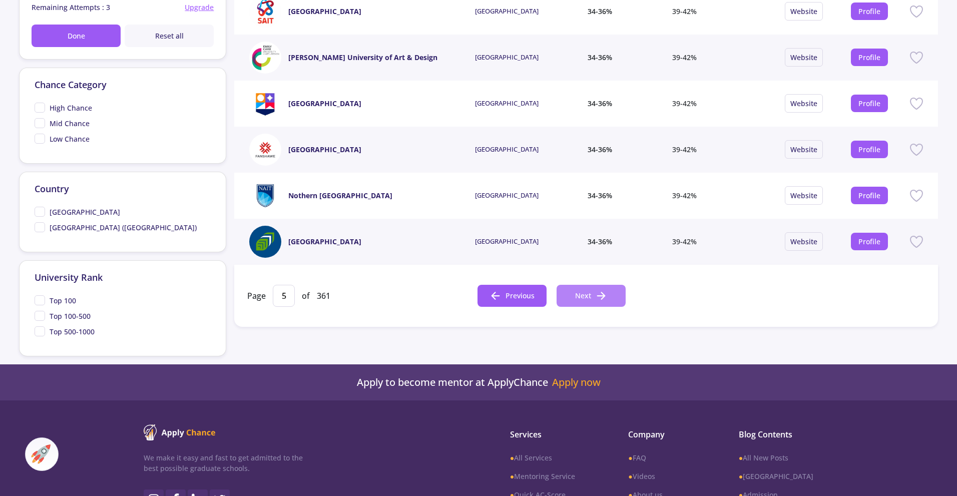
click at [602, 298] on polyline at bounding box center [603, 295] width 4 height 7
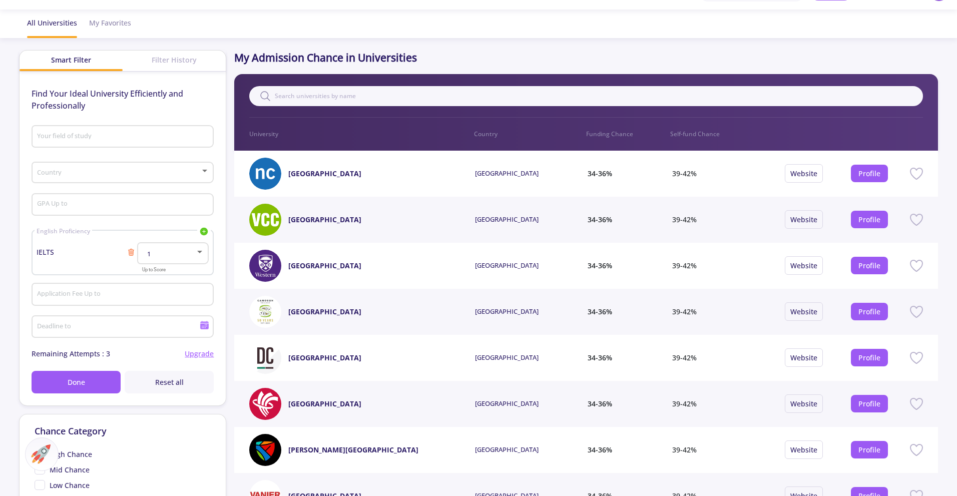
click at [603, 132] on p "Funding Chance" at bounding box center [628, 134] width 84 height 9
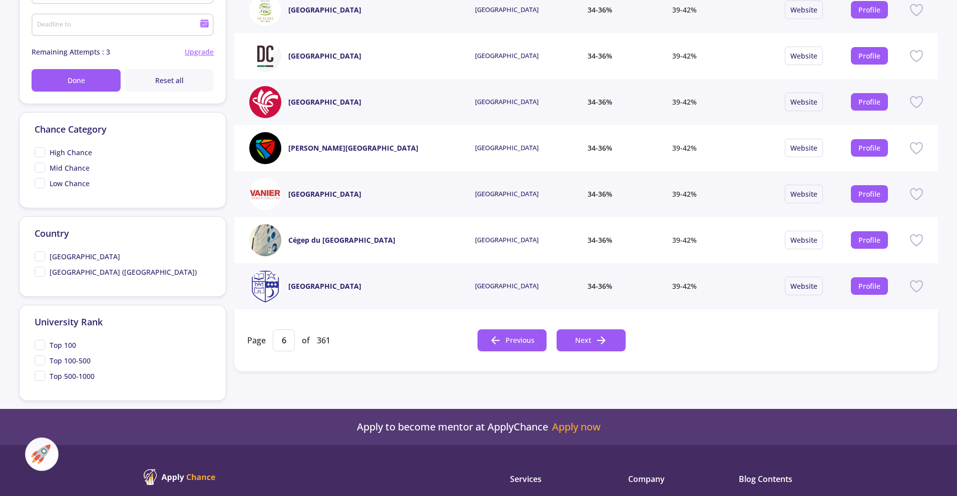
scroll to position [0, 0]
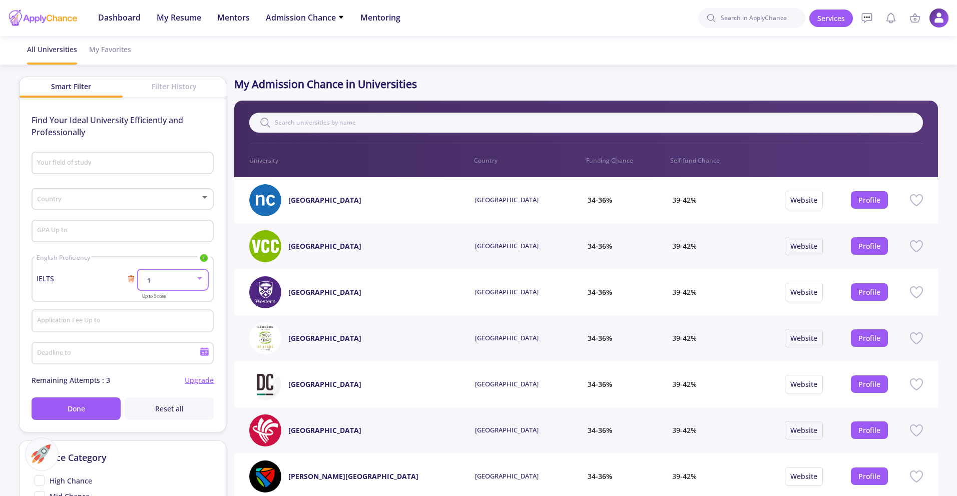
click at [183, 279] on div "1" at bounding box center [168, 281] width 53 height 8
click at [155, 349] on span "7" at bounding box center [173, 349] width 53 height 18
click at [102, 199] on span at bounding box center [119, 199] width 161 height 7
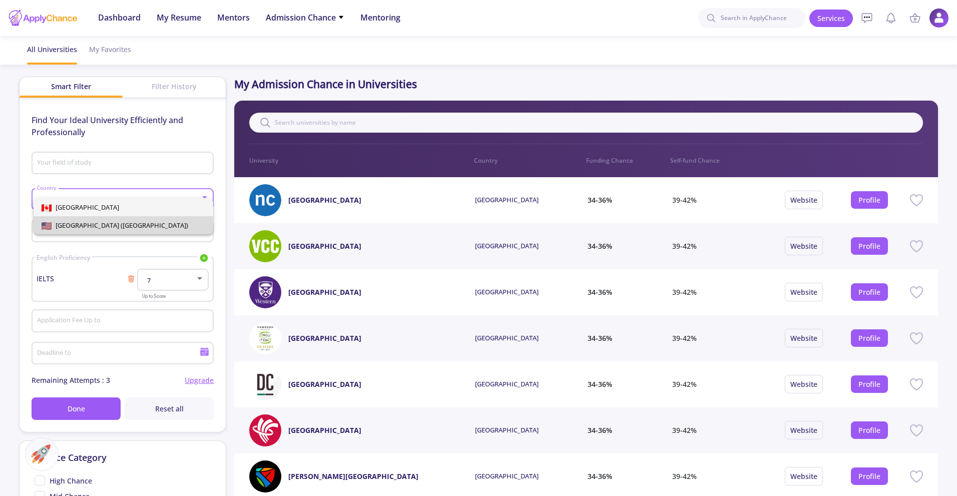
click at [96, 224] on span "[GEOGRAPHIC_DATA] ([GEOGRAPHIC_DATA])" at bounding box center [120, 225] width 137 height 9
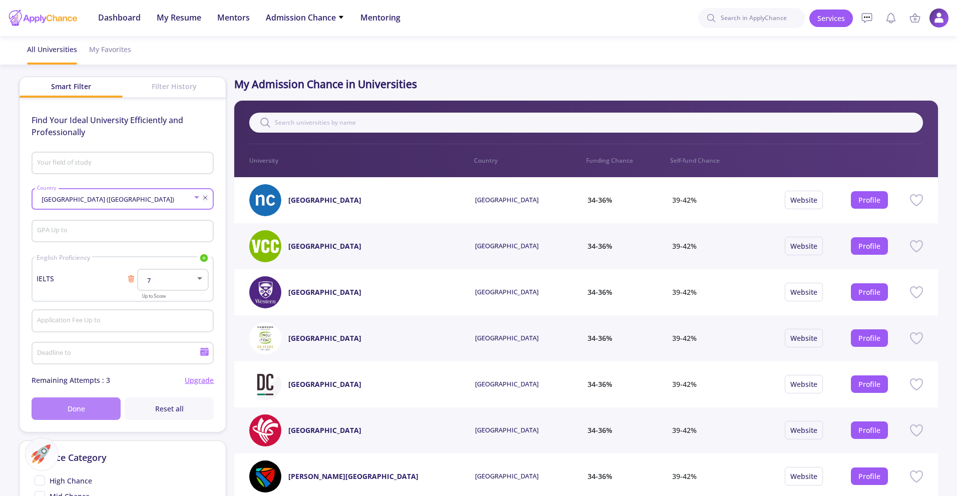
click at [87, 411] on button "Done" at bounding box center [76, 408] width 89 height 23
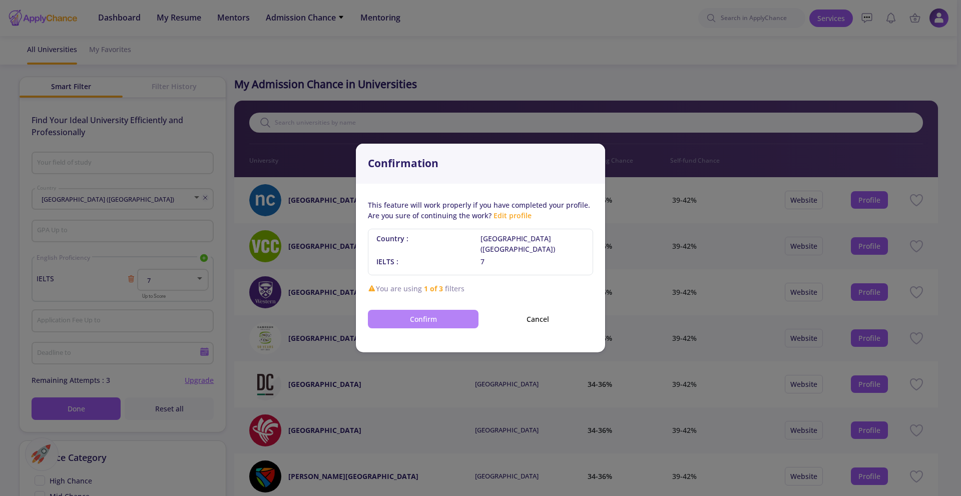
click at [426, 314] on button "Confirm" at bounding box center [423, 319] width 111 height 19
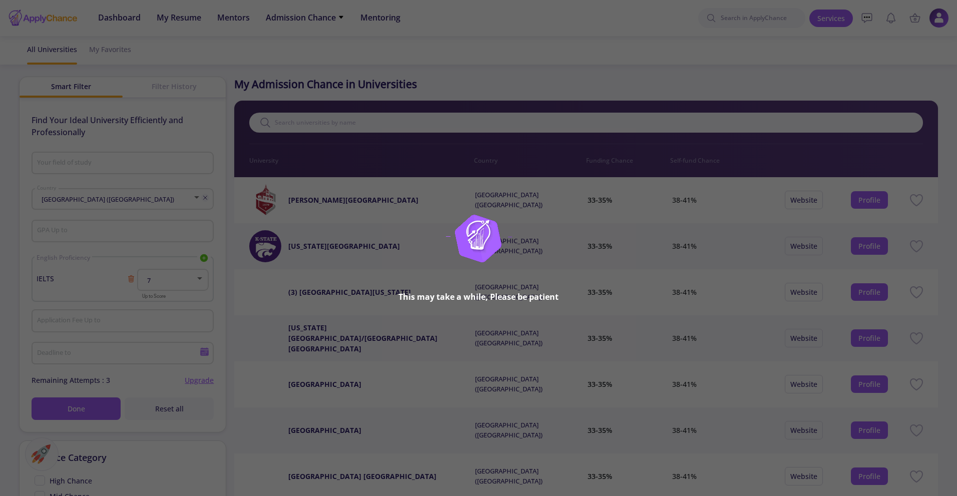
type input "1"
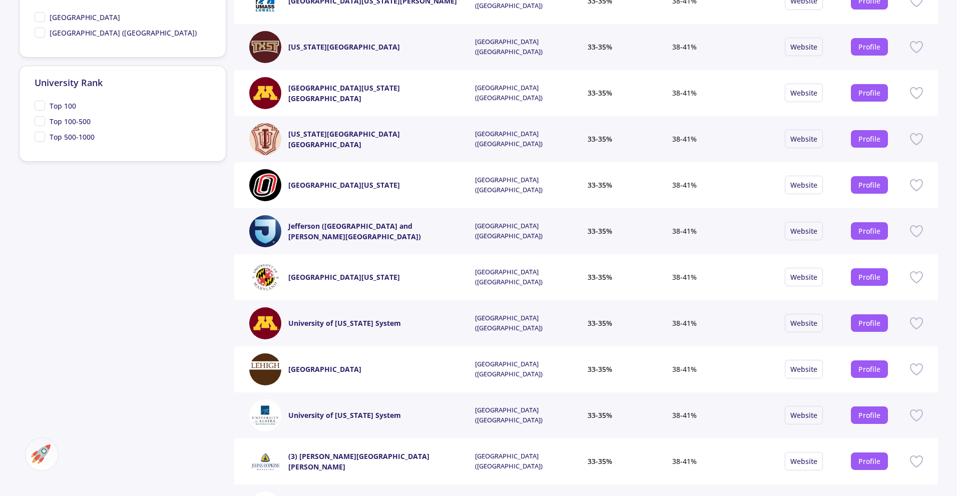
scroll to position [0, 0]
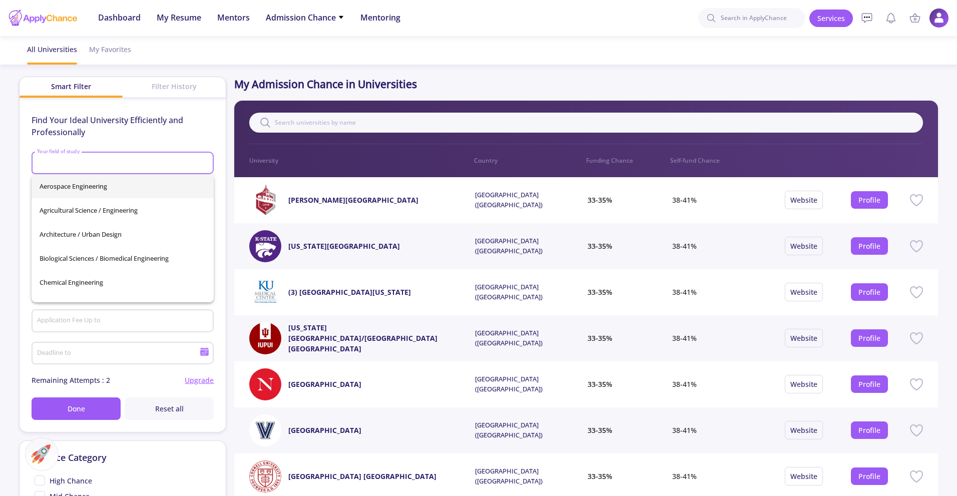
click at [85, 163] on input "Your field of study" at bounding box center [124, 163] width 175 height 9
click at [84, 161] on input "Your field of study" at bounding box center [124, 163] width 175 height 9
click at [74, 321] on input "Application Fee Up to" at bounding box center [124, 321] width 175 height 9
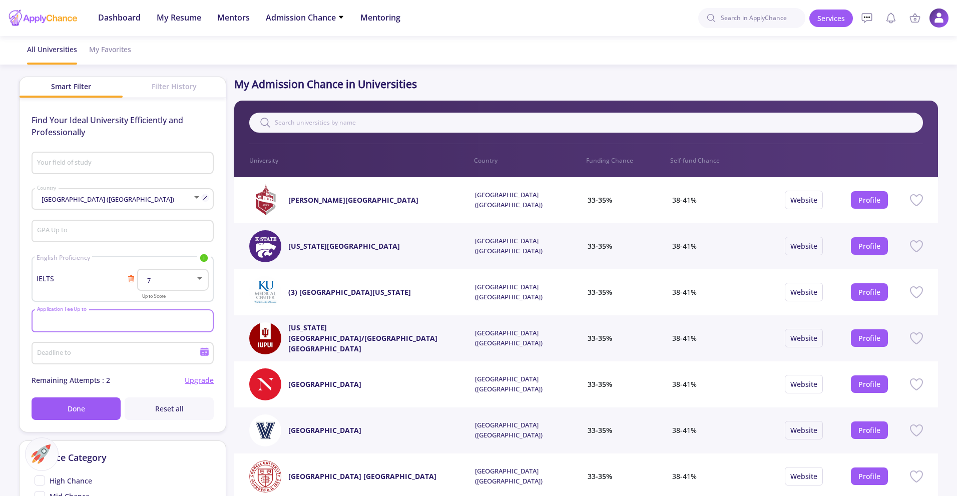
click at [74, 321] on input "Application Fee Up to" at bounding box center [124, 321] width 175 height 9
type input "0"
click at [69, 406] on span "Done" at bounding box center [77, 408] width 18 height 11
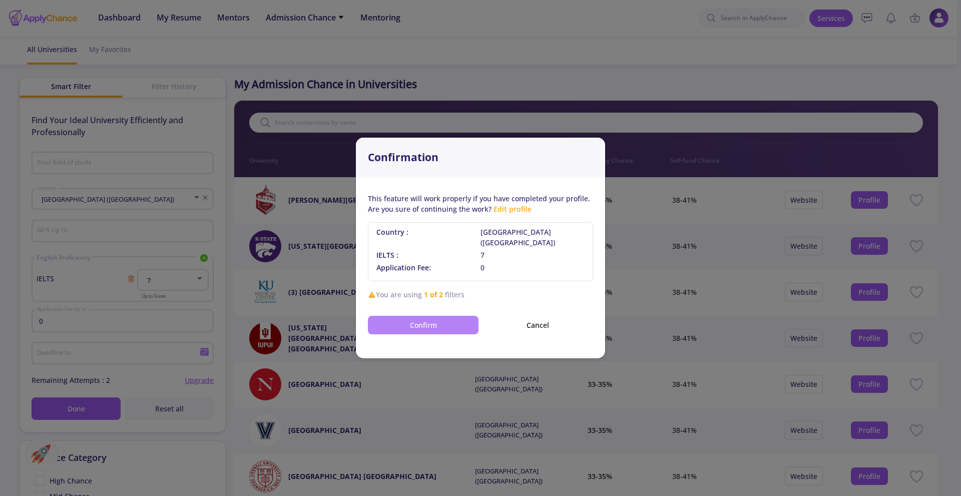
click at [443, 317] on button "Confirm" at bounding box center [423, 325] width 111 height 19
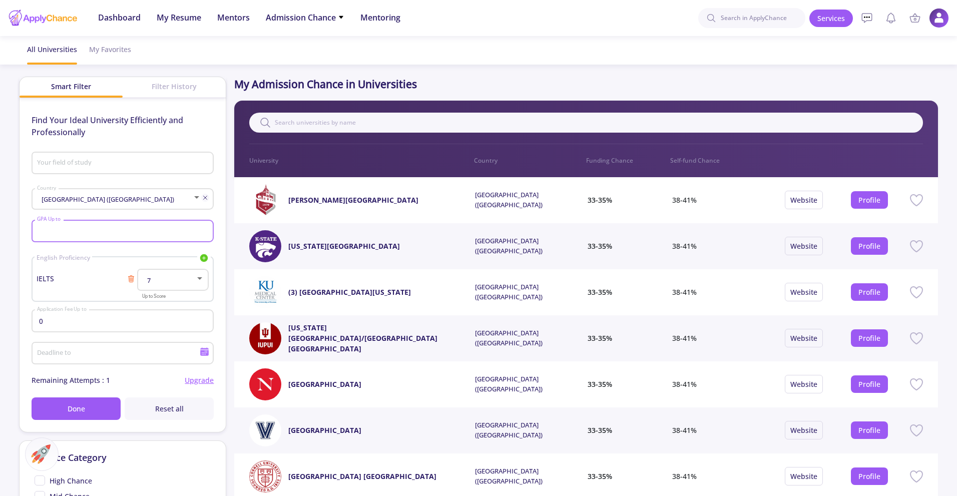
click at [111, 234] on input "GPA Up to" at bounding box center [124, 231] width 175 height 9
click at [88, 414] on button "Done" at bounding box center [76, 408] width 89 height 23
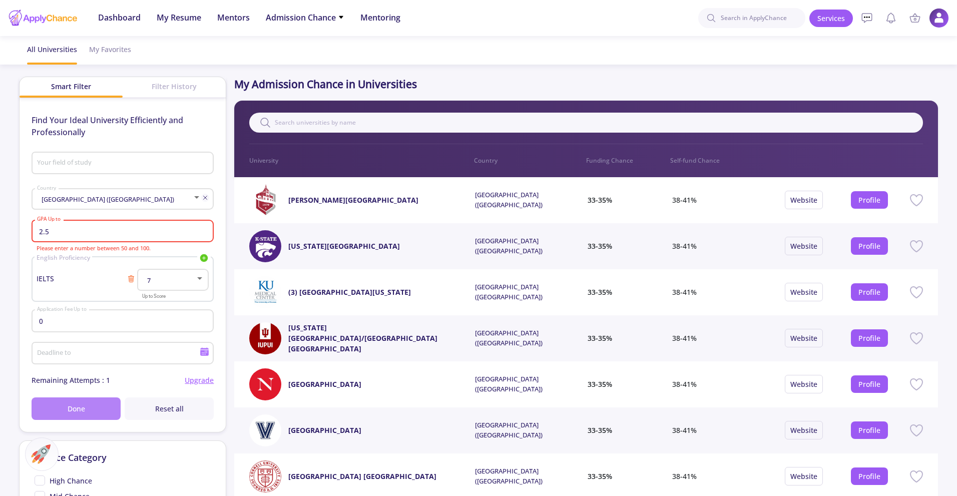
click at [99, 407] on button "Done" at bounding box center [76, 408] width 89 height 23
click at [65, 228] on input "2.5" at bounding box center [124, 231] width 175 height 9
type input "2"
type input "55"
click at [82, 413] on span "Done" at bounding box center [77, 408] width 18 height 11
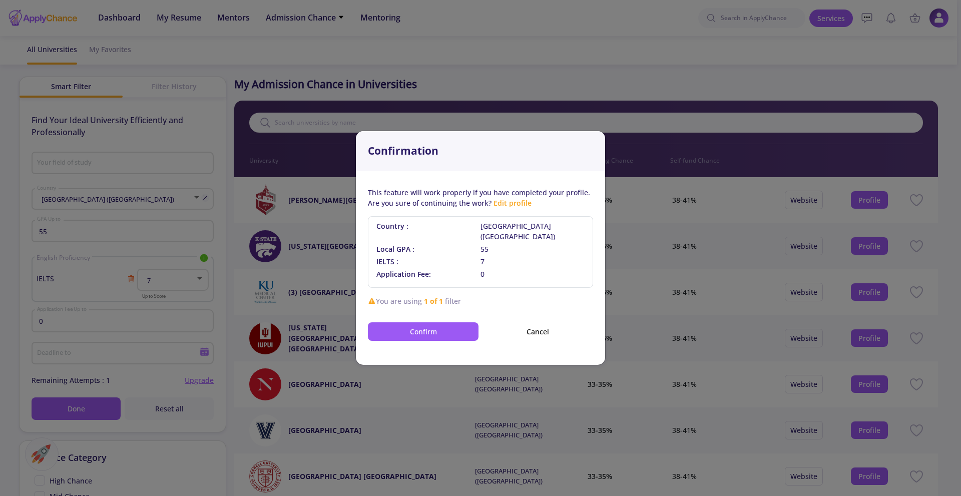
click at [452, 328] on button "Confirm" at bounding box center [423, 331] width 111 height 19
